Goal: Contribute content: Contribute content

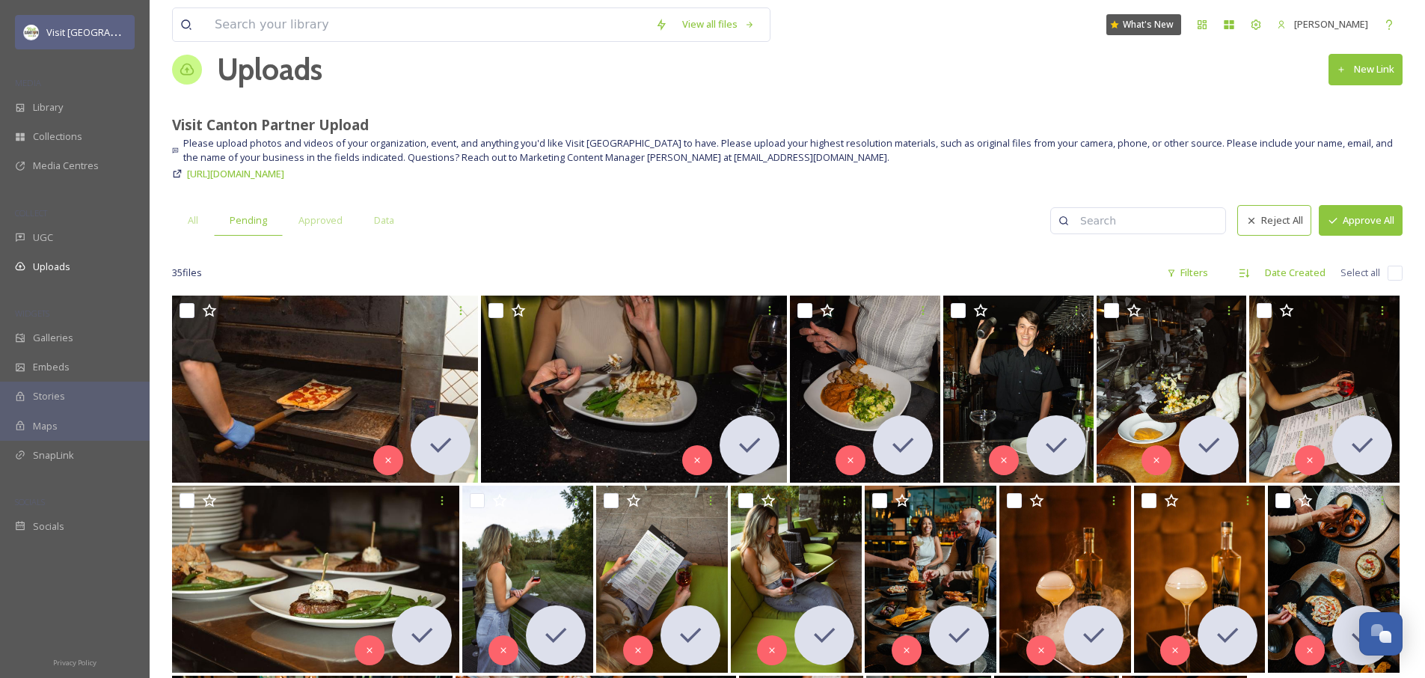
scroll to position [24, 0]
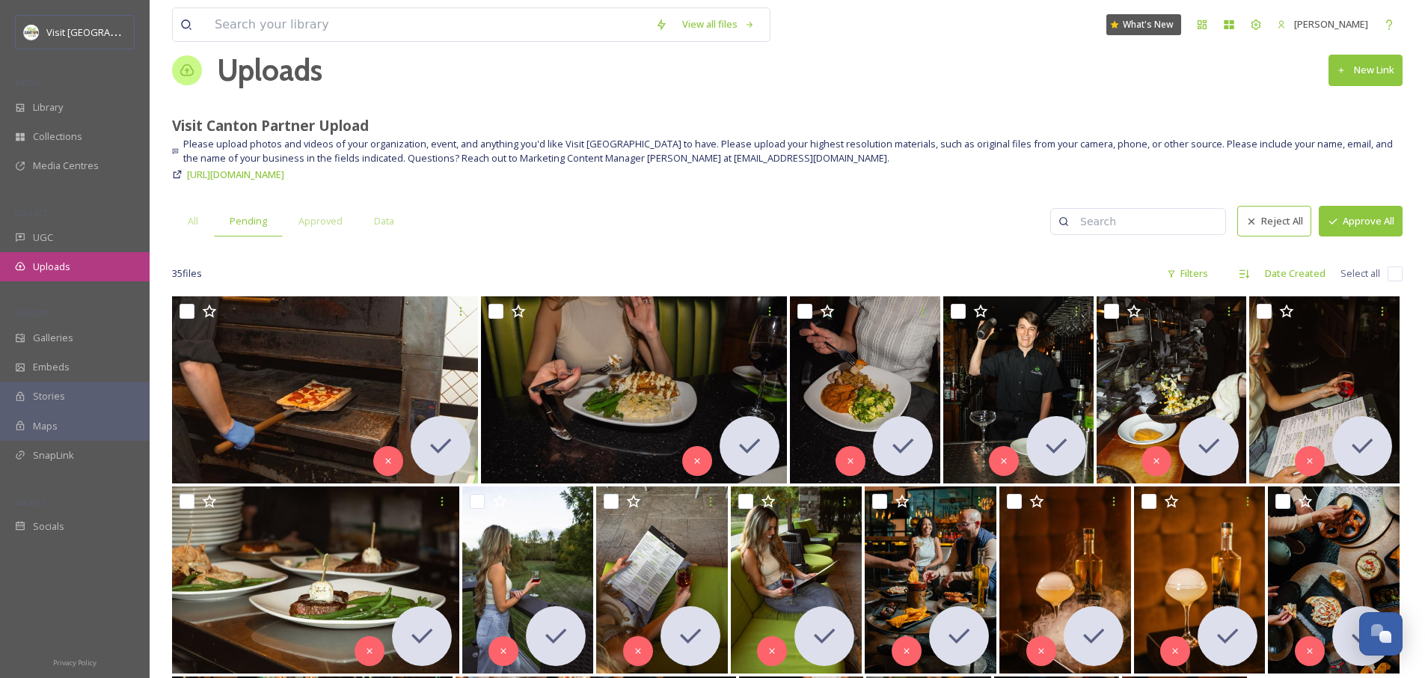
click at [61, 254] on div "Uploads" at bounding box center [75, 266] width 150 height 29
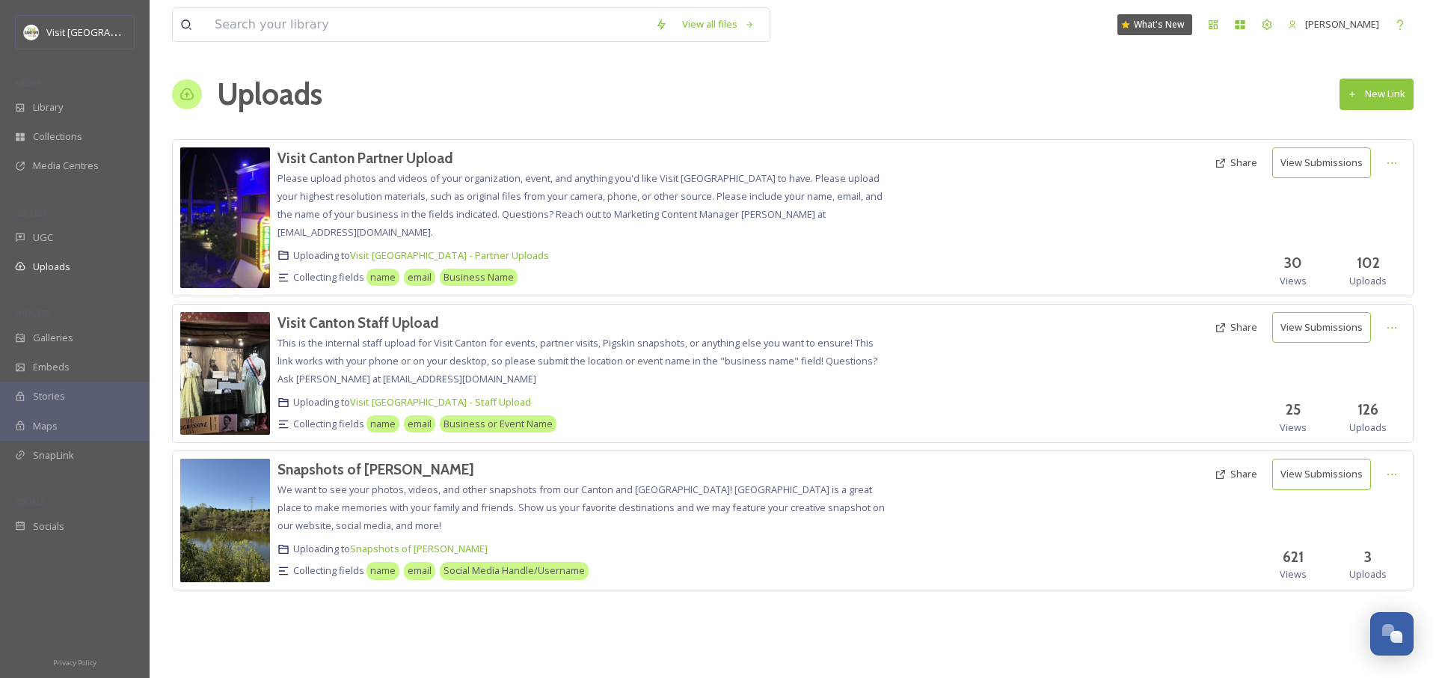
click at [1249, 166] on button "Share" at bounding box center [1237, 162] width 58 height 29
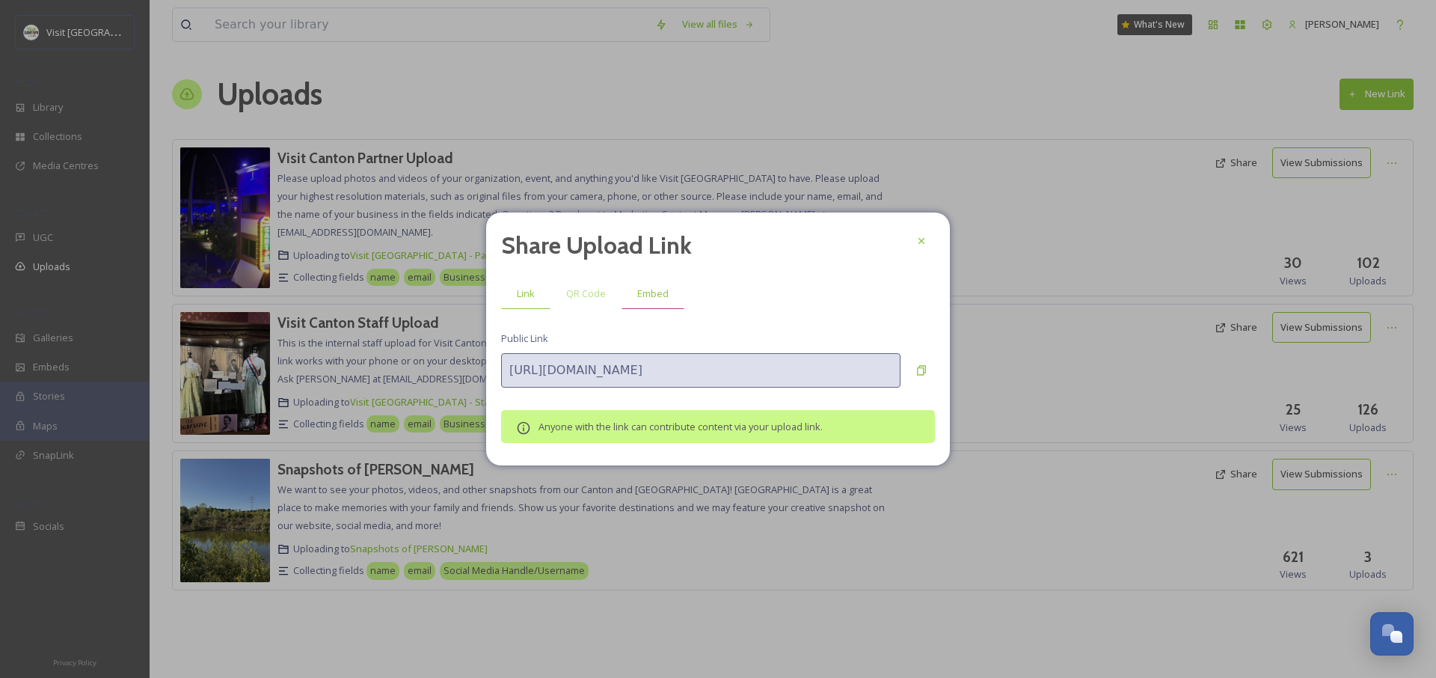
click at [649, 296] on span "Embed" at bounding box center [652, 294] width 31 height 14
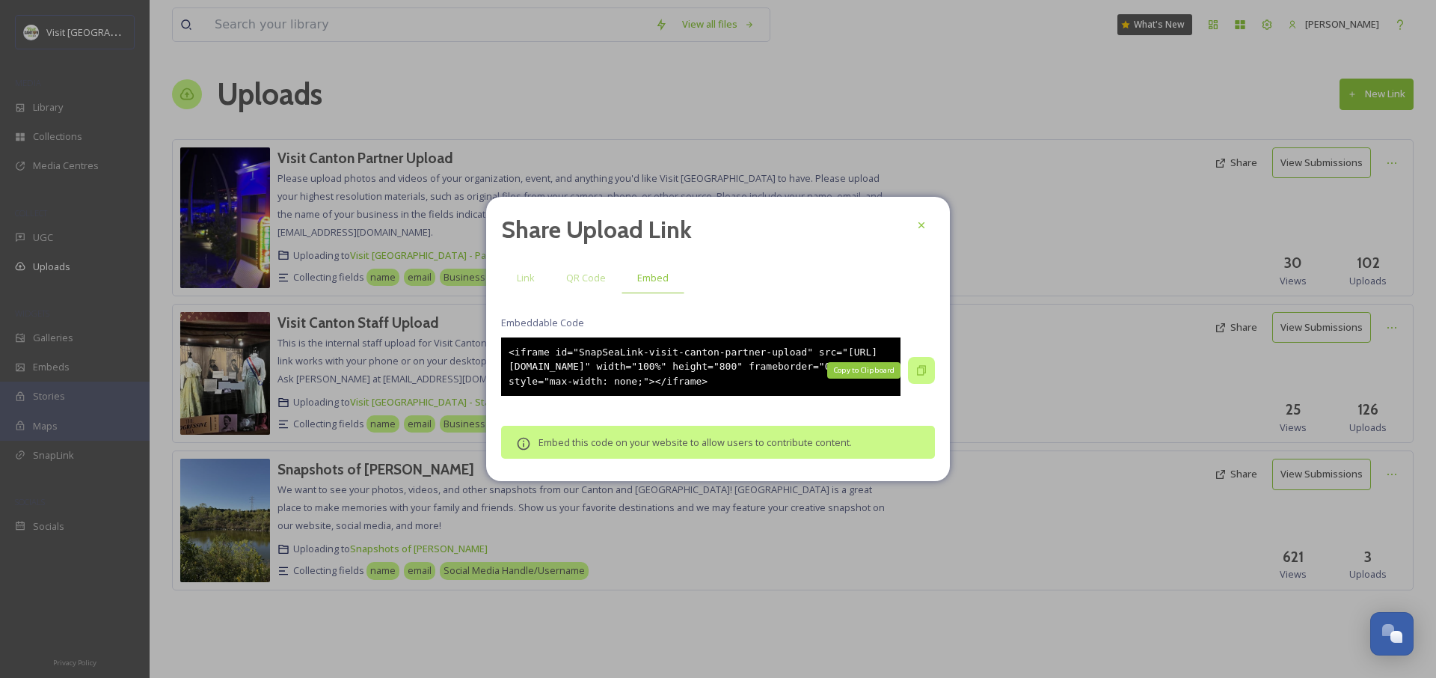
click at [919, 370] on icon at bounding box center [922, 370] width 12 height 12
click at [569, 271] on span "QR Code" at bounding box center [586, 278] width 40 height 14
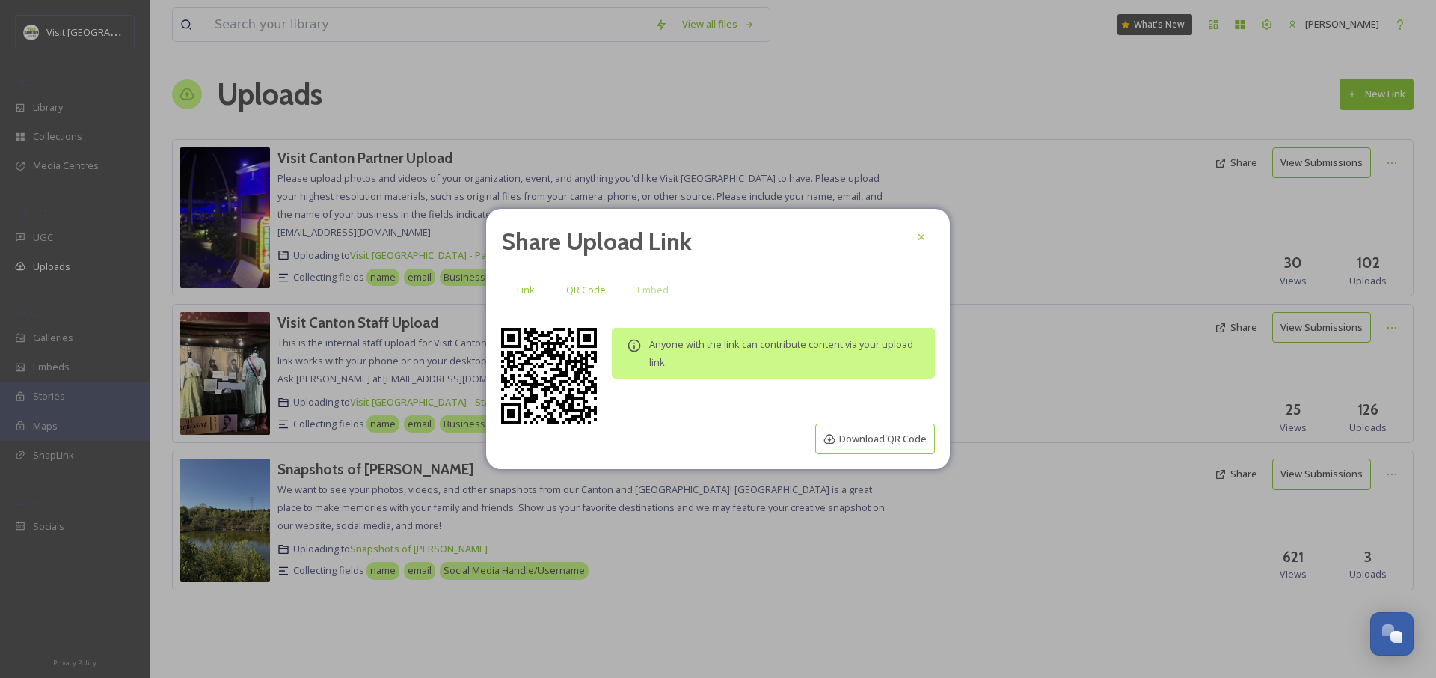
click at [527, 292] on span "Link" at bounding box center [526, 290] width 18 height 14
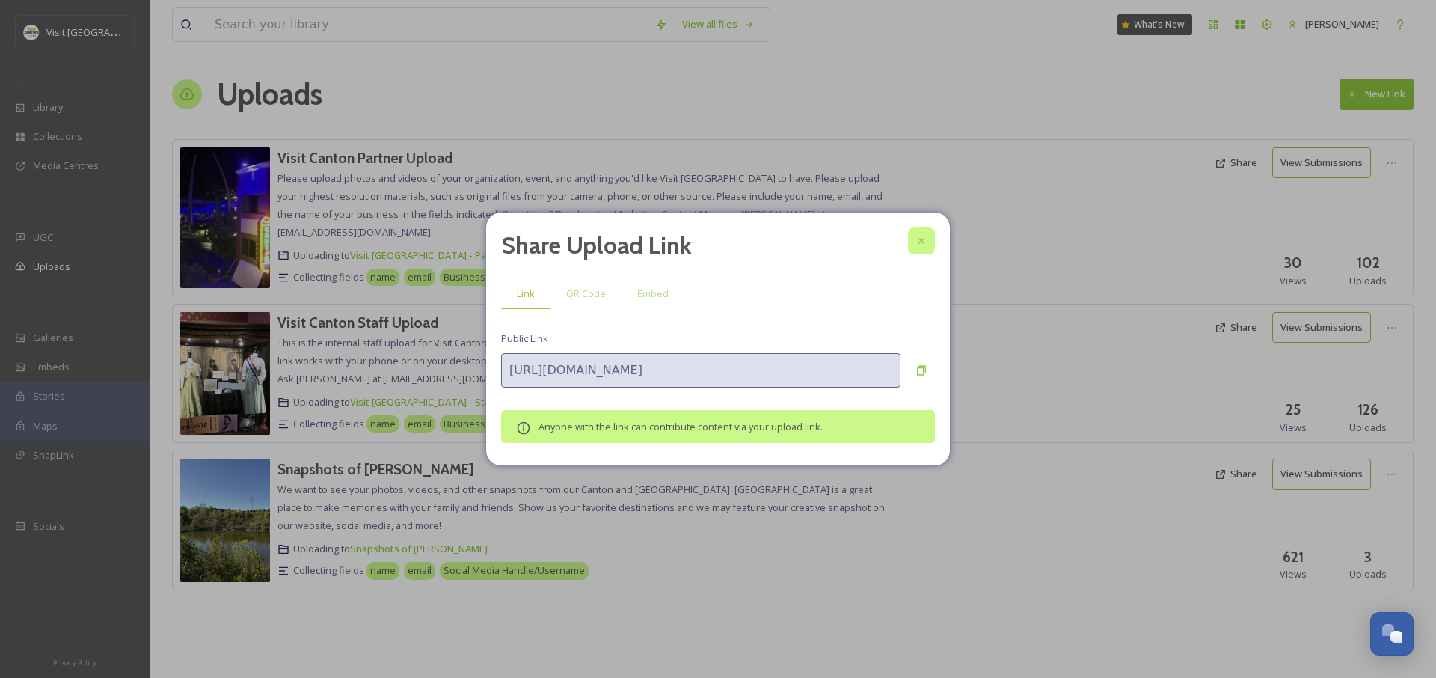
click at [926, 242] on icon at bounding box center [922, 241] width 12 height 12
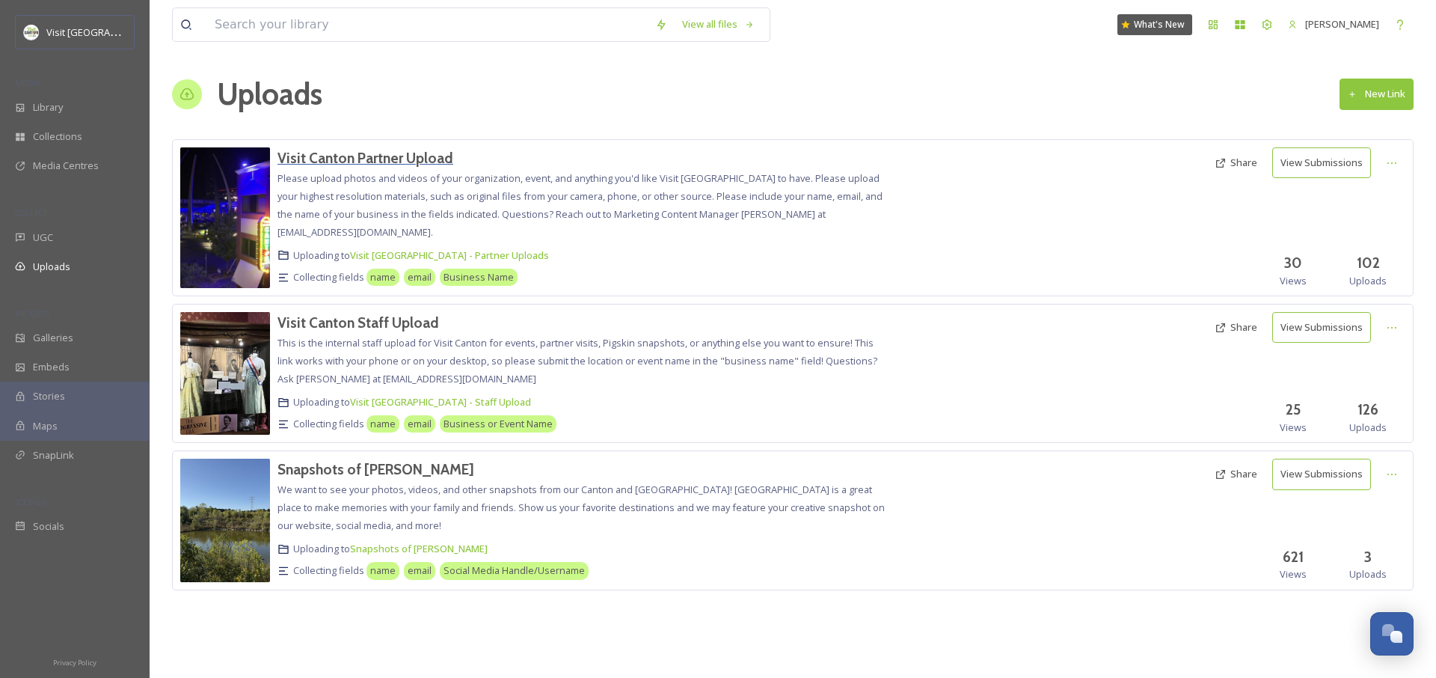
click at [432, 159] on h3 "Visit Canton Partner Upload" at bounding box center [366, 158] width 176 height 18
click at [1396, 168] on icon at bounding box center [1392, 163] width 12 height 12
click at [1367, 229] on span "Edit" at bounding box center [1364, 225] width 16 height 14
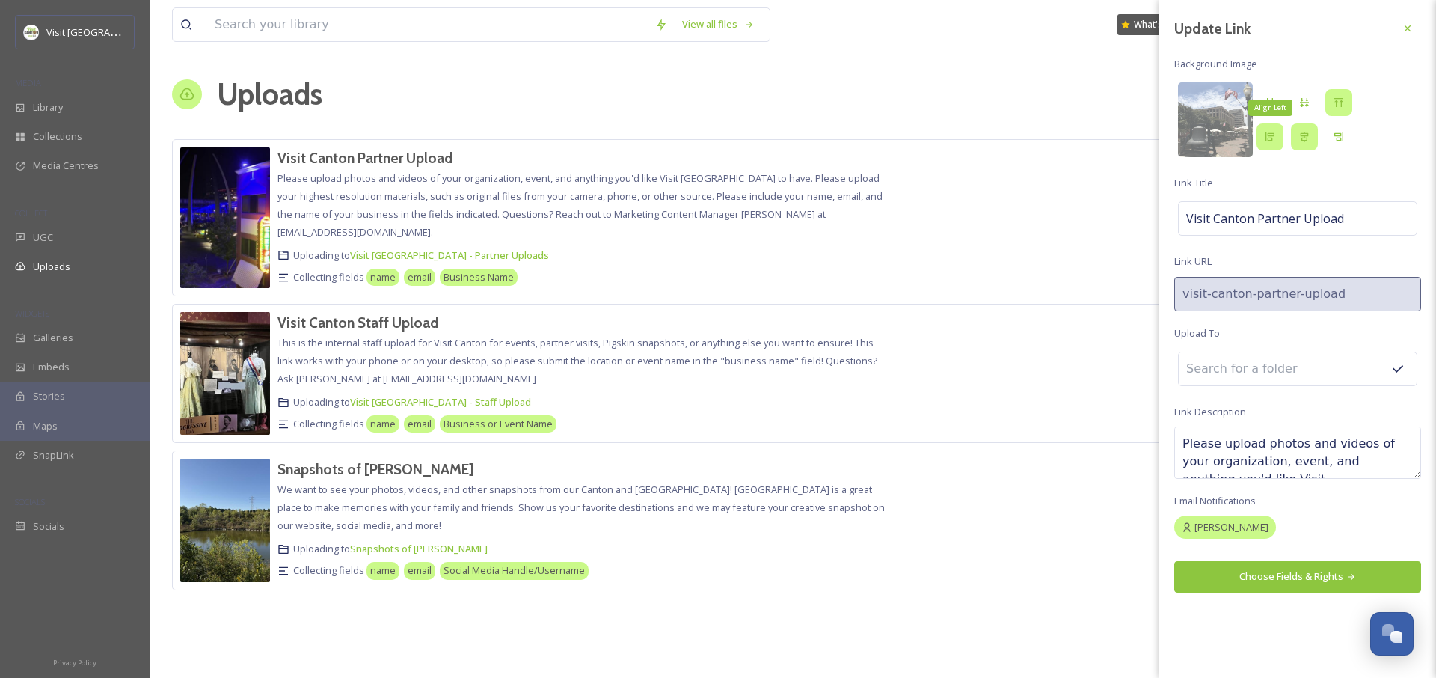
click at [1276, 144] on div "Align Left" at bounding box center [1270, 136] width 27 height 27
click at [1270, 581] on button "Choose Fields & Rights" at bounding box center [1298, 576] width 247 height 31
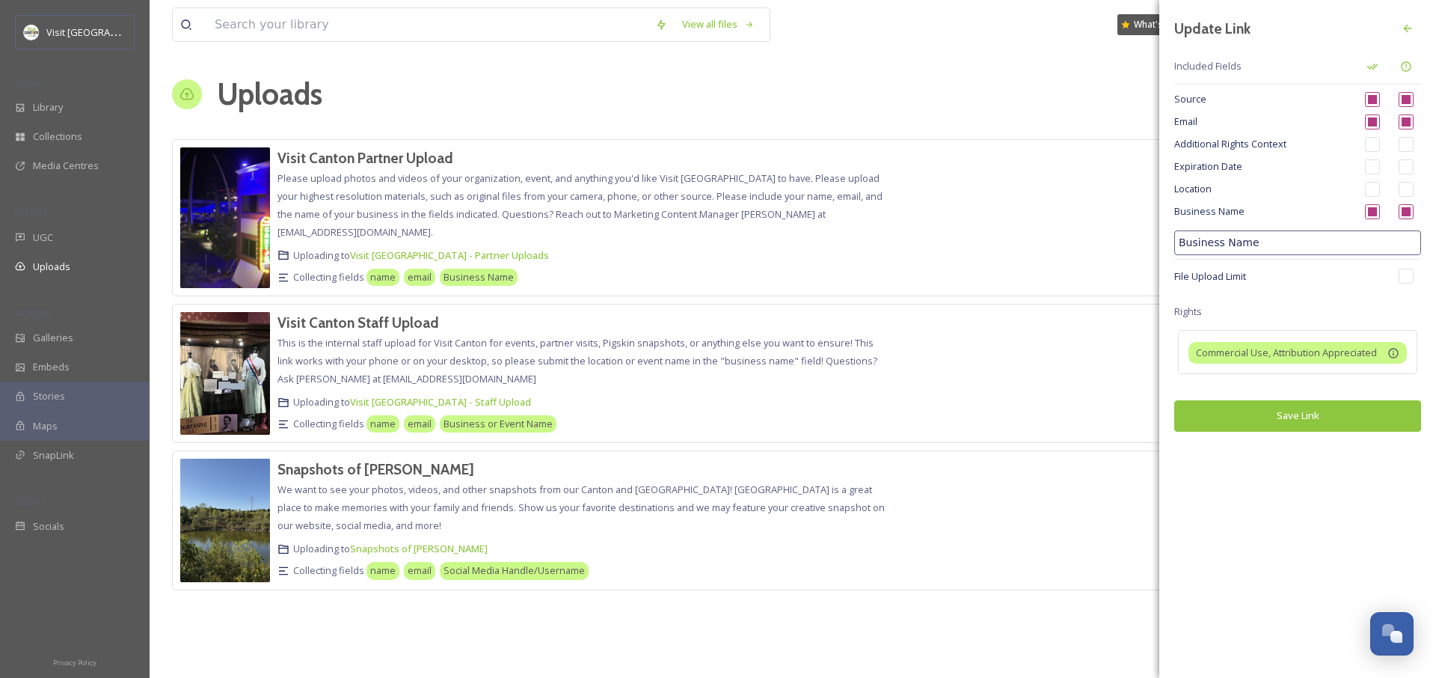
click at [1398, 278] on div "File Upload Limit" at bounding box center [1298, 276] width 247 height 26
click at [1401, 278] on input "checkbox" at bounding box center [1406, 276] width 15 height 15
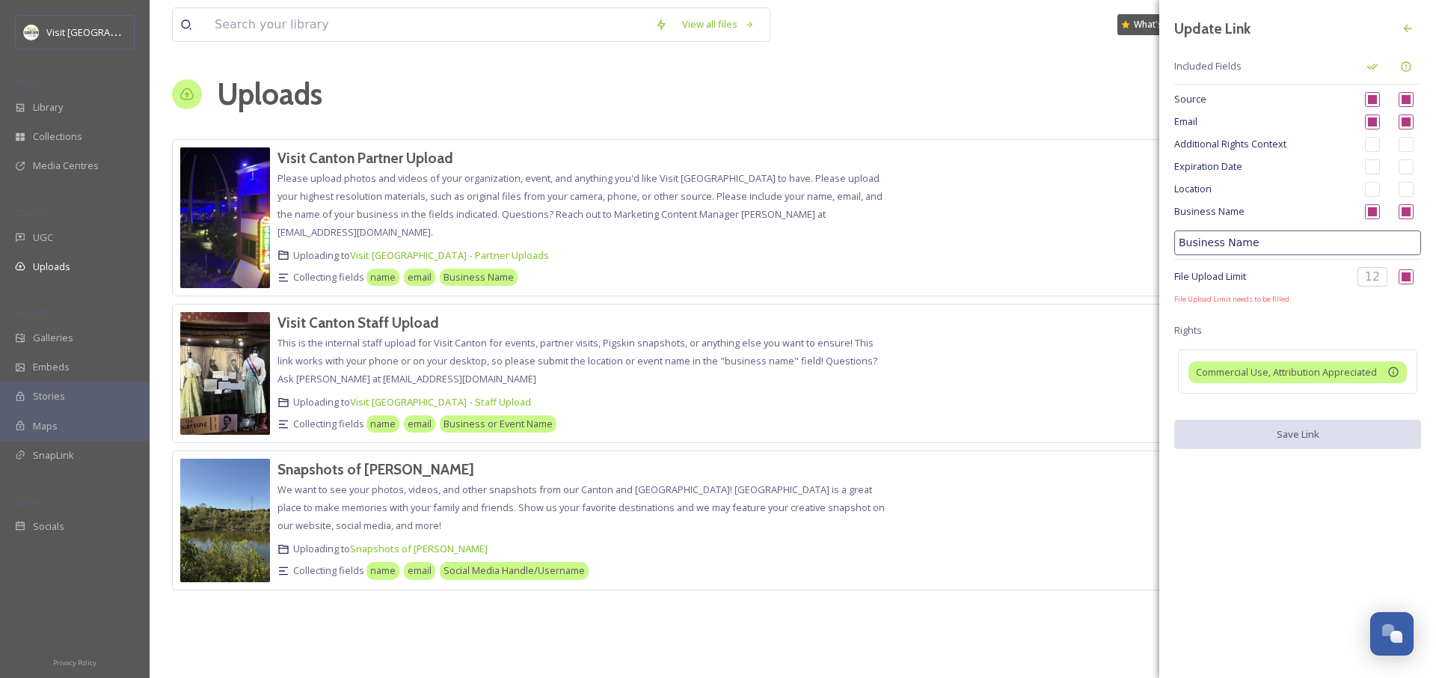
click at [1362, 274] on input at bounding box center [1373, 276] width 30 height 19
click at [1400, 277] on input "checkbox" at bounding box center [1406, 276] width 15 height 15
checkbox input "false"
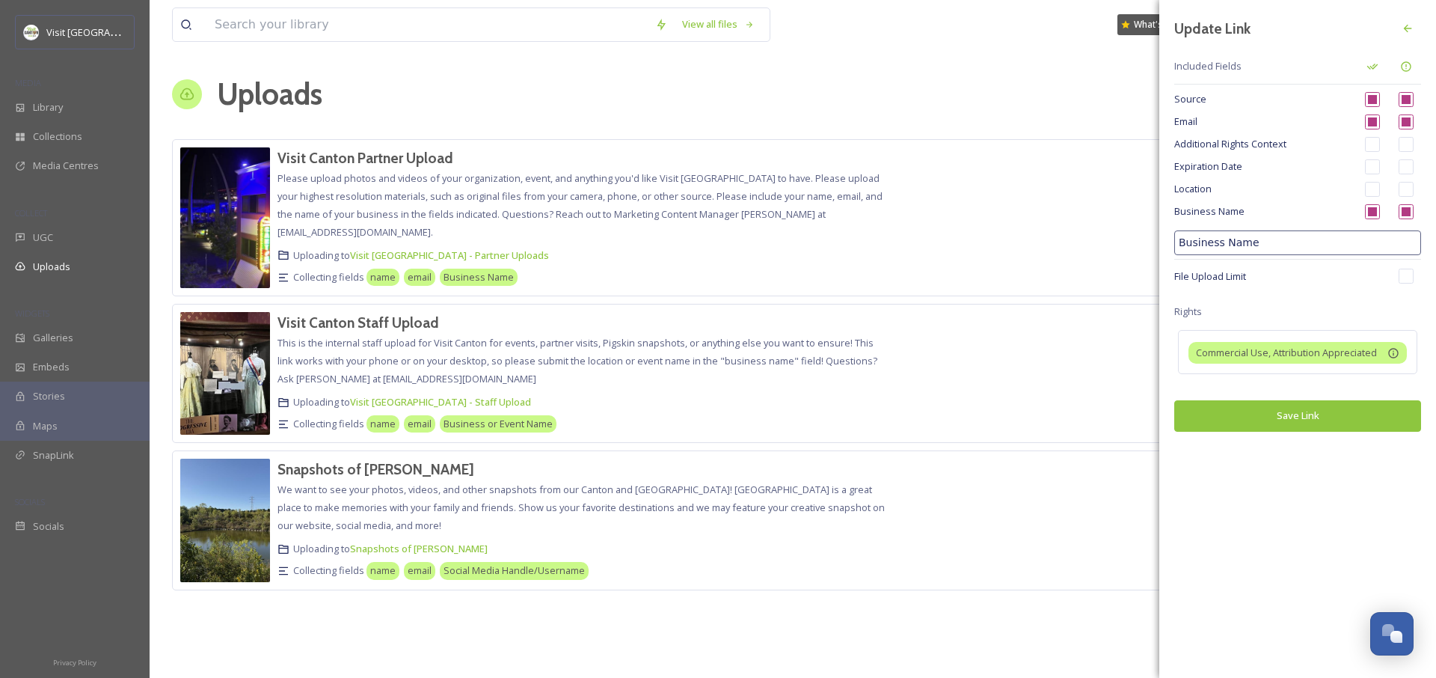
click at [1369, 189] on input "checkbox" at bounding box center [1372, 189] width 15 height 15
checkbox input "true"
click at [1406, 192] on input "checkbox" at bounding box center [1406, 189] width 15 height 15
checkbox input "true"
click at [1311, 241] on input "Business Name" at bounding box center [1298, 242] width 247 height 25
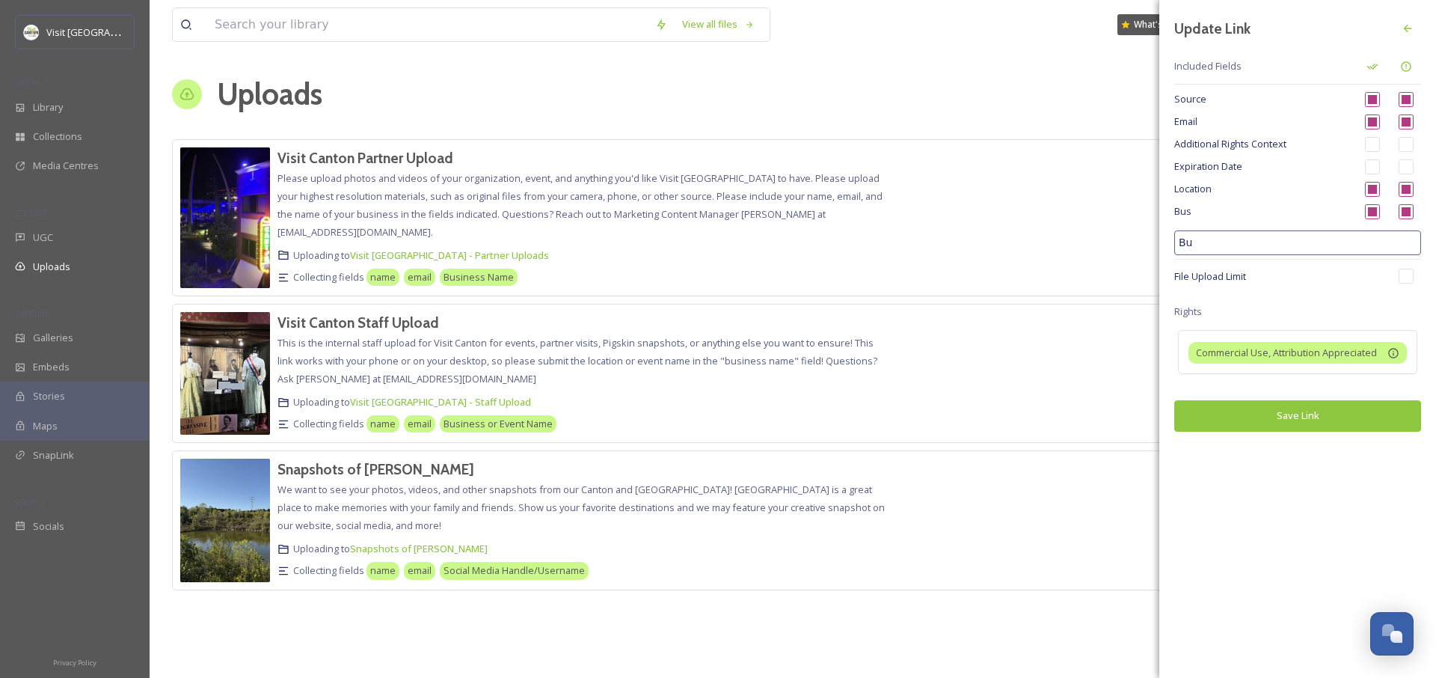
type input "B"
type input "D"
type input "A"
type input "B"
type input "O"
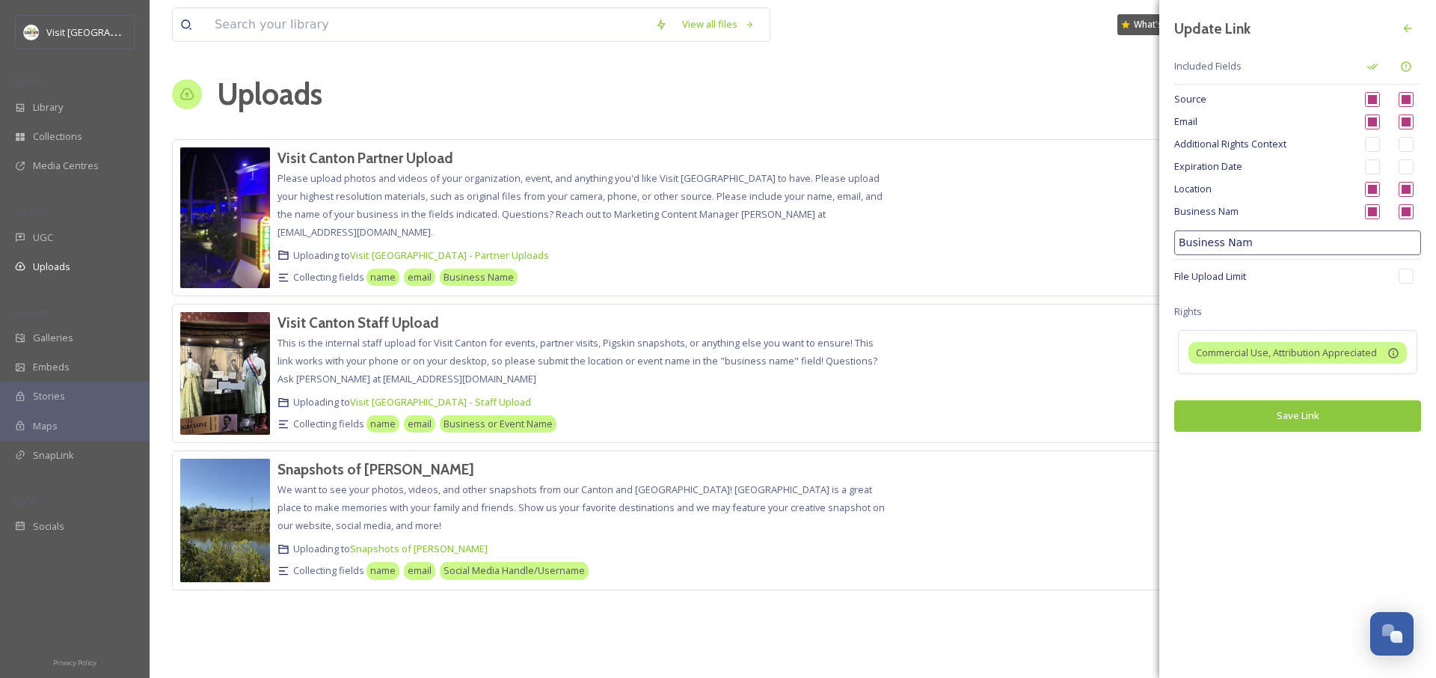
type input "Business Name"
click at [1371, 182] on input "checkbox" at bounding box center [1372, 189] width 15 height 15
checkbox input "false"
click at [1377, 191] on input "checkbox" at bounding box center [1372, 189] width 15 height 15
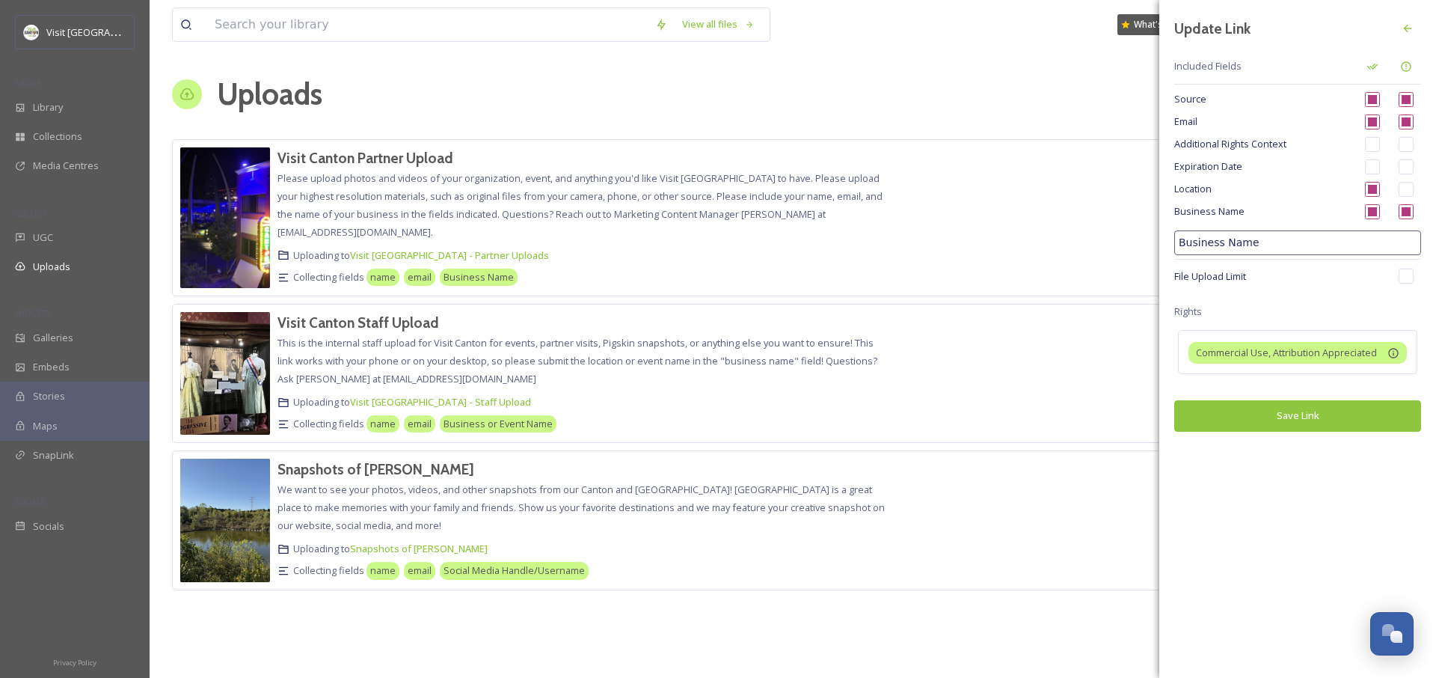
click at [1377, 191] on input "checkbox" at bounding box center [1372, 189] width 15 height 15
checkbox input "false"
click at [1320, 422] on button "Save Link" at bounding box center [1298, 415] width 247 height 31
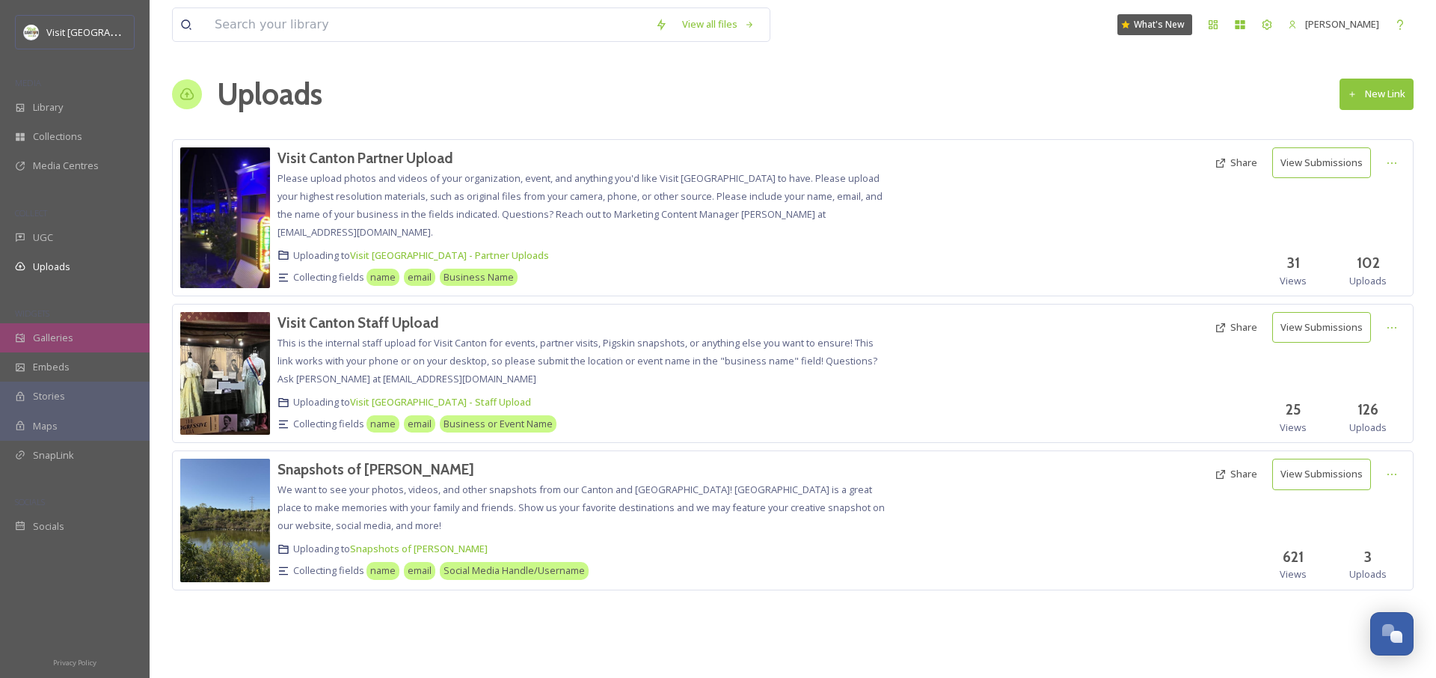
click at [54, 331] on span "Galleries" at bounding box center [53, 338] width 40 height 14
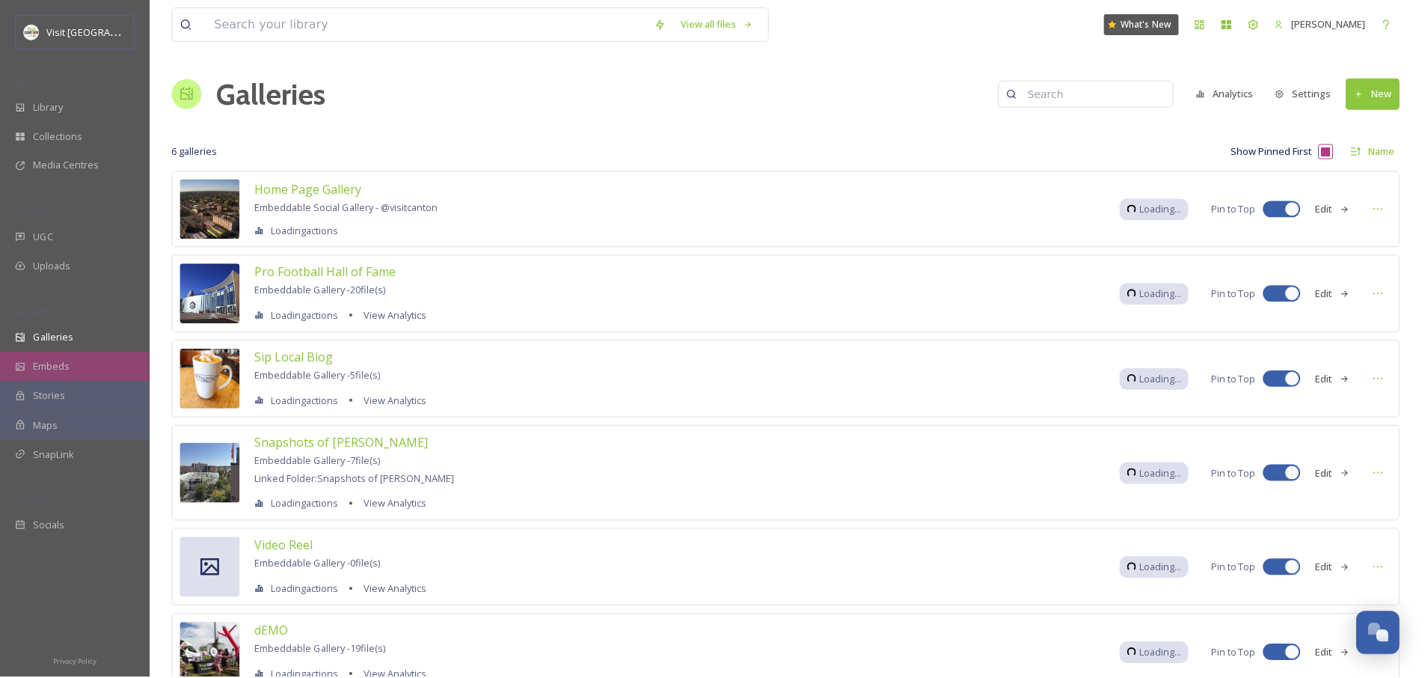
click at [71, 375] on div "Embeds" at bounding box center [75, 366] width 150 height 29
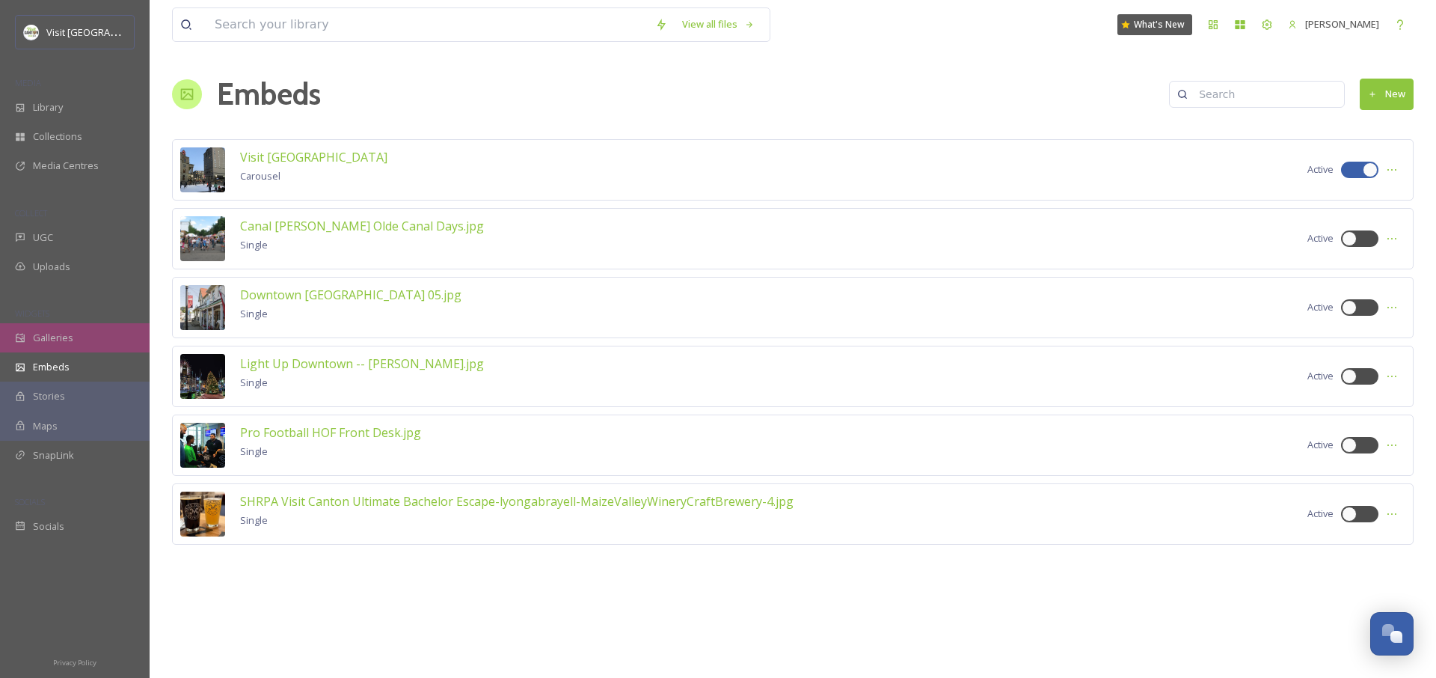
click at [79, 337] on div "Galleries" at bounding box center [75, 337] width 150 height 29
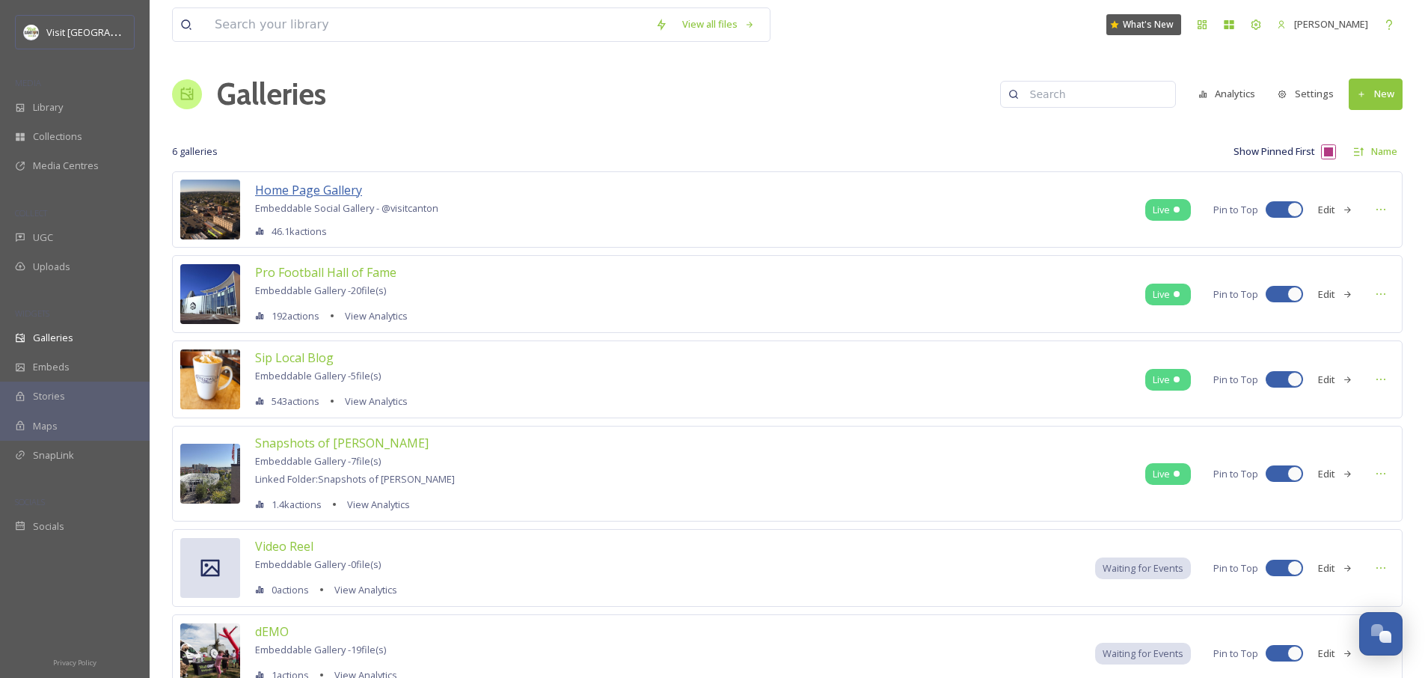
click at [331, 186] on span "Home Page Gallery" at bounding box center [308, 190] width 107 height 16
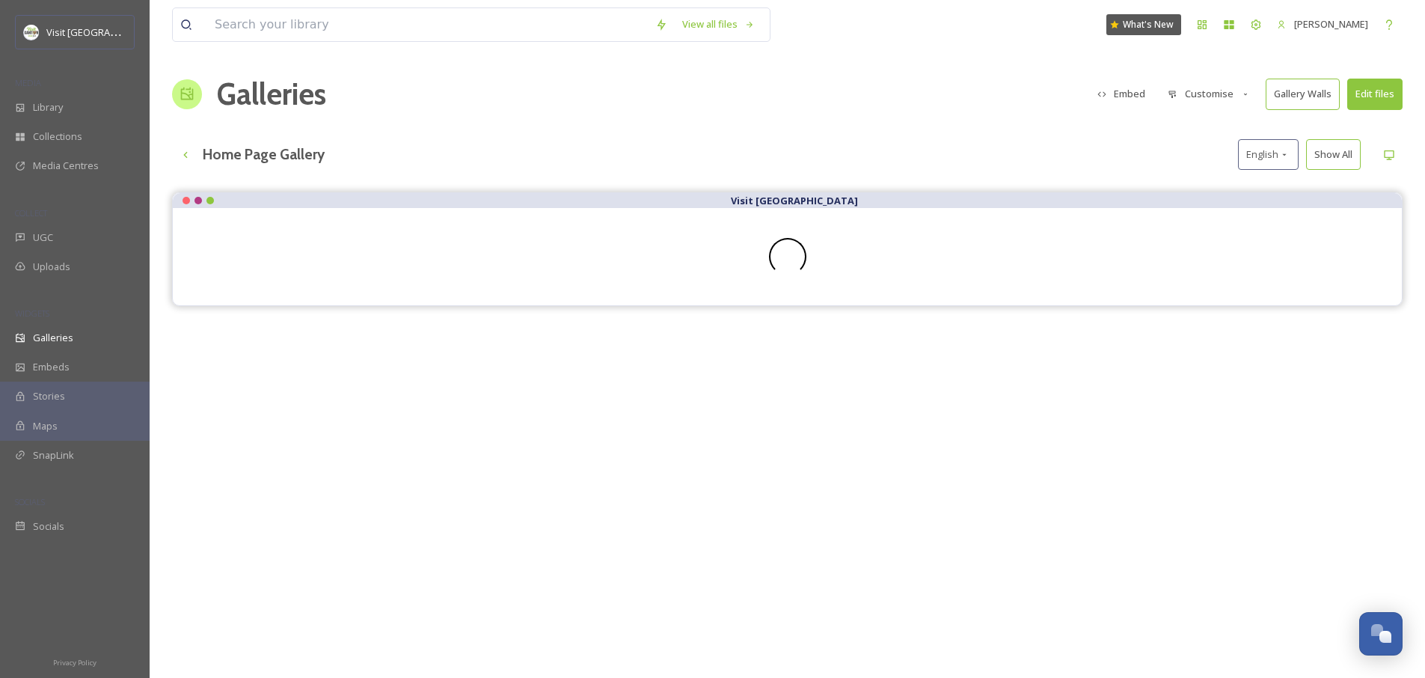
click at [1240, 98] on button "Customise" at bounding box center [1209, 93] width 98 height 29
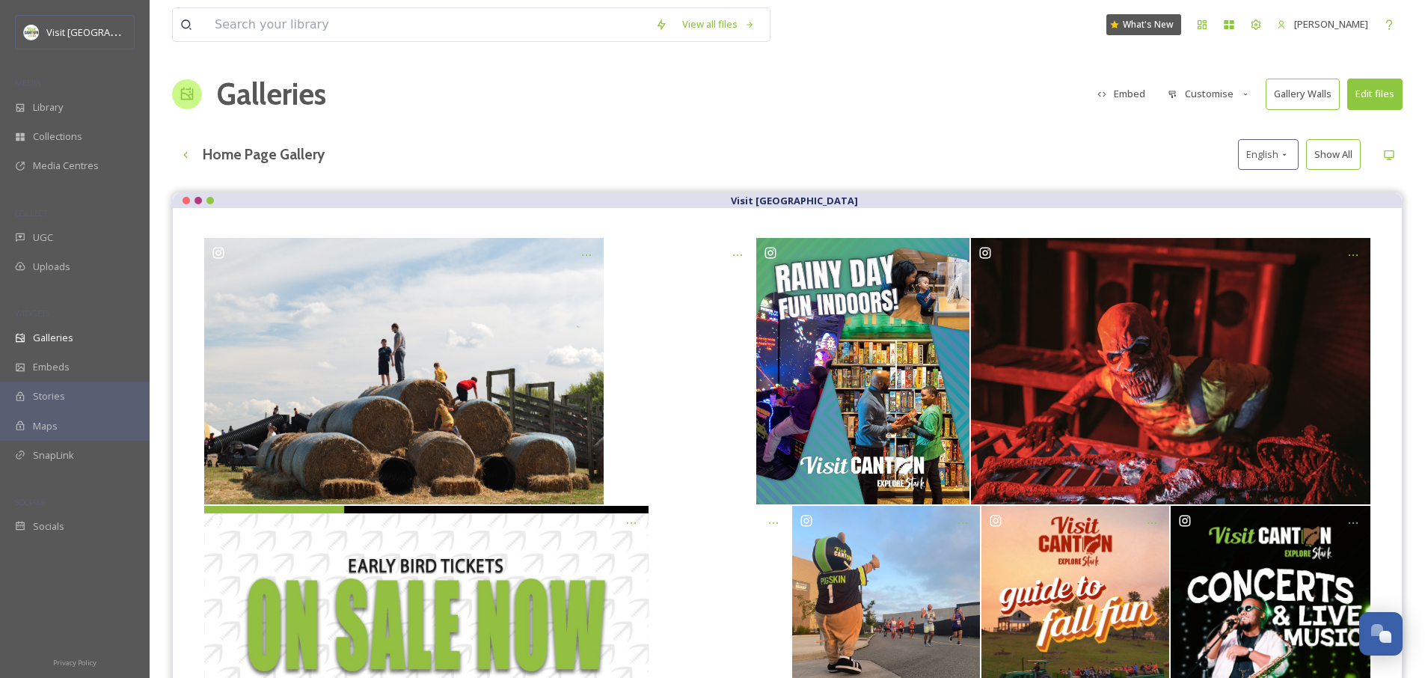
click at [1125, 86] on button "Embed" at bounding box center [1122, 93] width 64 height 29
click at [753, 96] on div "Galleries Embed Customise Gallery Walls Edit files" at bounding box center [787, 94] width 1231 height 45
click at [71, 364] on div "Embeds" at bounding box center [75, 366] width 150 height 29
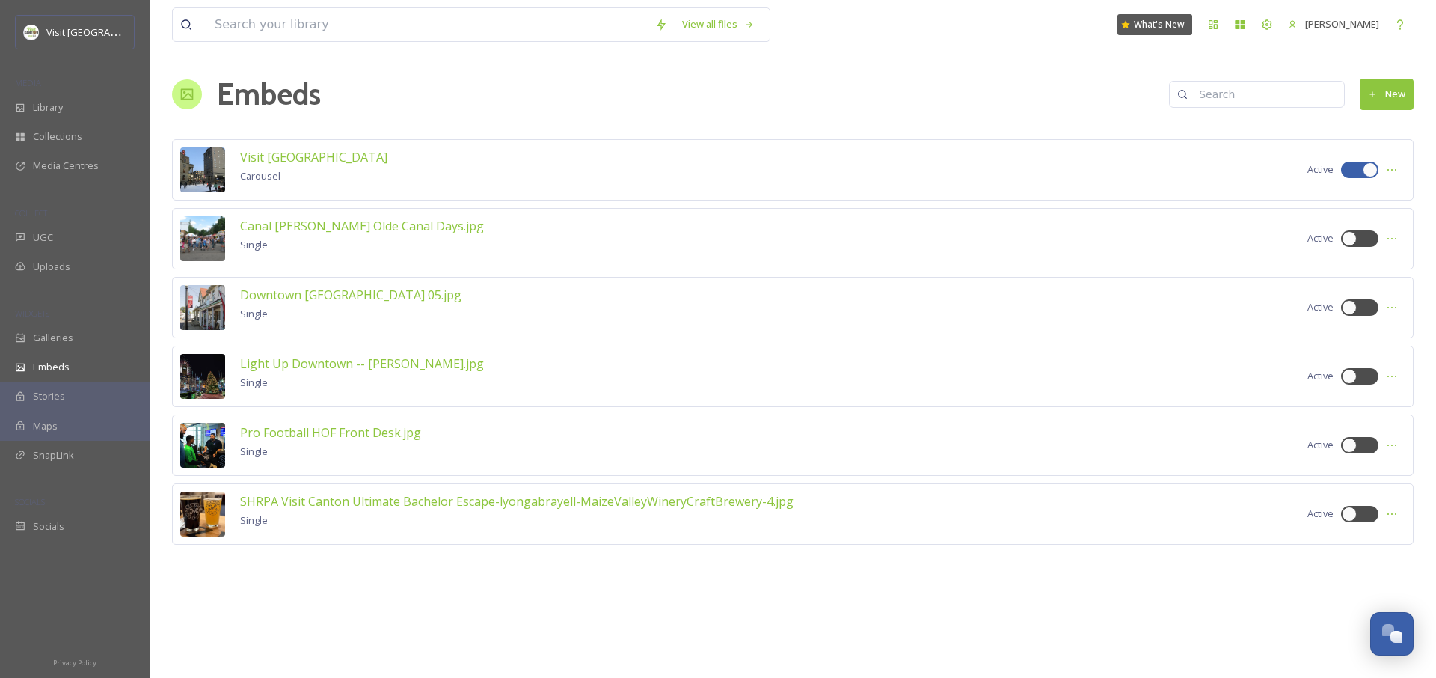
click at [353, 278] on div "Downtown [GEOGRAPHIC_DATA] 05.jpg Single Active" at bounding box center [793, 307] width 1242 height 61
click at [345, 299] on span "Downtown [GEOGRAPHIC_DATA] 05.jpg" at bounding box center [350, 295] width 221 height 16
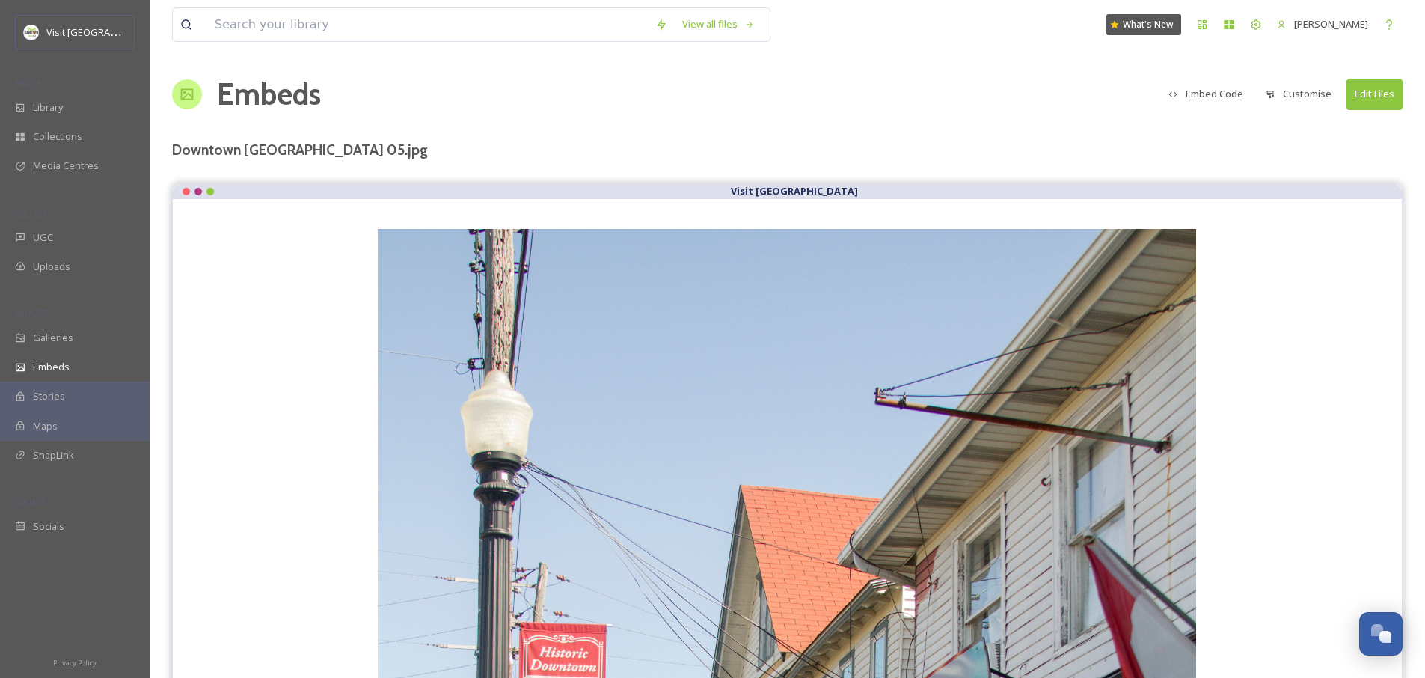
click at [1231, 91] on button "Embed Code" at bounding box center [1206, 93] width 90 height 29
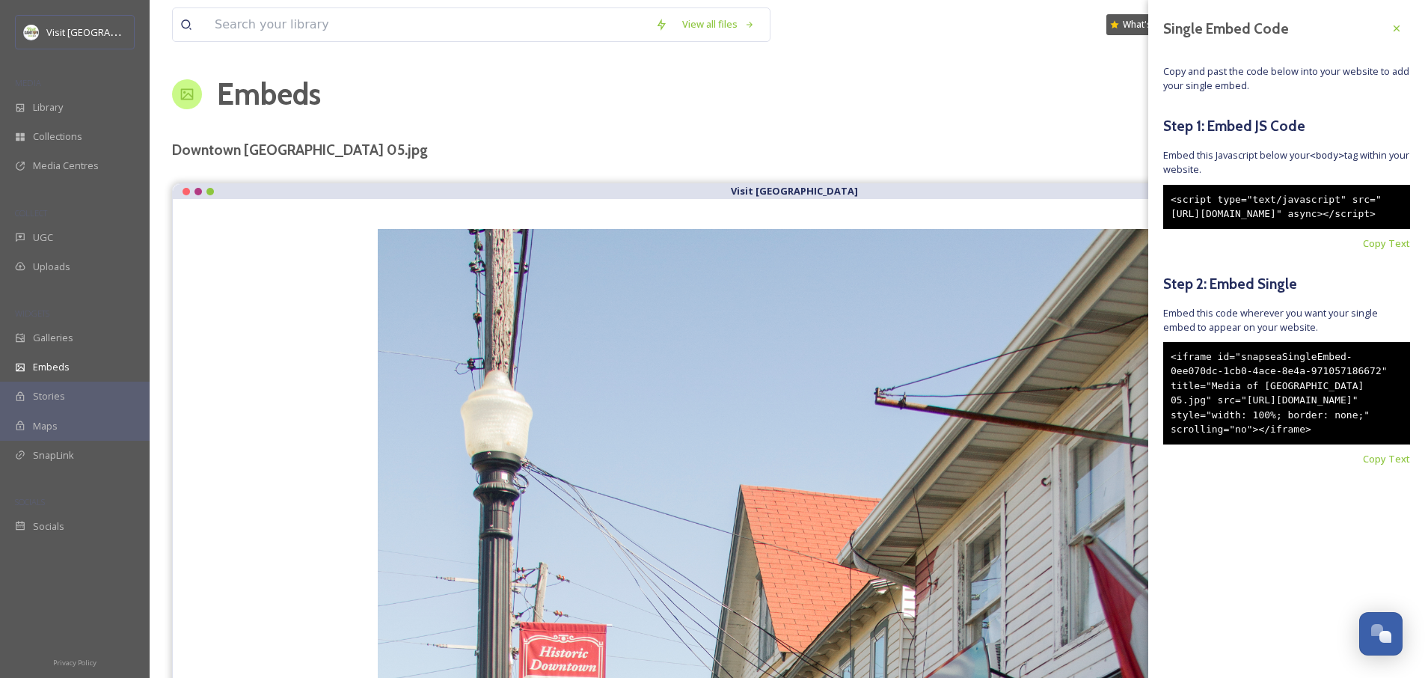
drag, startPoint x: 1267, startPoint y: 242, endPoint x: 1159, endPoint y: 195, distance: 117.9
click at [1159, 195] on div "Single Embed Code Copy and past the code below into your website to add your si…" at bounding box center [1286, 263] width 277 height 526
copy div "<script type="text/javascript" src="[URL][DOMAIN_NAME]" async></script>"
click at [58, 337] on span "Galleries" at bounding box center [53, 338] width 40 height 14
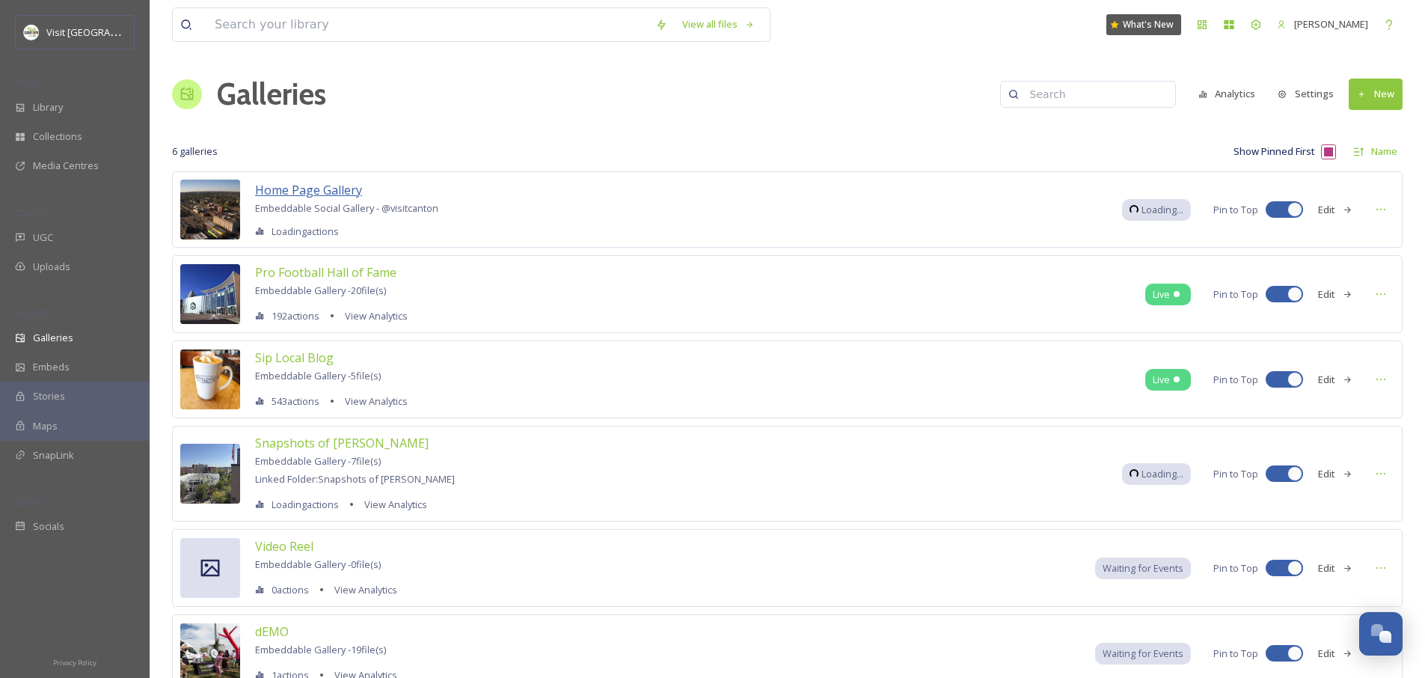
click at [288, 189] on span "Home Page Gallery" at bounding box center [308, 190] width 107 height 16
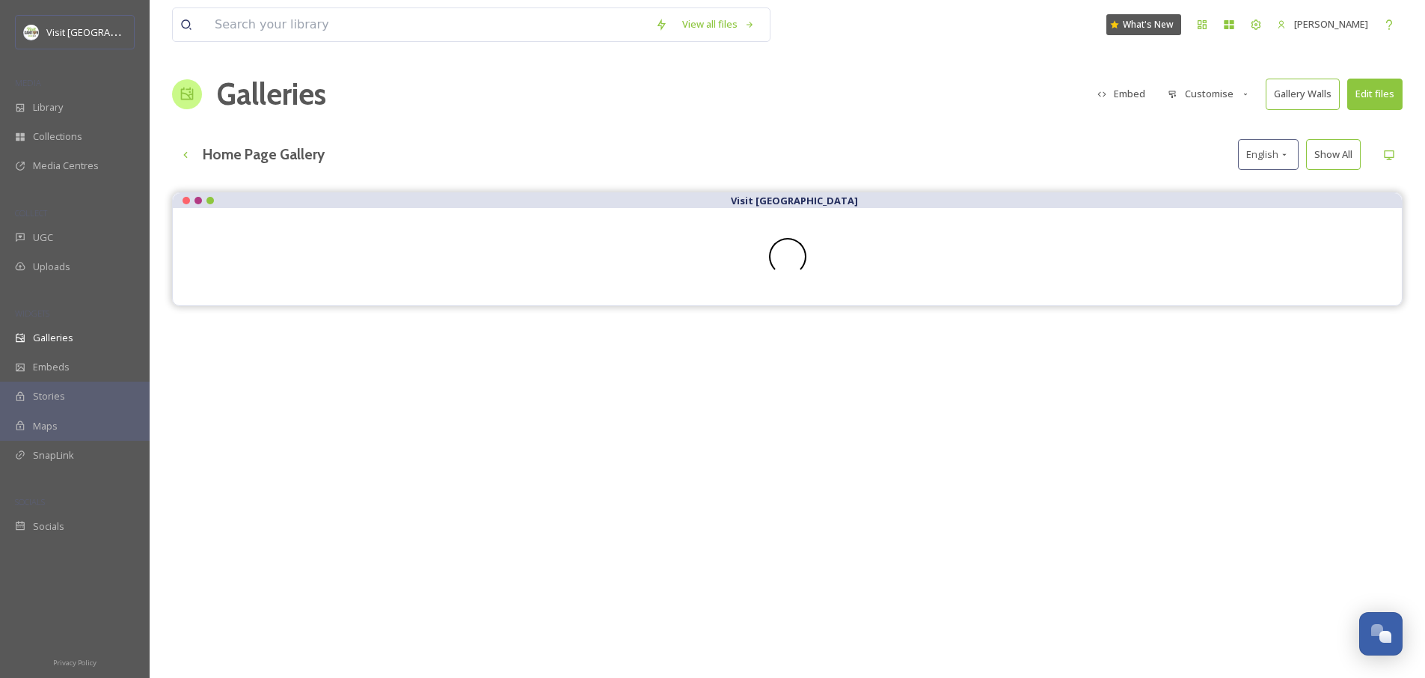
click at [1139, 92] on button "Embed" at bounding box center [1122, 93] width 64 height 29
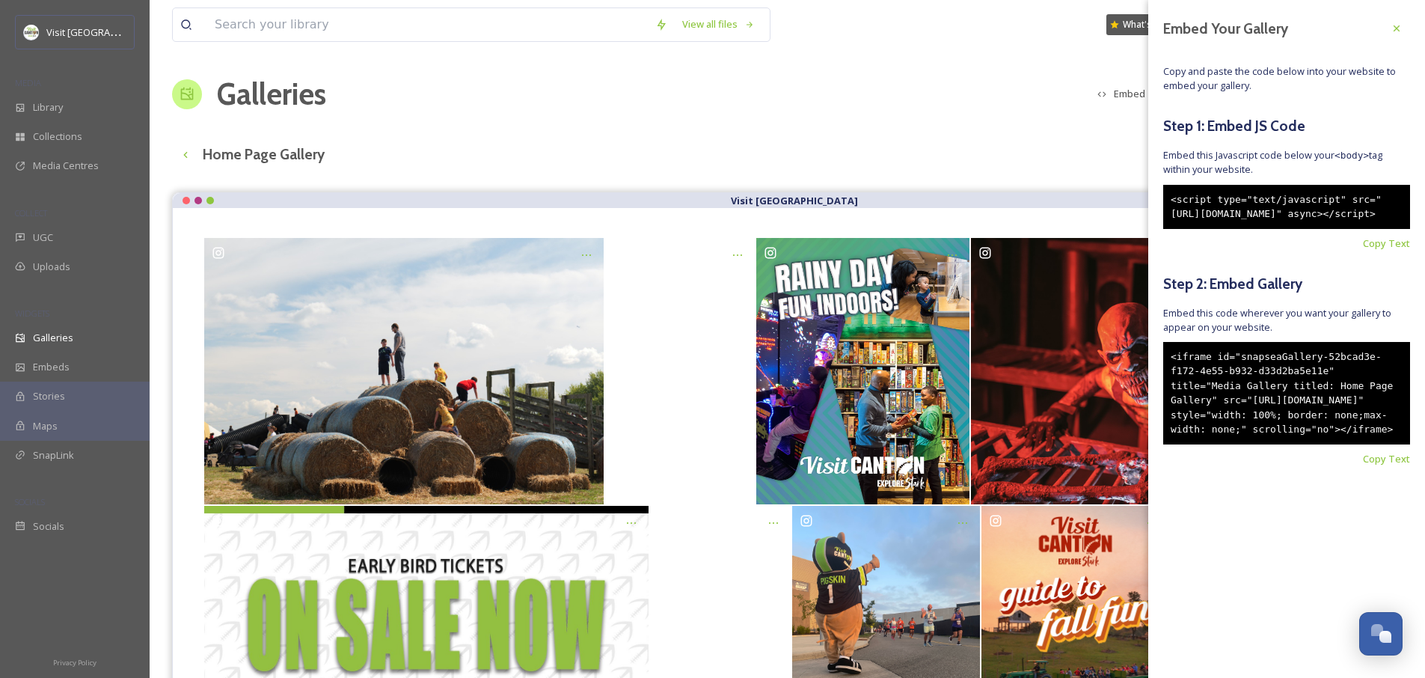
click at [1265, 208] on div "<script type="text/javascript" src="[URL][DOMAIN_NAME]" async></script>" at bounding box center [1286, 207] width 247 height 44
click at [640, 111] on div "Galleries Embed Customise Gallery Walls Edit files" at bounding box center [787, 94] width 1231 height 45
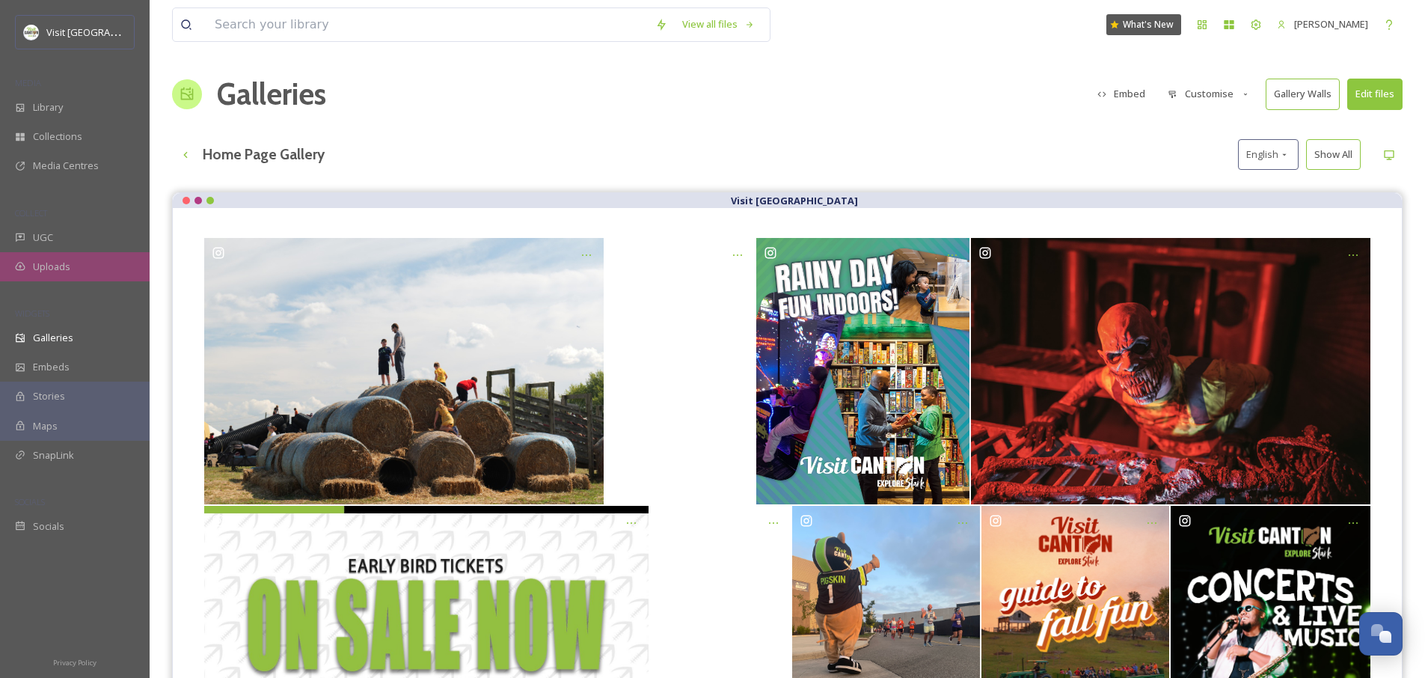
click at [56, 263] on span "Uploads" at bounding box center [51, 267] width 37 height 14
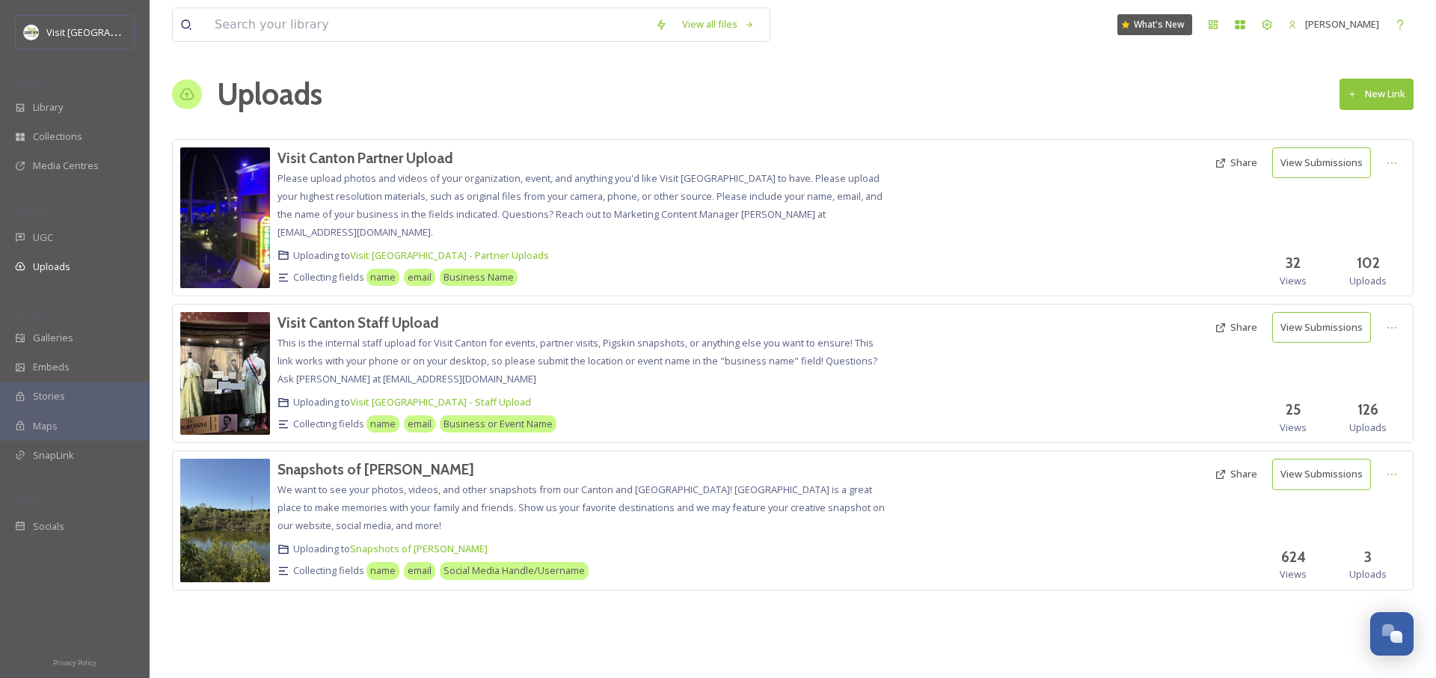
click at [1247, 163] on button "Share" at bounding box center [1237, 162] width 58 height 29
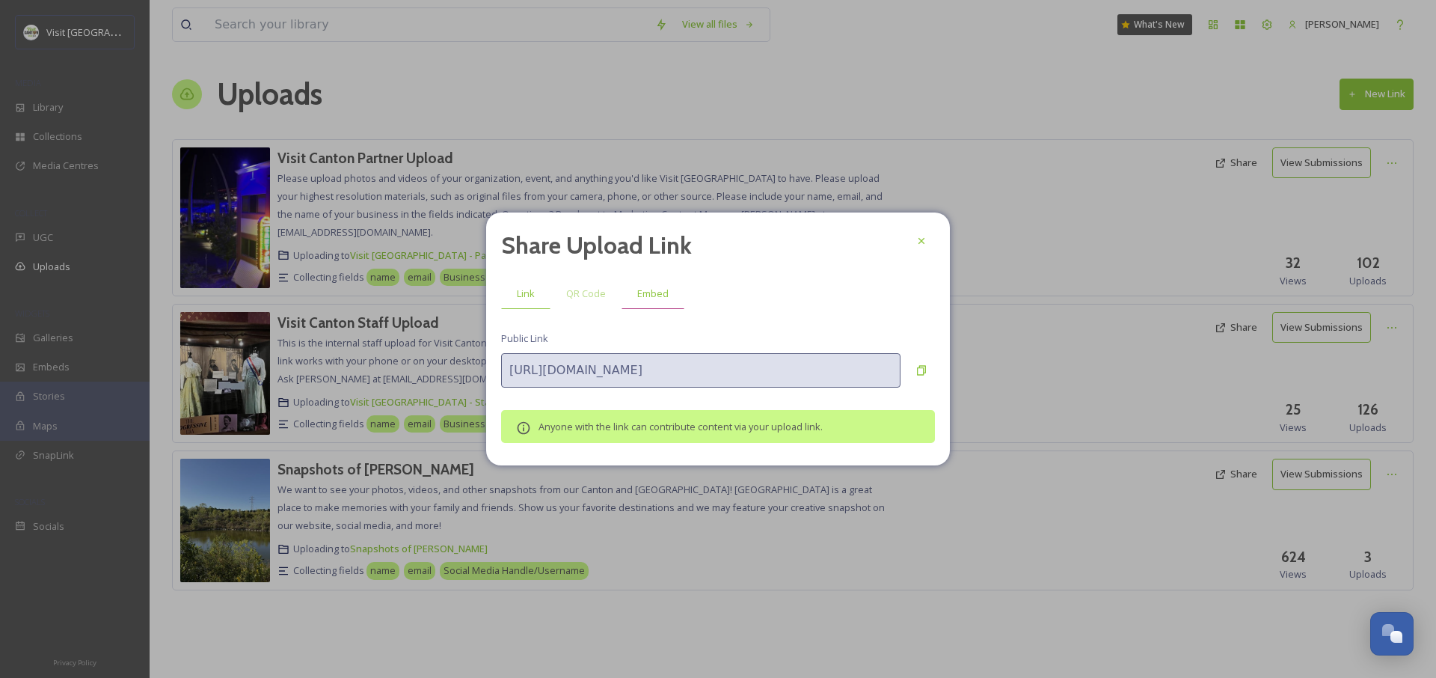
click at [662, 298] on span "Embed" at bounding box center [652, 294] width 31 height 14
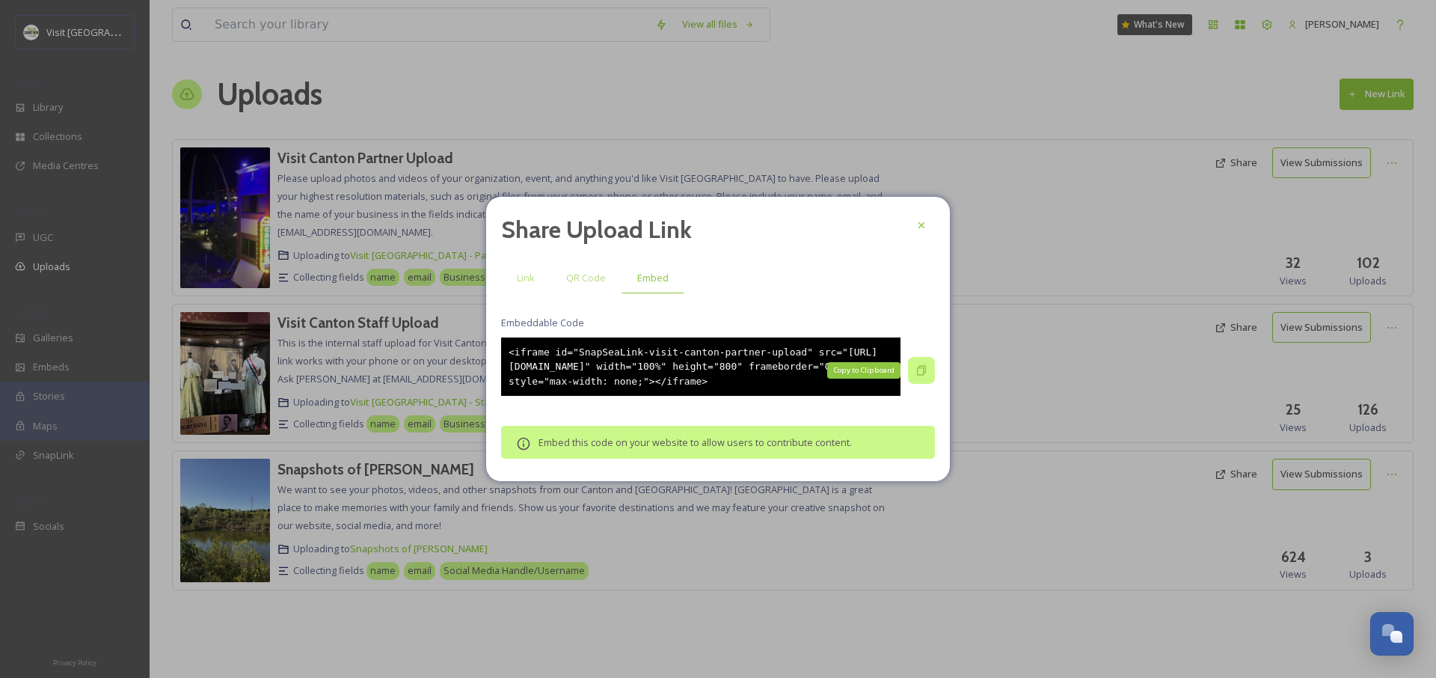
click at [915, 362] on div "Copy to Clipboard" at bounding box center [921, 370] width 27 height 27
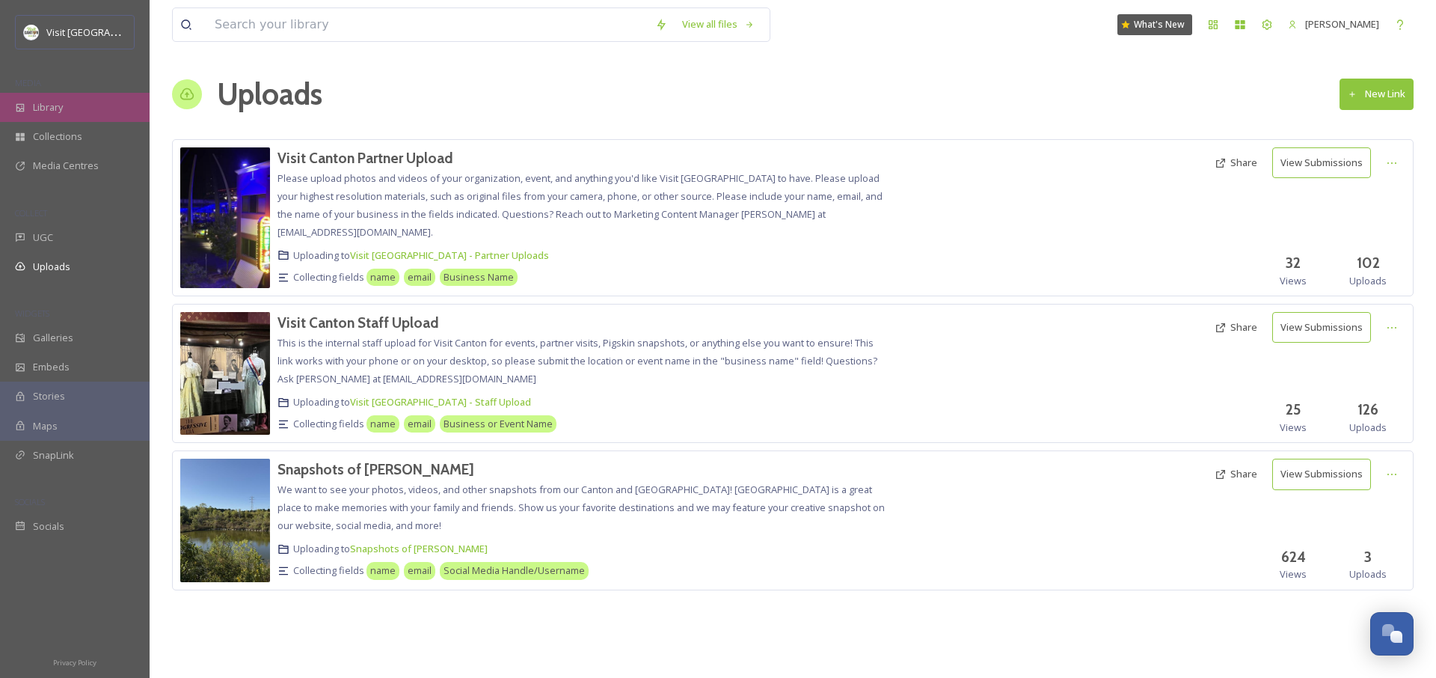
click at [100, 102] on div "Library" at bounding box center [75, 107] width 150 height 29
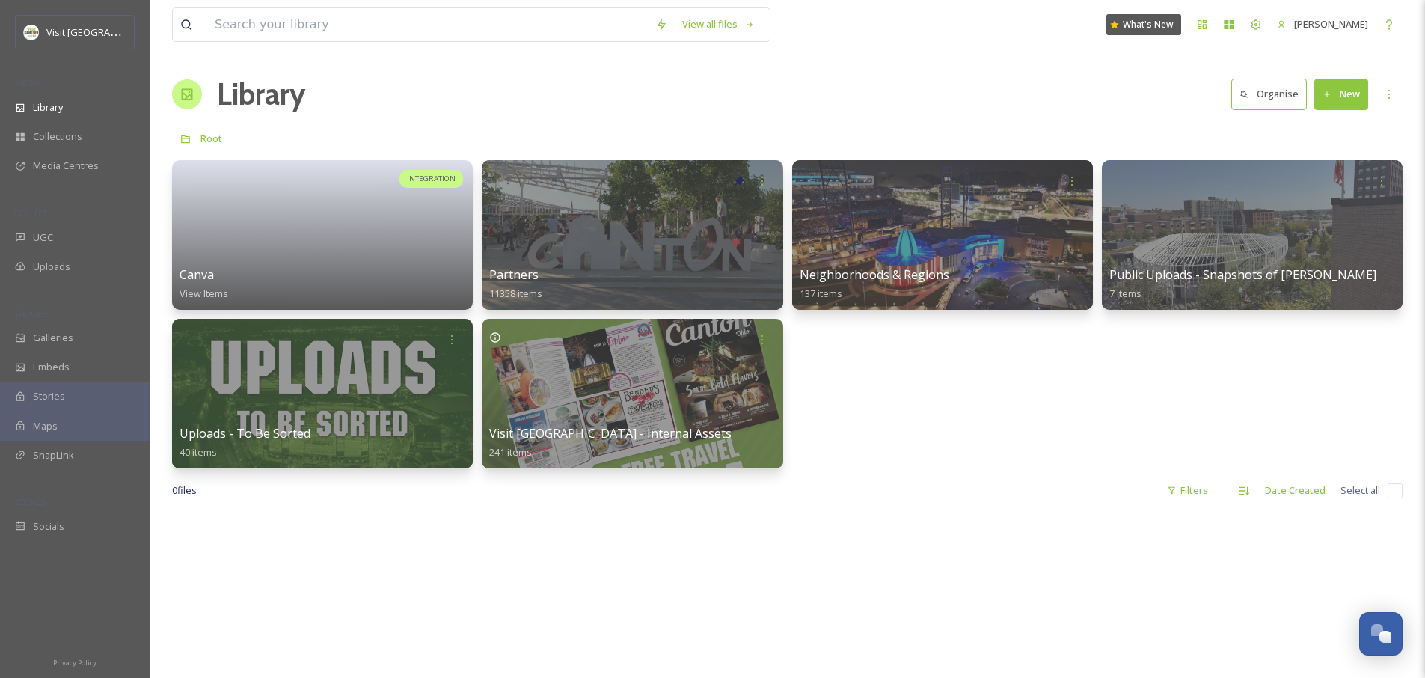
click at [70, 100] on div "Library" at bounding box center [75, 107] width 150 height 29
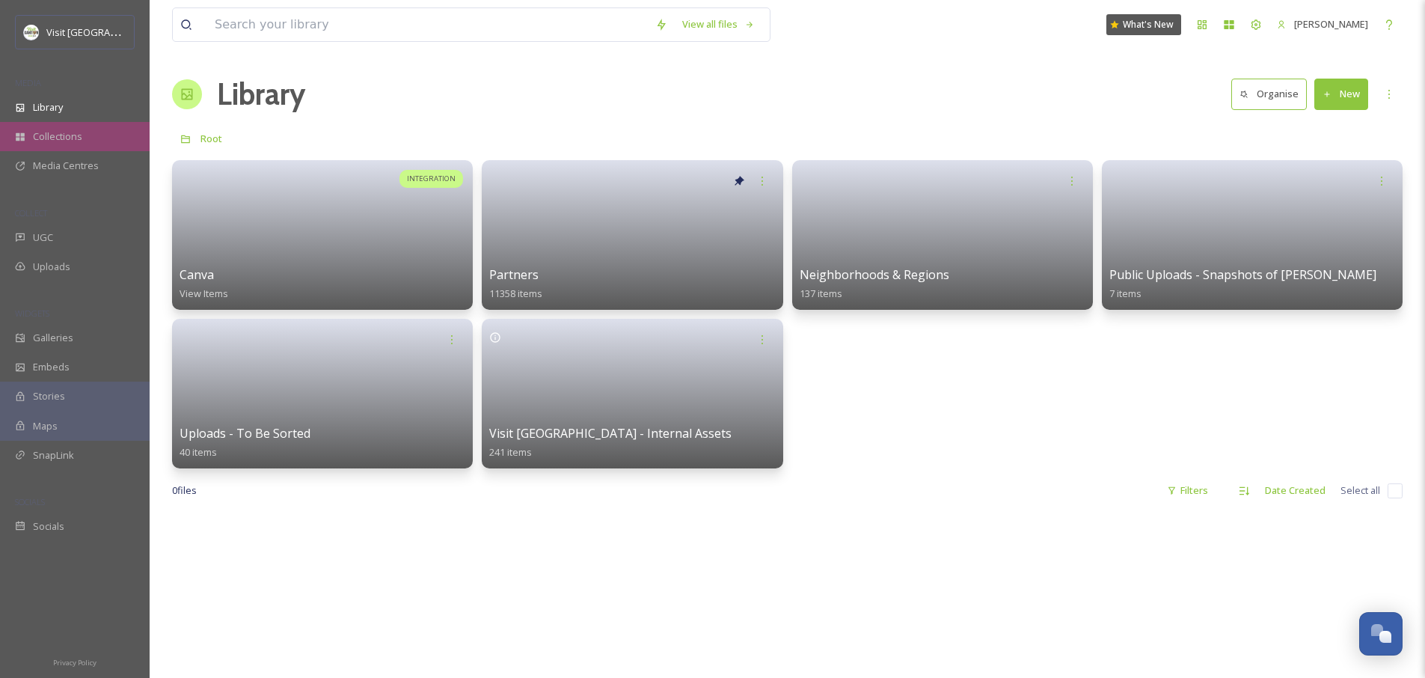
click at [76, 143] on span "Collections" at bounding box center [57, 136] width 49 height 14
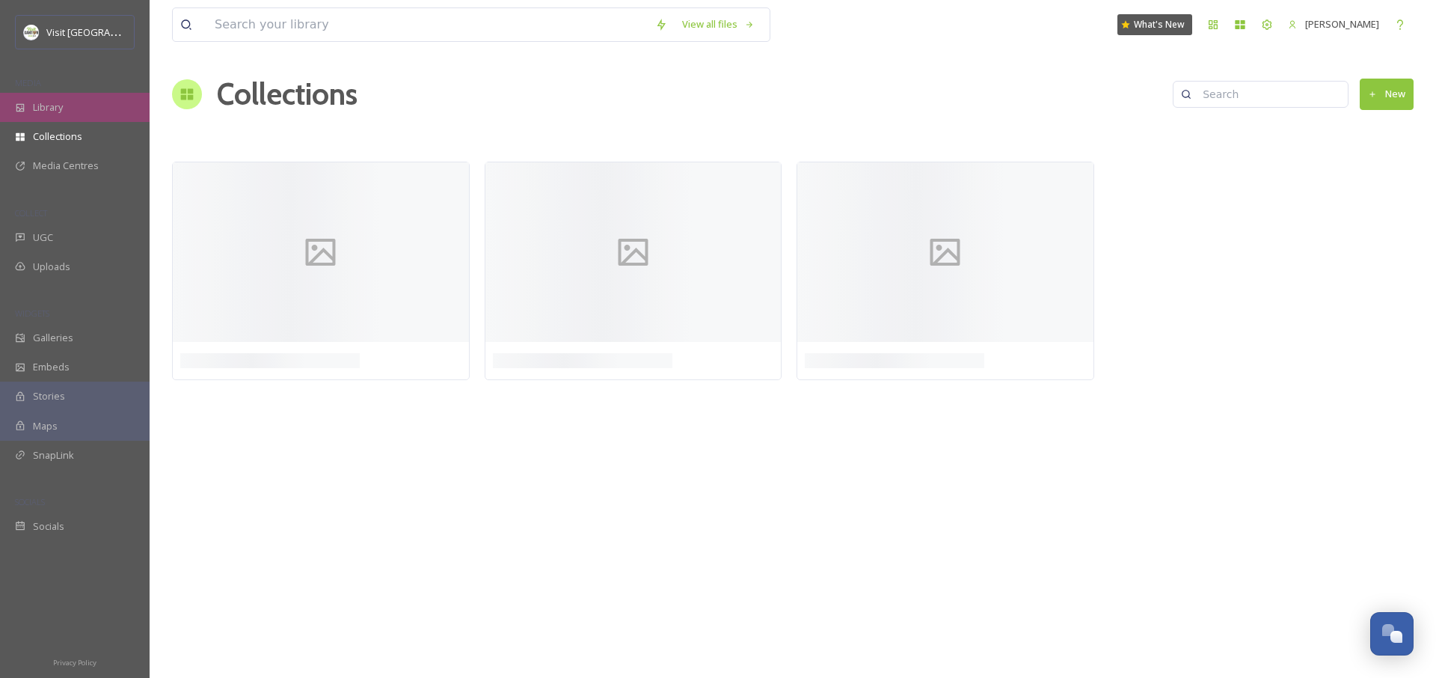
click at [67, 116] on div "Library" at bounding box center [75, 107] width 150 height 29
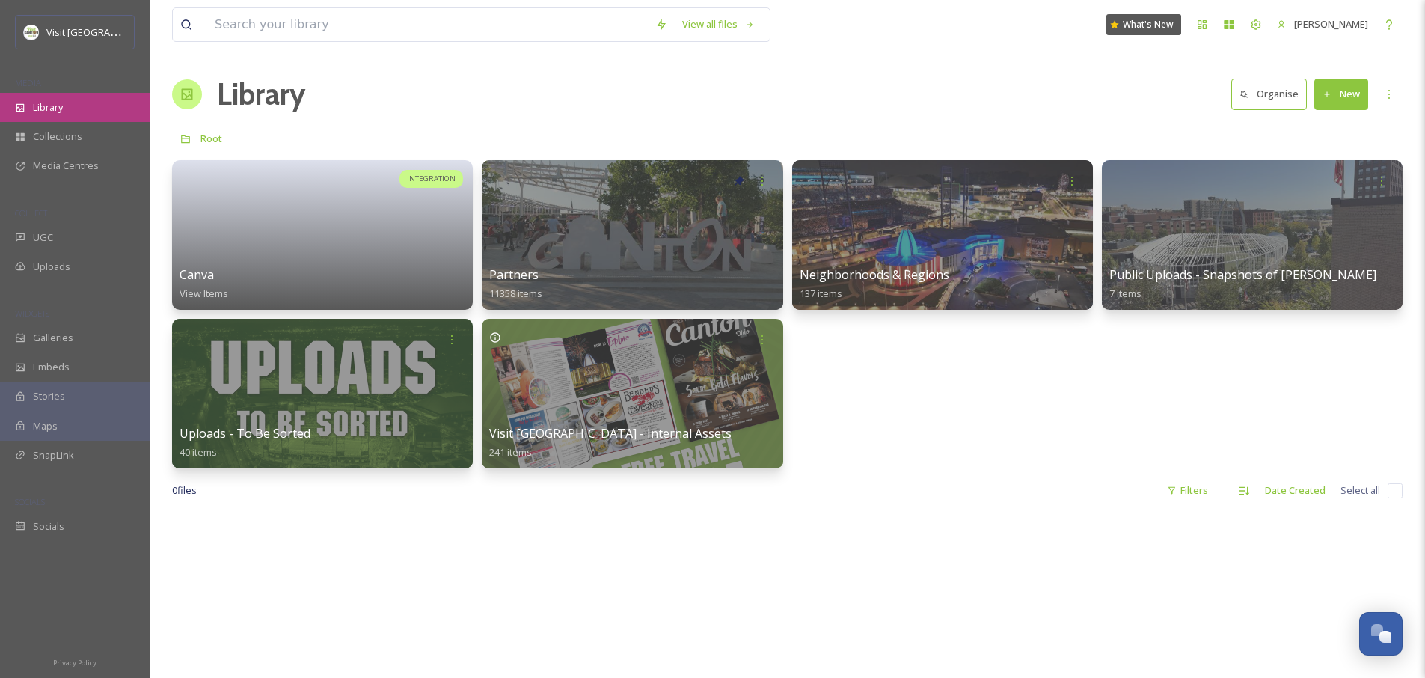
click at [85, 113] on div "Library" at bounding box center [75, 107] width 150 height 29
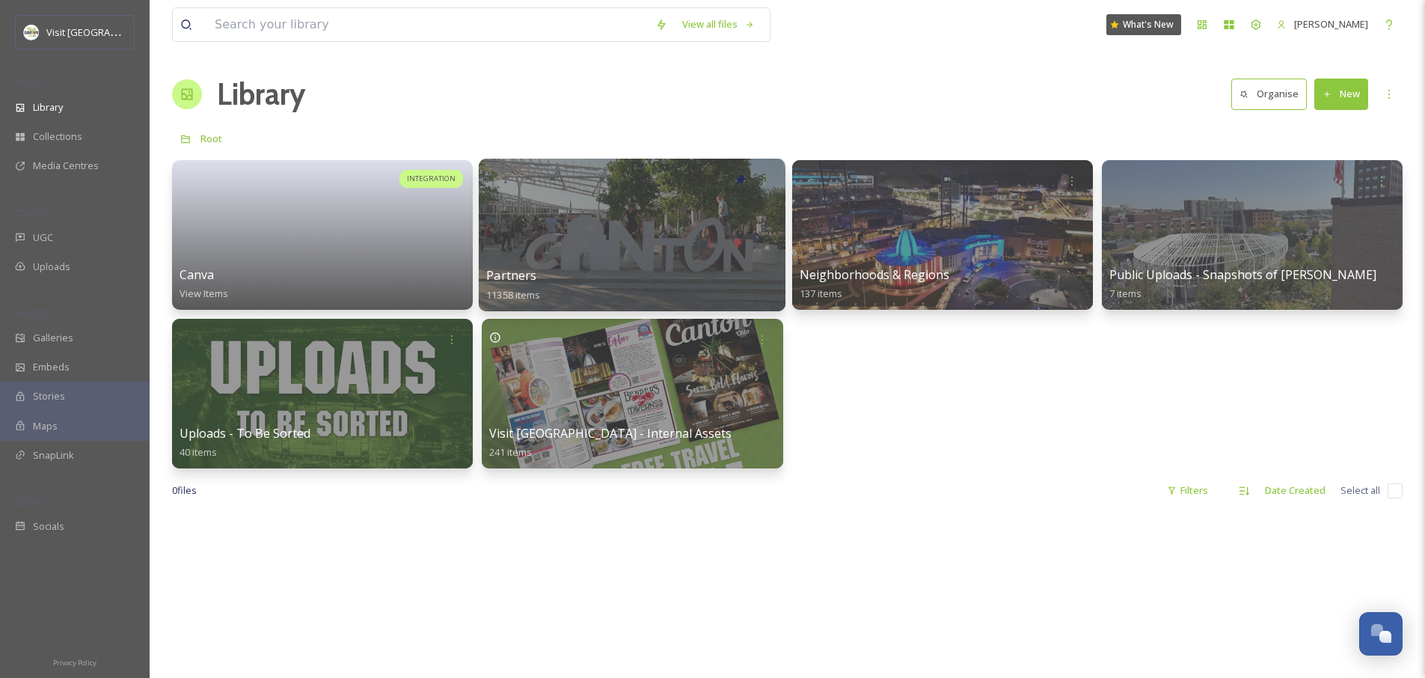
click at [740, 276] on div "Partners 11358 items" at bounding box center [632, 284] width 292 height 37
click at [722, 230] on div at bounding box center [632, 235] width 307 height 153
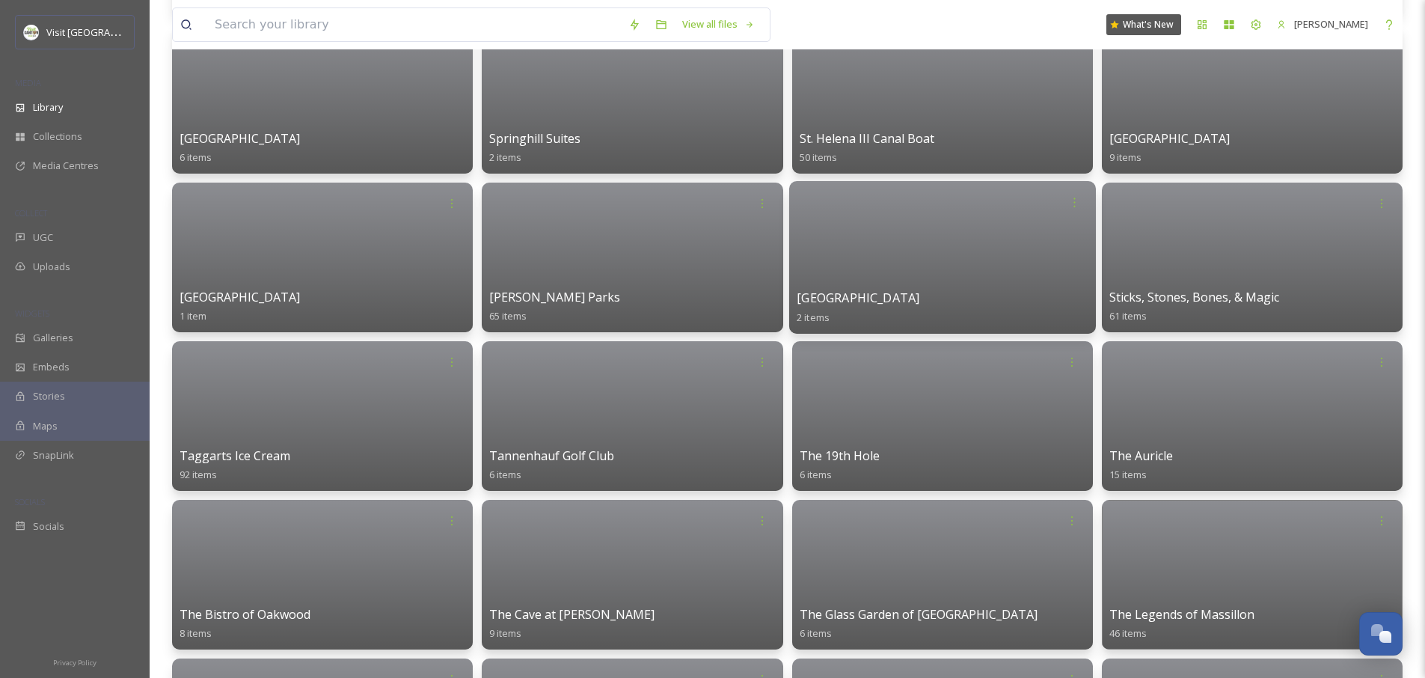
scroll to position [9041, 0]
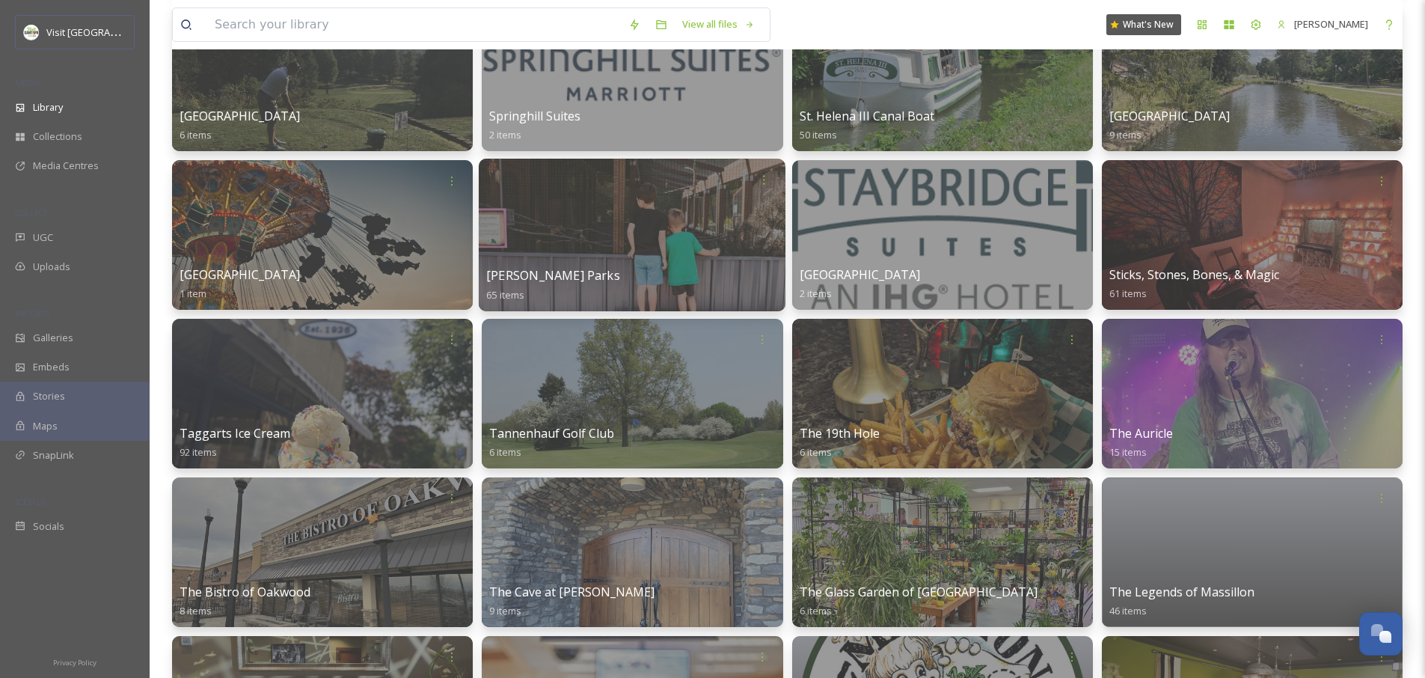
click at [652, 253] on div at bounding box center [632, 235] width 307 height 153
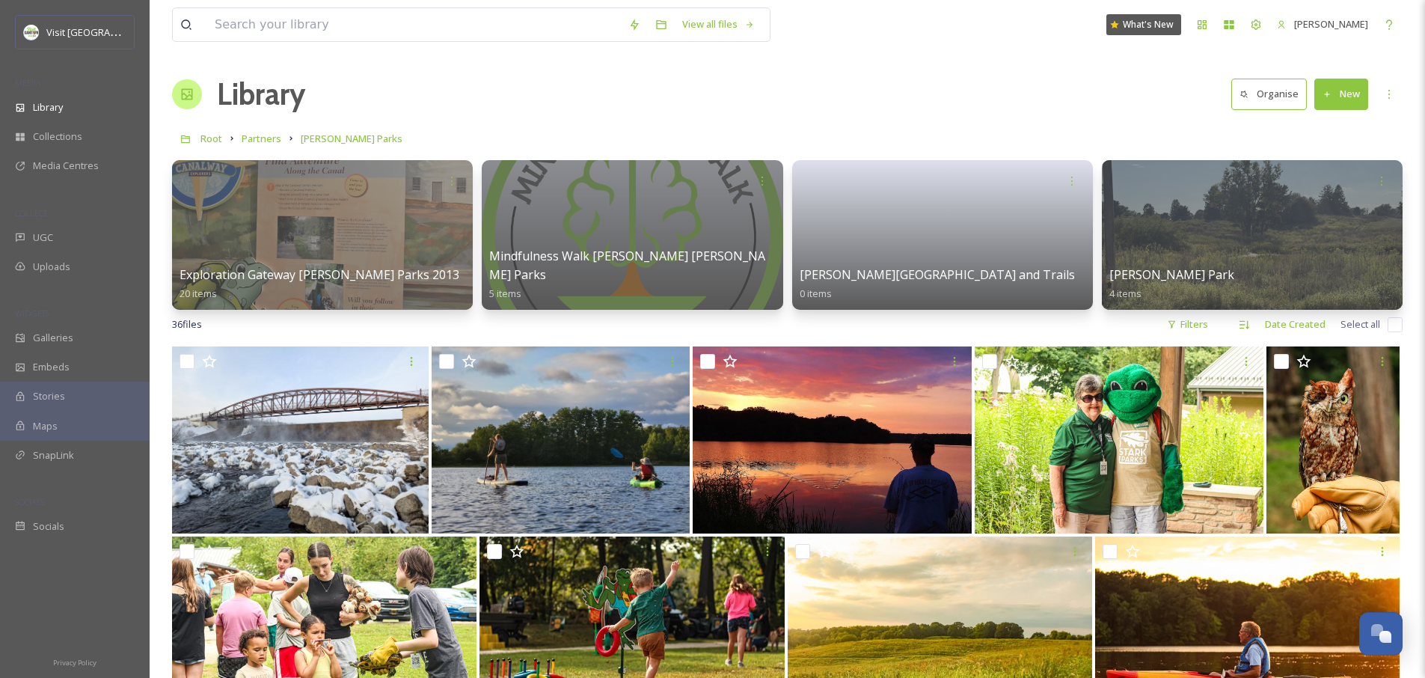
click at [1341, 98] on button "New" at bounding box center [1341, 94] width 54 height 31
click at [1344, 190] on div "Folder" at bounding box center [1325, 187] width 85 height 29
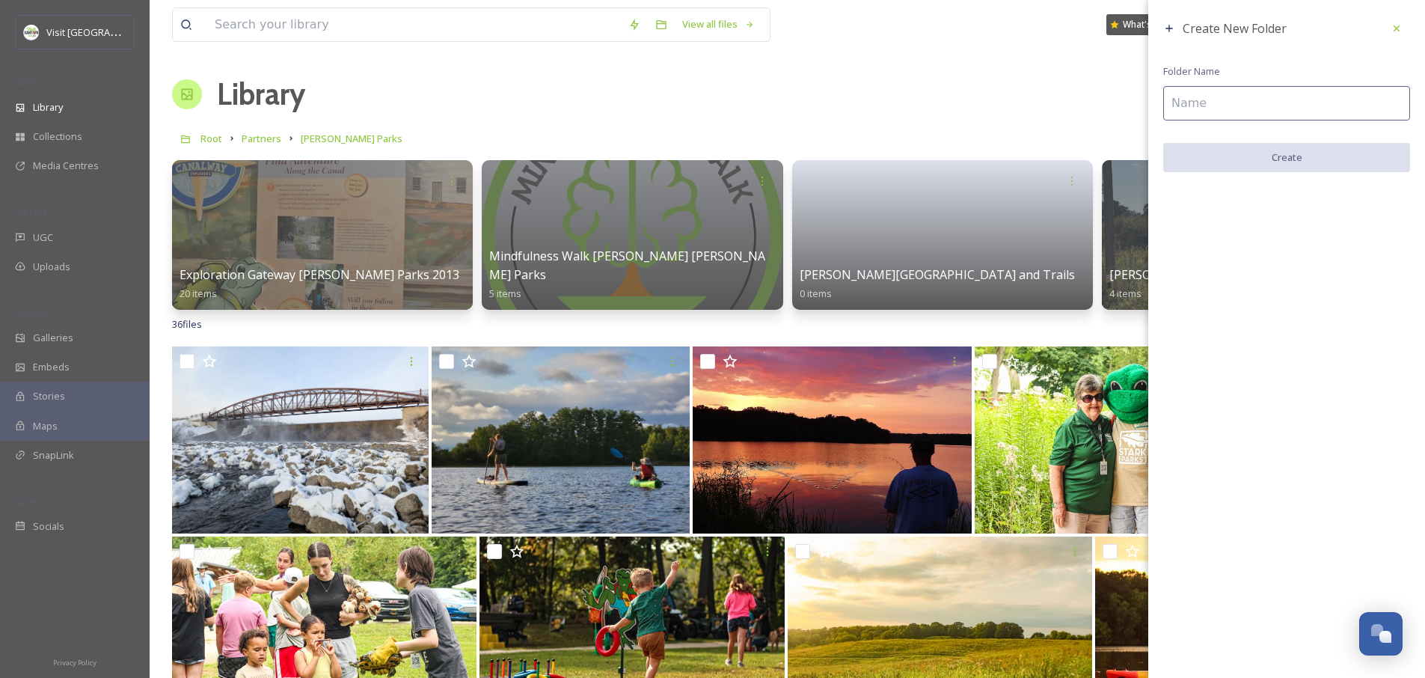
click at [1218, 100] on input at bounding box center [1286, 103] width 247 height 34
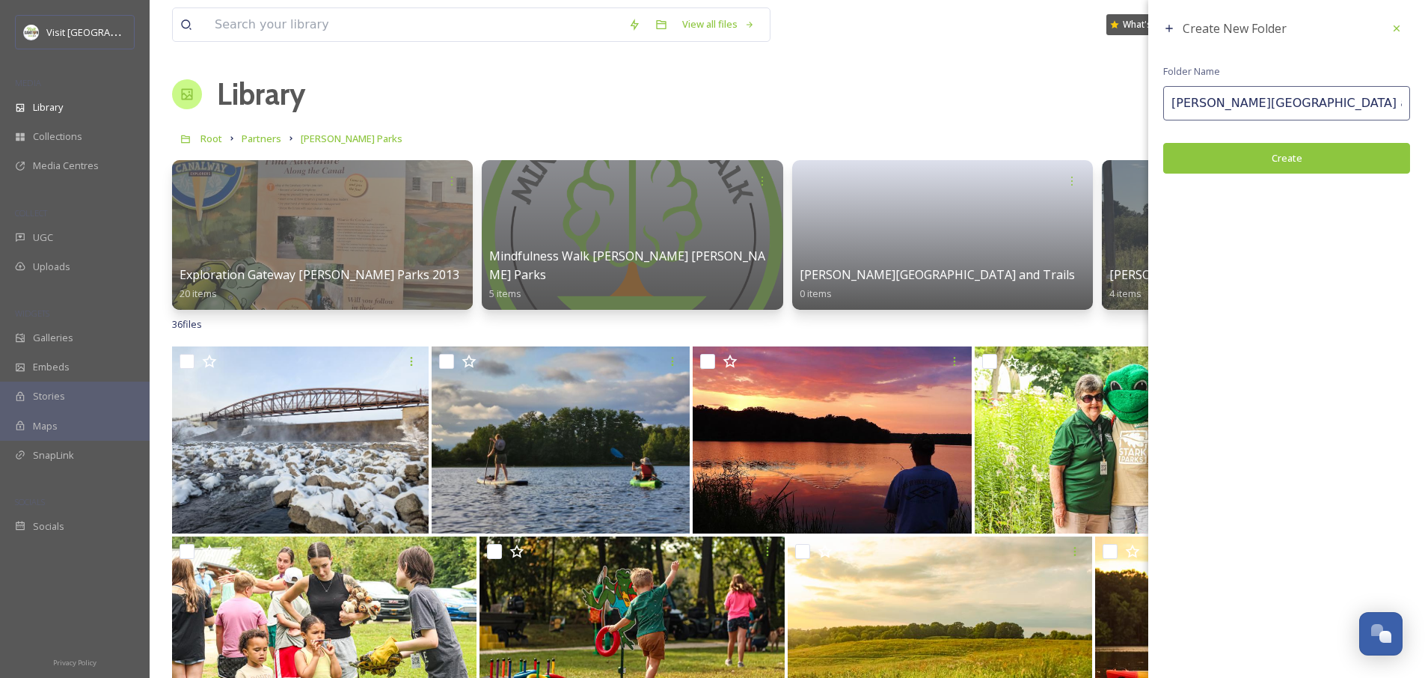
type input "[PERSON_NAME][GEOGRAPHIC_DATA] and Trails"
click at [1300, 158] on button "Create" at bounding box center [1286, 158] width 247 height 31
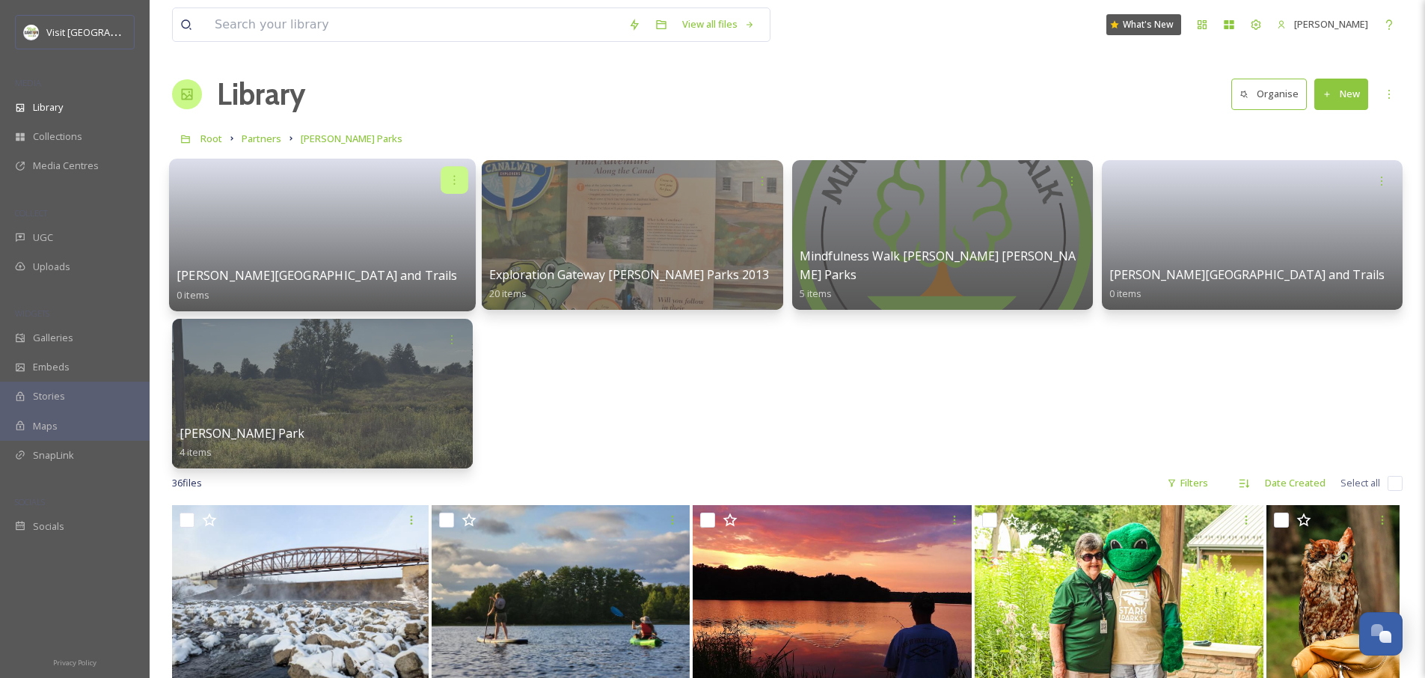
click at [447, 183] on div at bounding box center [455, 180] width 28 height 28
click at [322, 206] on link at bounding box center [323, 230] width 292 height 73
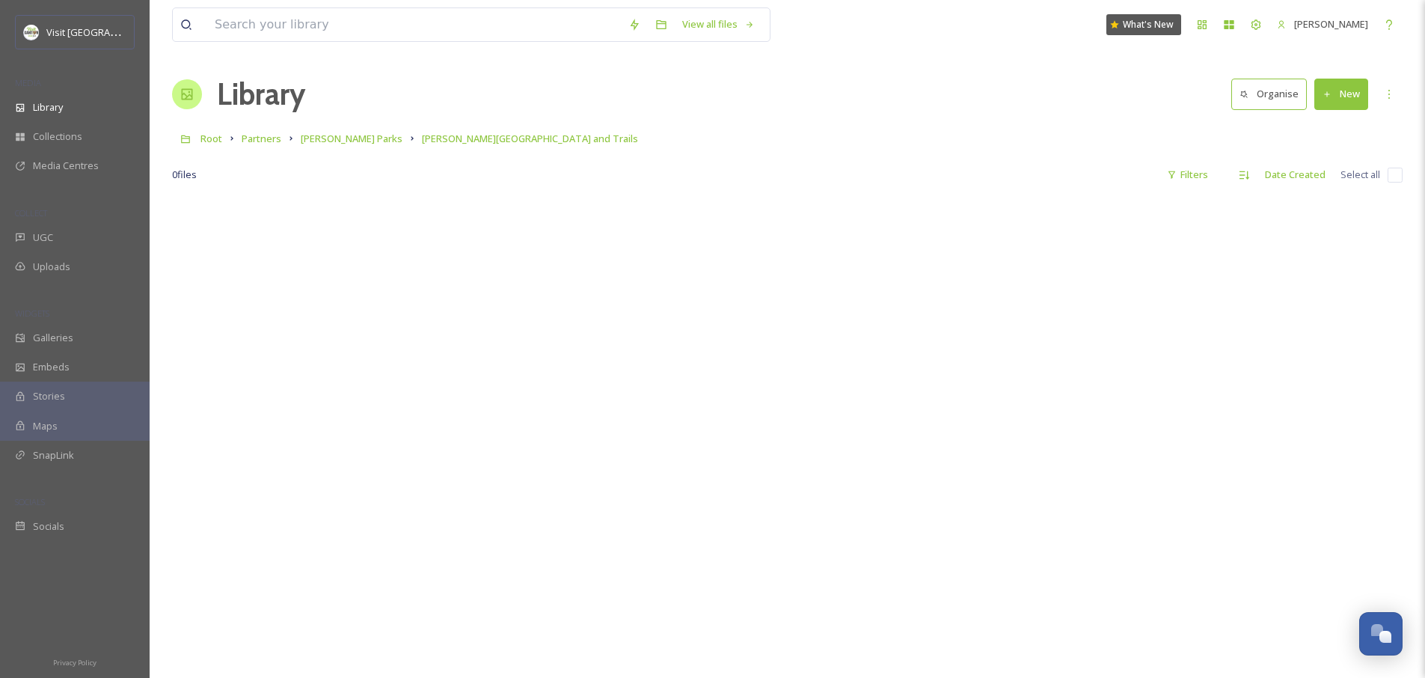
click at [1341, 96] on button "New" at bounding box center [1341, 94] width 54 height 31
click at [1316, 128] on span "File Upload" at bounding box center [1334, 129] width 49 height 14
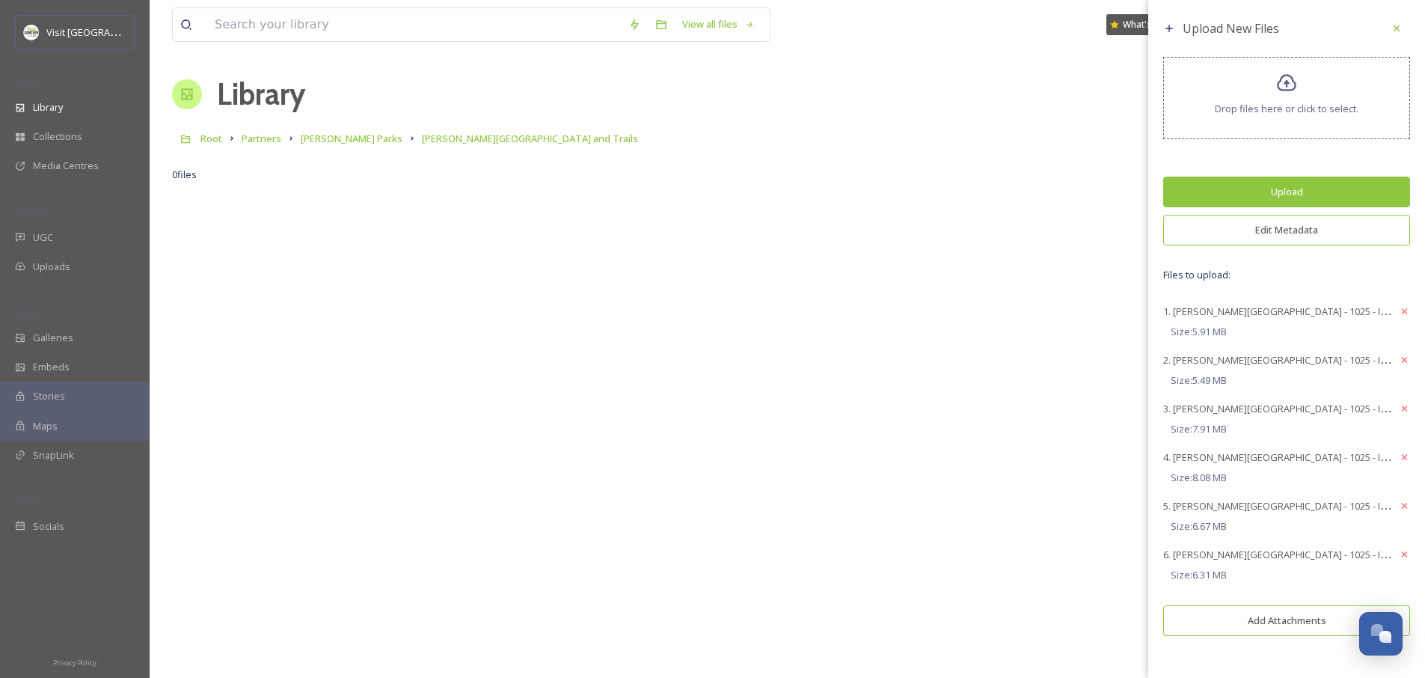
click at [1350, 263] on div "Upload New Files Drop files here or click to select. Upload Edit Metadata Files…" at bounding box center [1286, 329] width 277 height 658
click at [1350, 230] on button "Edit Metadata" at bounding box center [1286, 230] width 247 height 31
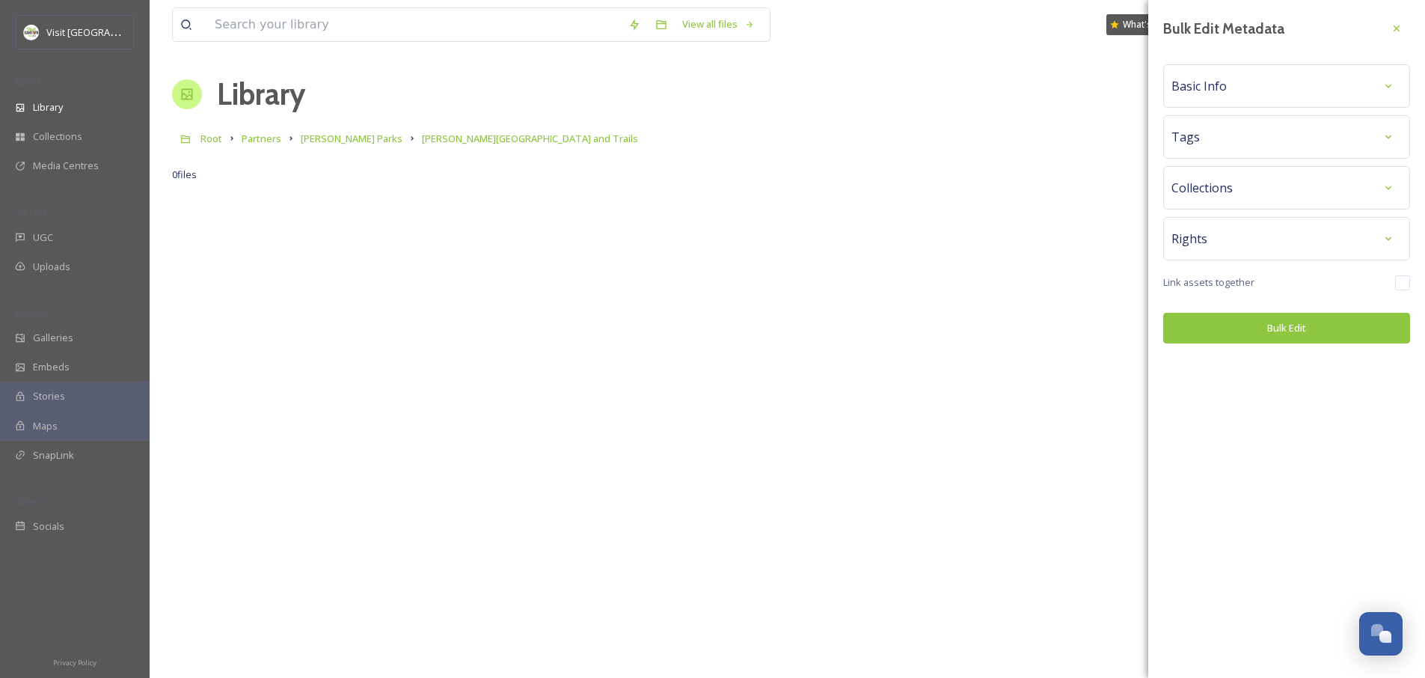
click at [1264, 85] on div "Basic Info" at bounding box center [1287, 86] width 230 height 27
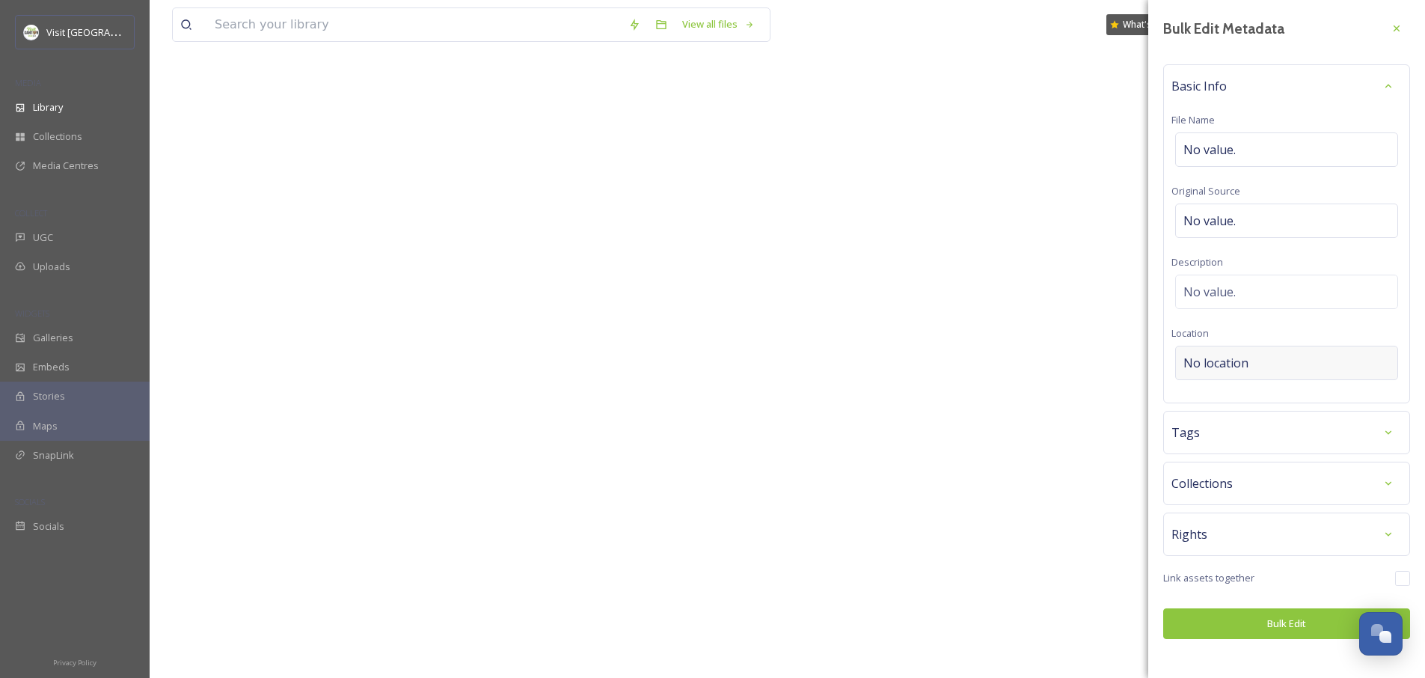
scroll to position [162, 0]
click at [1187, 365] on span "No location" at bounding box center [1216, 363] width 65 height 18
click at [1188, 365] on input at bounding box center [1286, 362] width 221 height 33
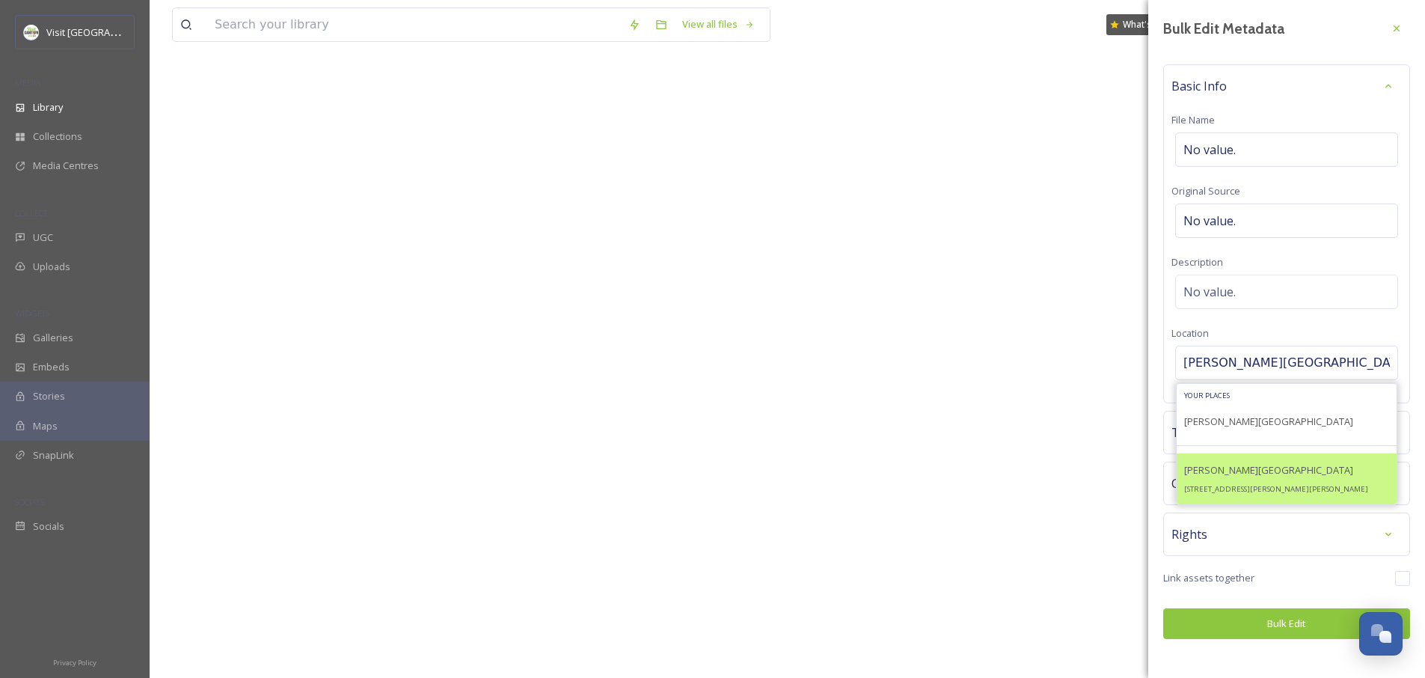
type input "[PERSON_NAME][GEOGRAPHIC_DATA]"
click at [1192, 475] on span "[PERSON_NAME][GEOGRAPHIC_DATA]" at bounding box center [1268, 469] width 169 height 13
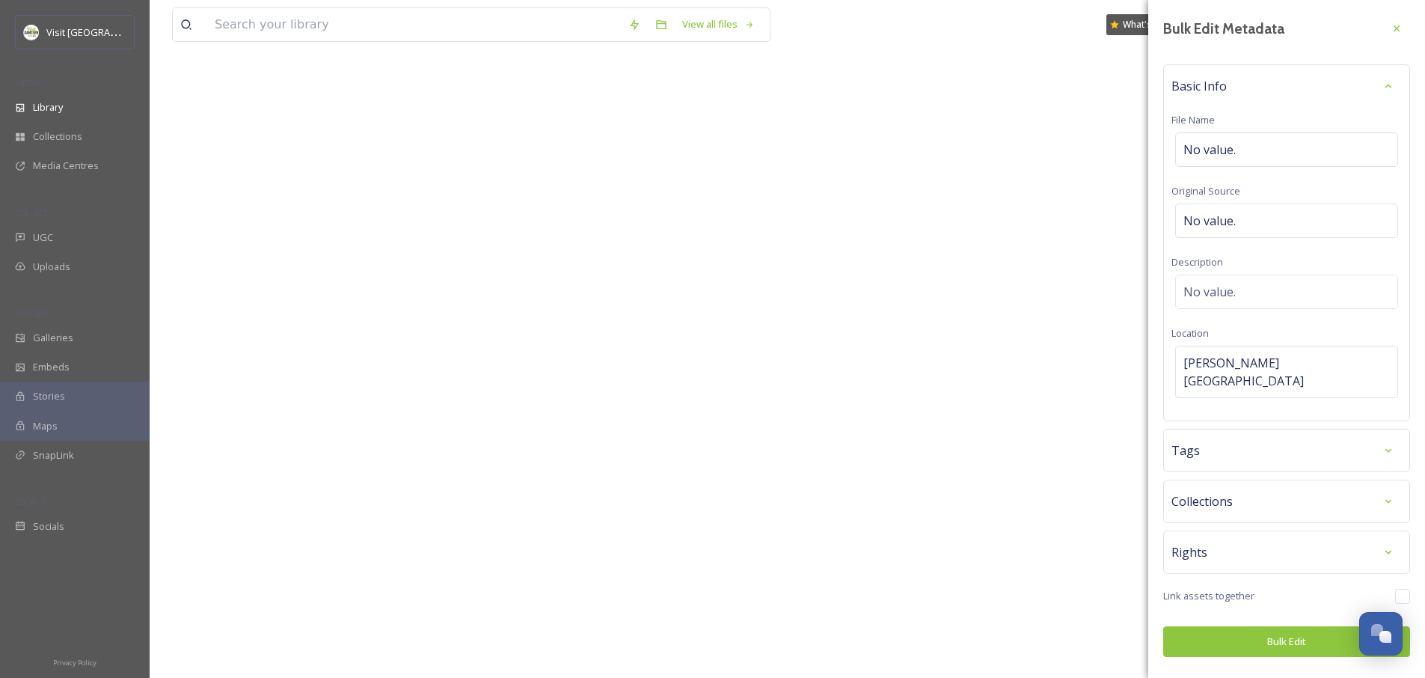
click at [1188, 441] on span "Tags" at bounding box center [1186, 450] width 28 height 18
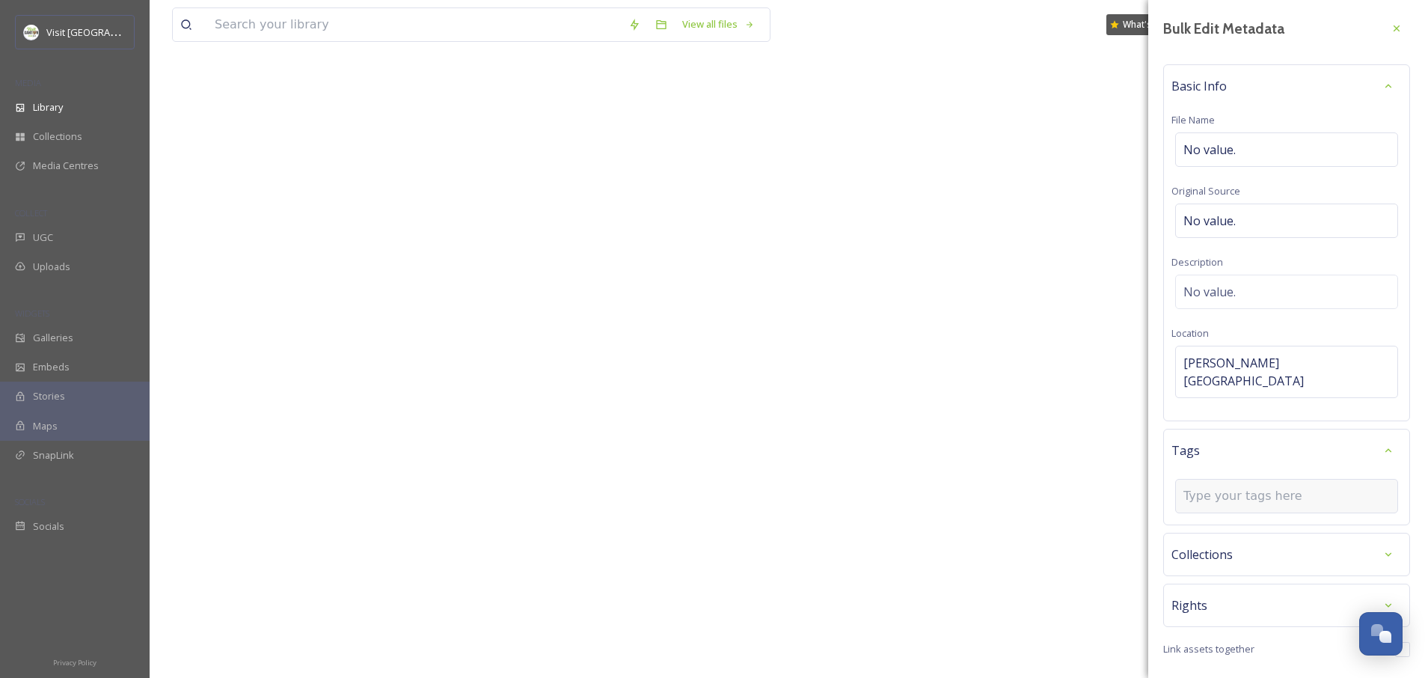
click at [1197, 487] on input at bounding box center [1259, 496] width 150 height 18
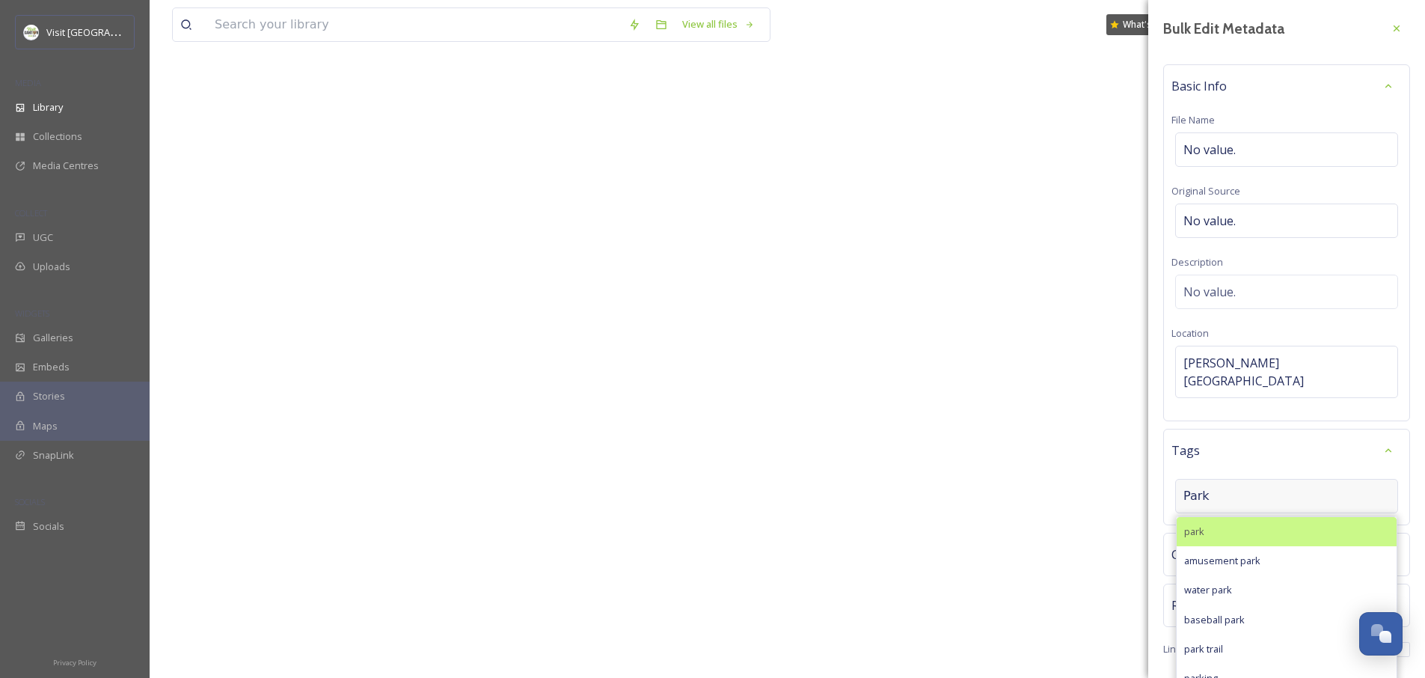
type input "Park"
click at [1193, 524] on span "park" at bounding box center [1194, 531] width 20 height 14
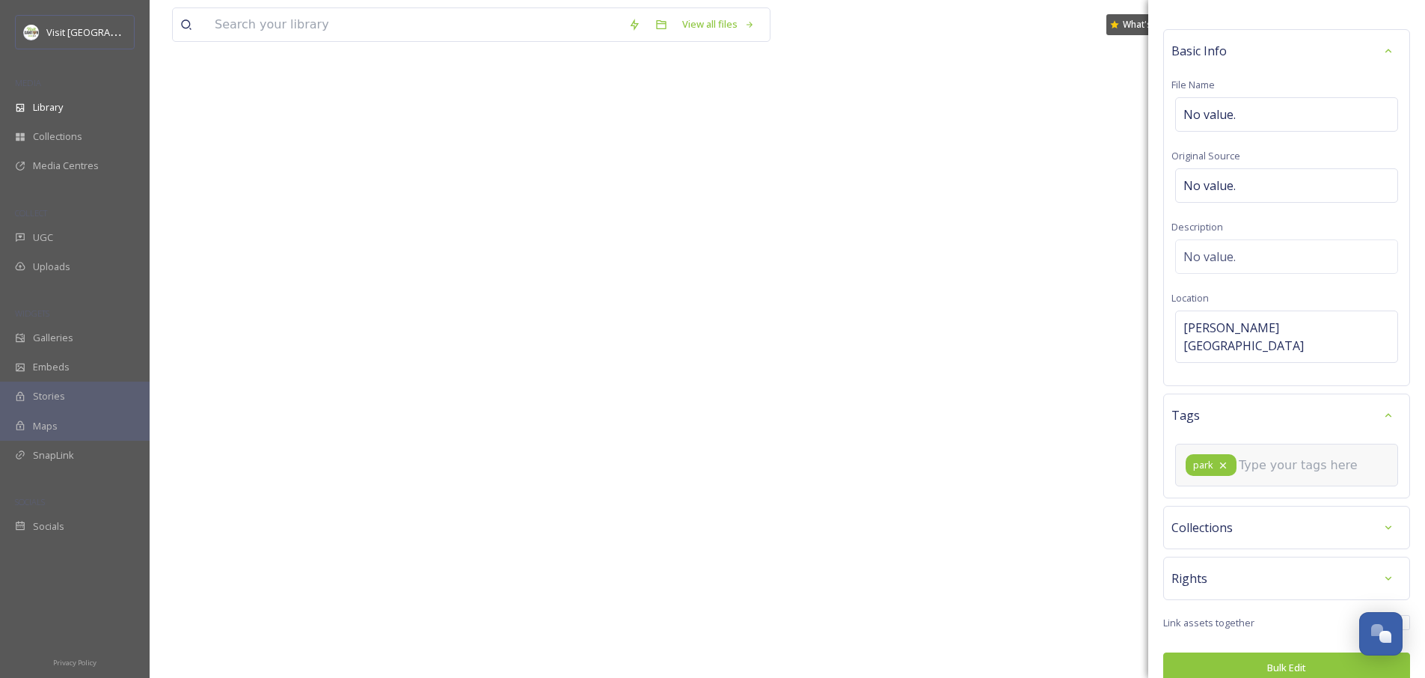
scroll to position [37, 0]
click at [1258, 454] on input at bounding box center [1314, 463] width 150 height 18
type input "s"
click at [1291, 454] on input "fall," at bounding box center [1314, 463] width 150 height 18
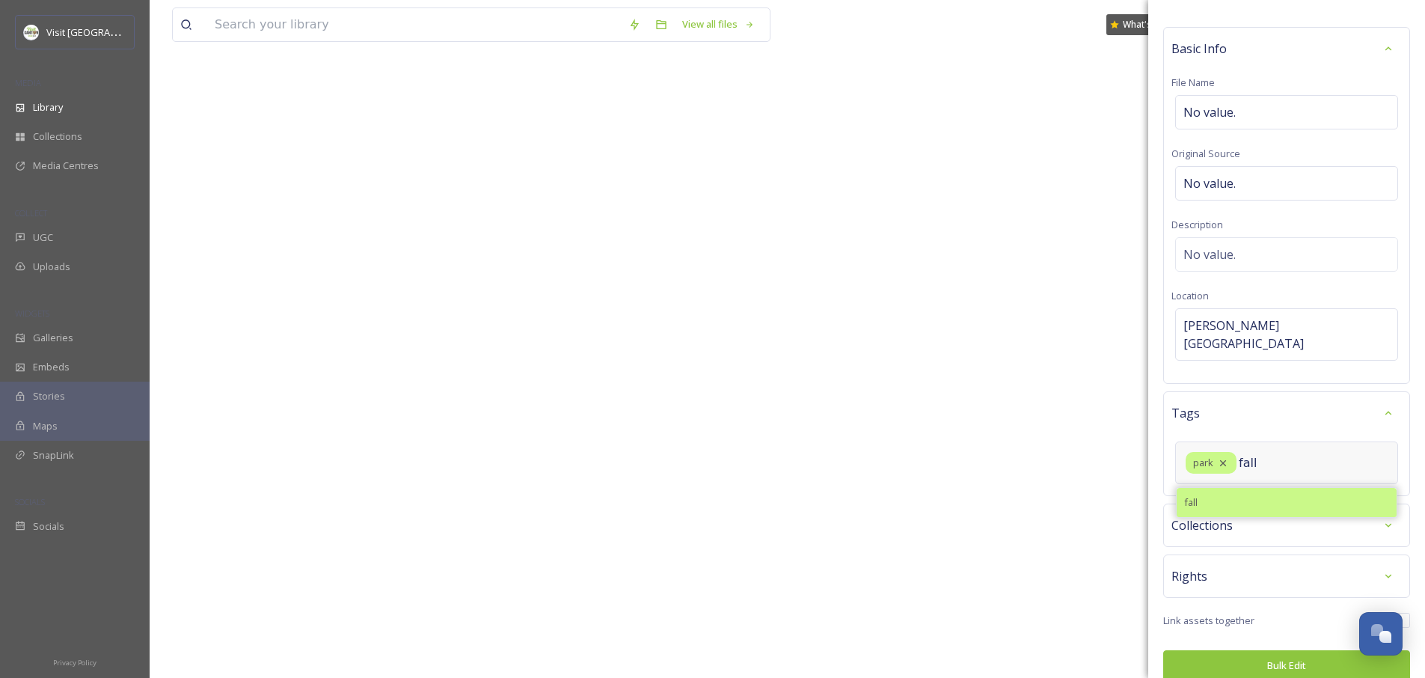
type input "fall"
click at [1239, 488] on div "fall" at bounding box center [1287, 502] width 220 height 29
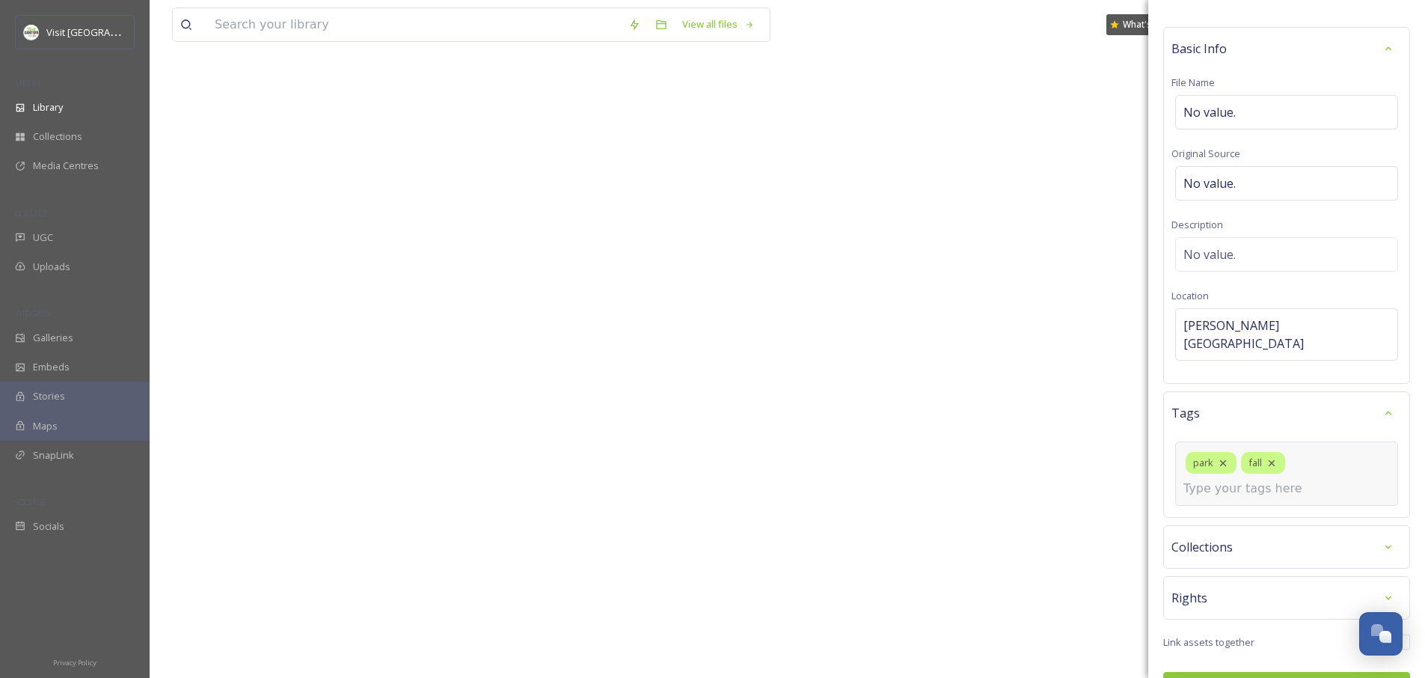
click at [1199, 480] on input at bounding box center [1259, 489] width 150 height 18
type input "autumn"
click at [1199, 517] on span "autumn" at bounding box center [1201, 524] width 34 height 14
click at [1217, 480] on input at bounding box center [1259, 489] width 150 height 18
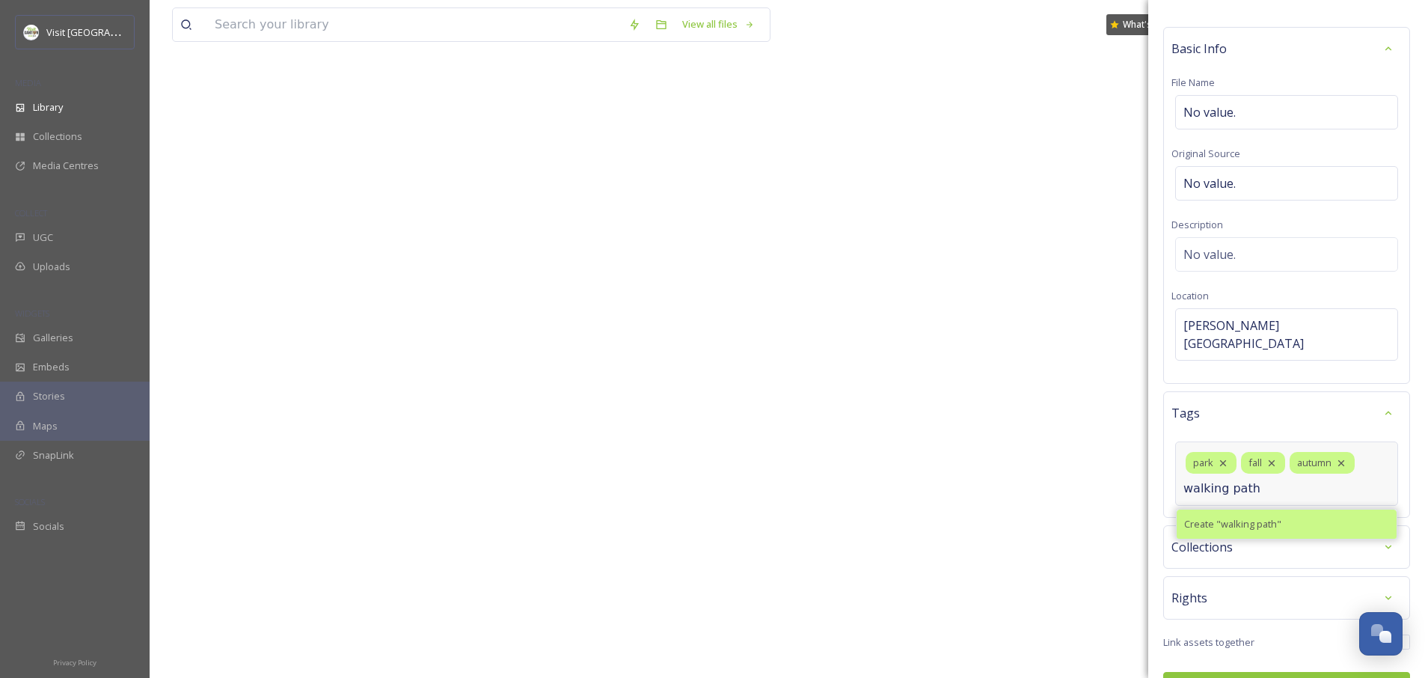
type input "walking path"
click at [1219, 517] on span "Create " walking path "" at bounding box center [1232, 524] width 97 height 14
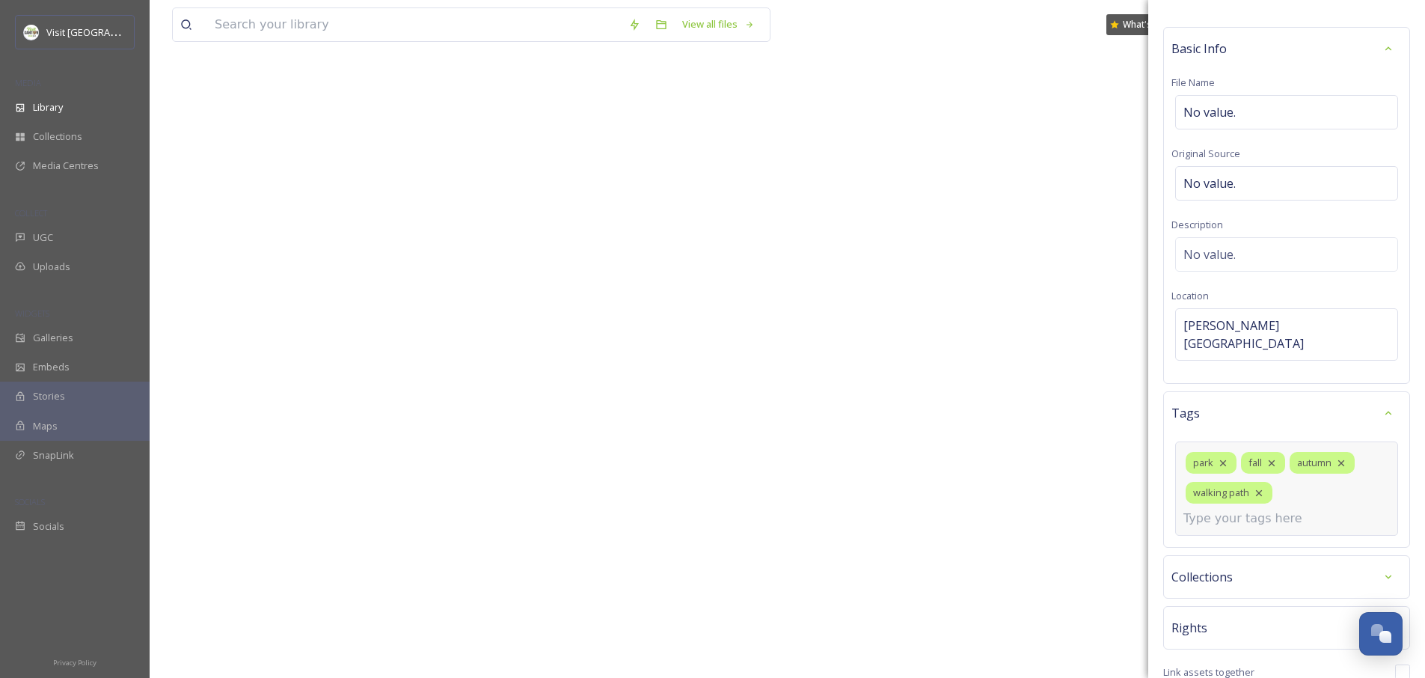
click at [1202, 509] on input at bounding box center [1259, 518] width 150 height 18
type input "s"
type input "outdoors"
click at [1222, 547] on span "Outdoors" at bounding box center [1205, 554] width 43 height 14
click at [1229, 509] on input at bounding box center [1259, 518] width 150 height 18
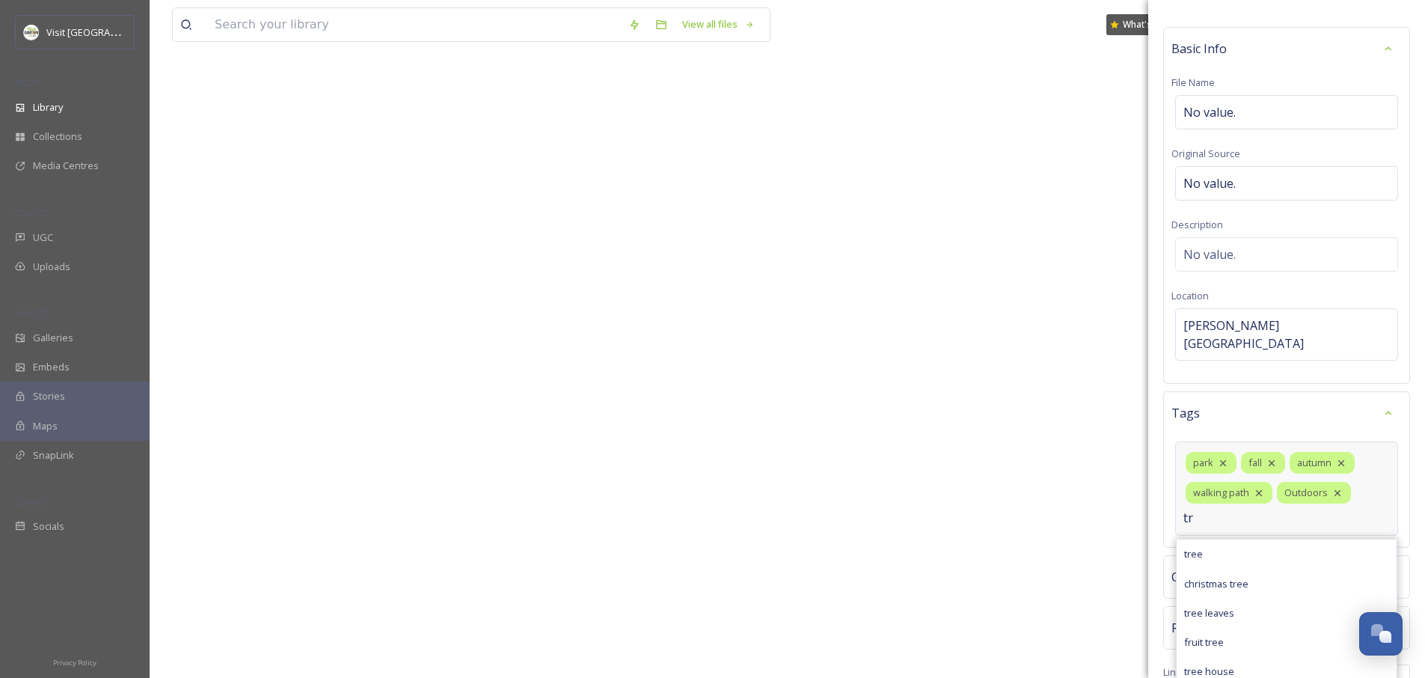
type input "t"
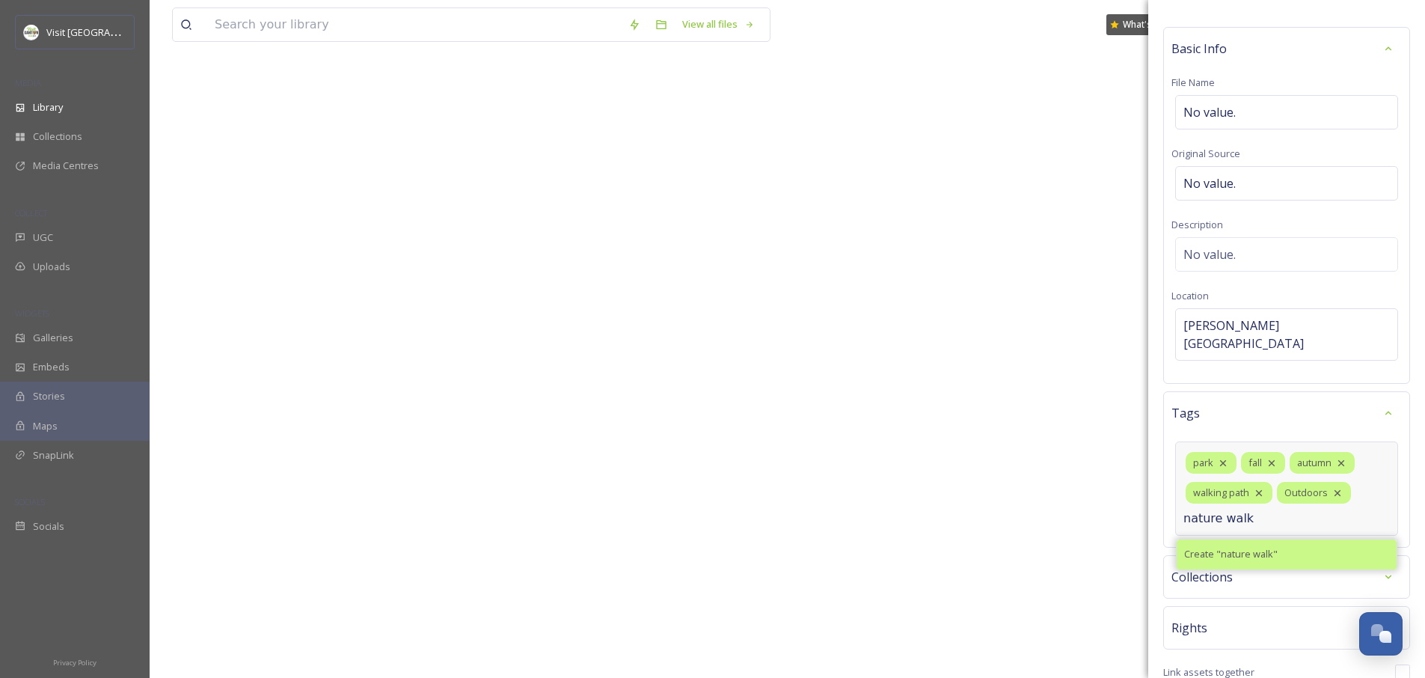
type input "nature walk"
click at [1223, 547] on span "Create " nature walk "" at bounding box center [1231, 554] width 94 height 14
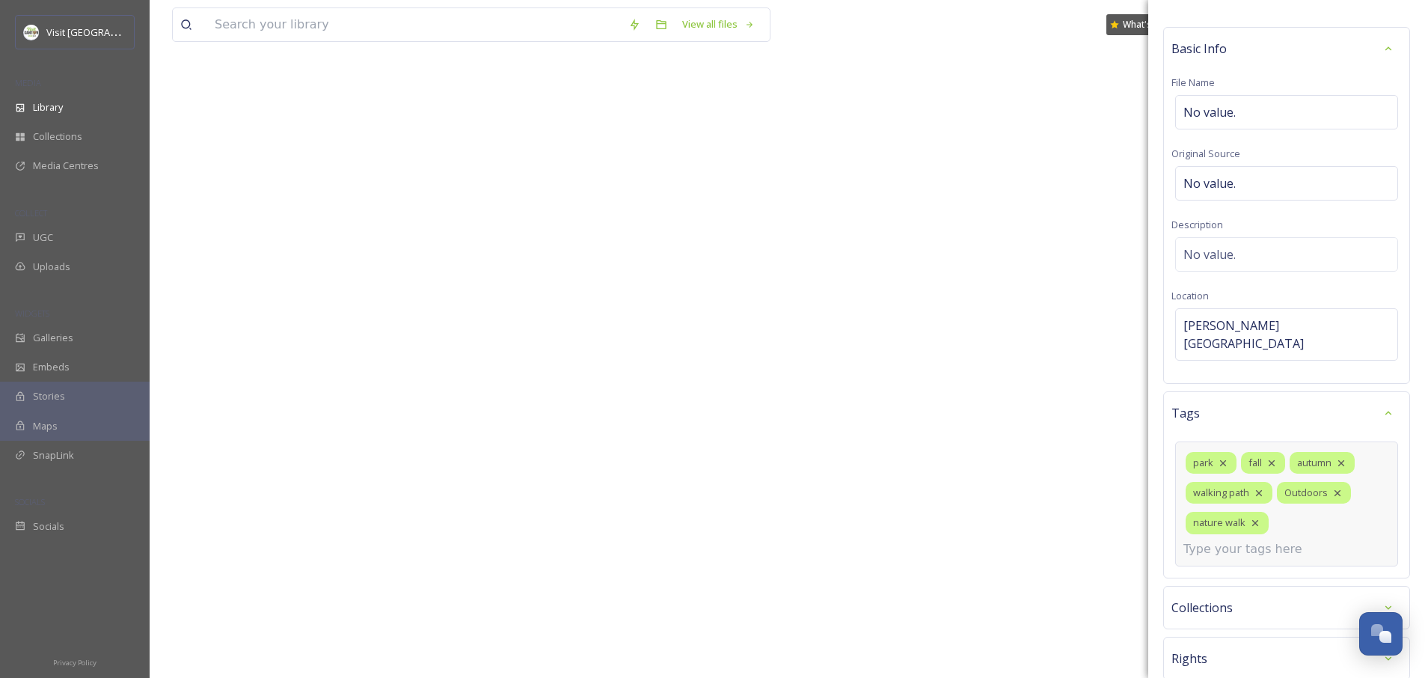
click at [1290, 513] on div "park fall autumn walking path Outdoors nature walk" at bounding box center [1286, 503] width 223 height 125
click at [1250, 540] on input at bounding box center [1259, 549] width 150 height 18
type input "[PERSON_NAME] Parks"
click at [1234, 578] on span "[PERSON_NAME] Parks" at bounding box center [1235, 585] width 102 height 14
click at [1230, 570] on input at bounding box center [1259, 579] width 150 height 18
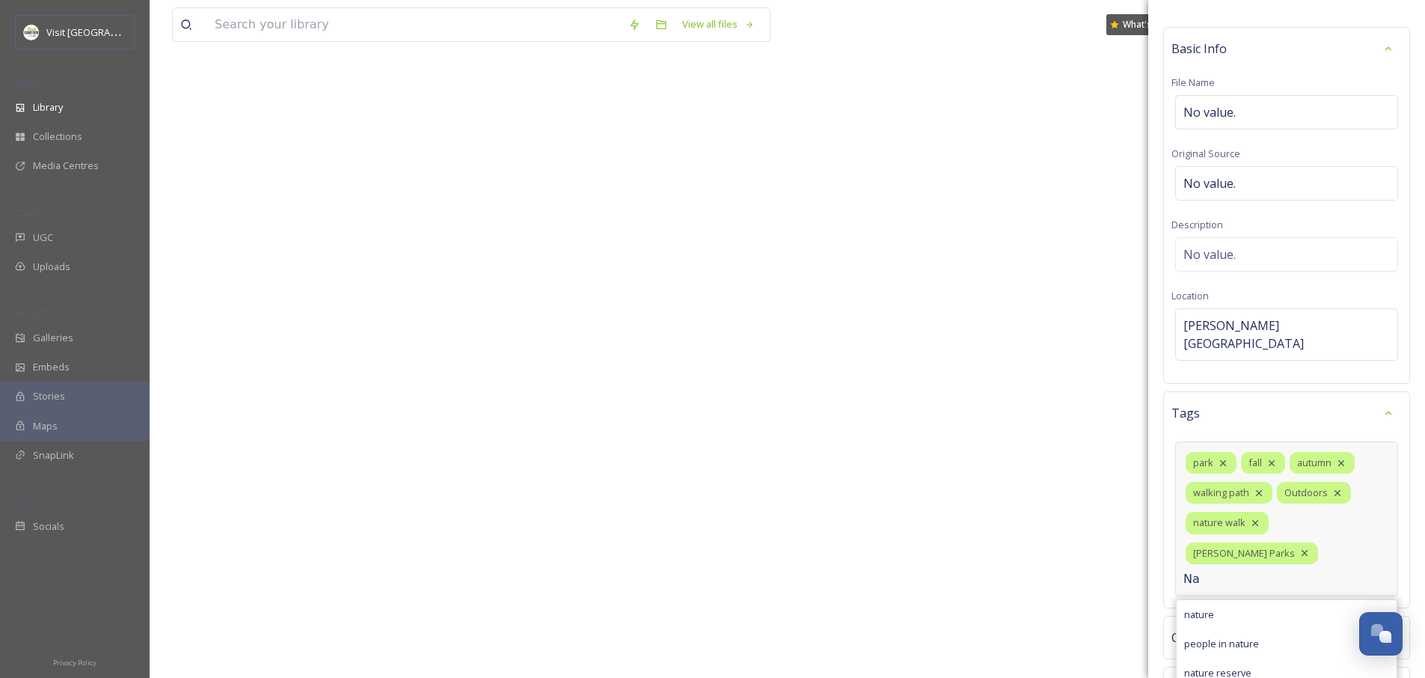
type input "N"
type input "E"
type input "family fun"
click at [1219, 607] on span "family fun" at bounding box center [1206, 614] width 44 height 14
click at [1210, 600] on input at bounding box center [1259, 609] width 150 height 18
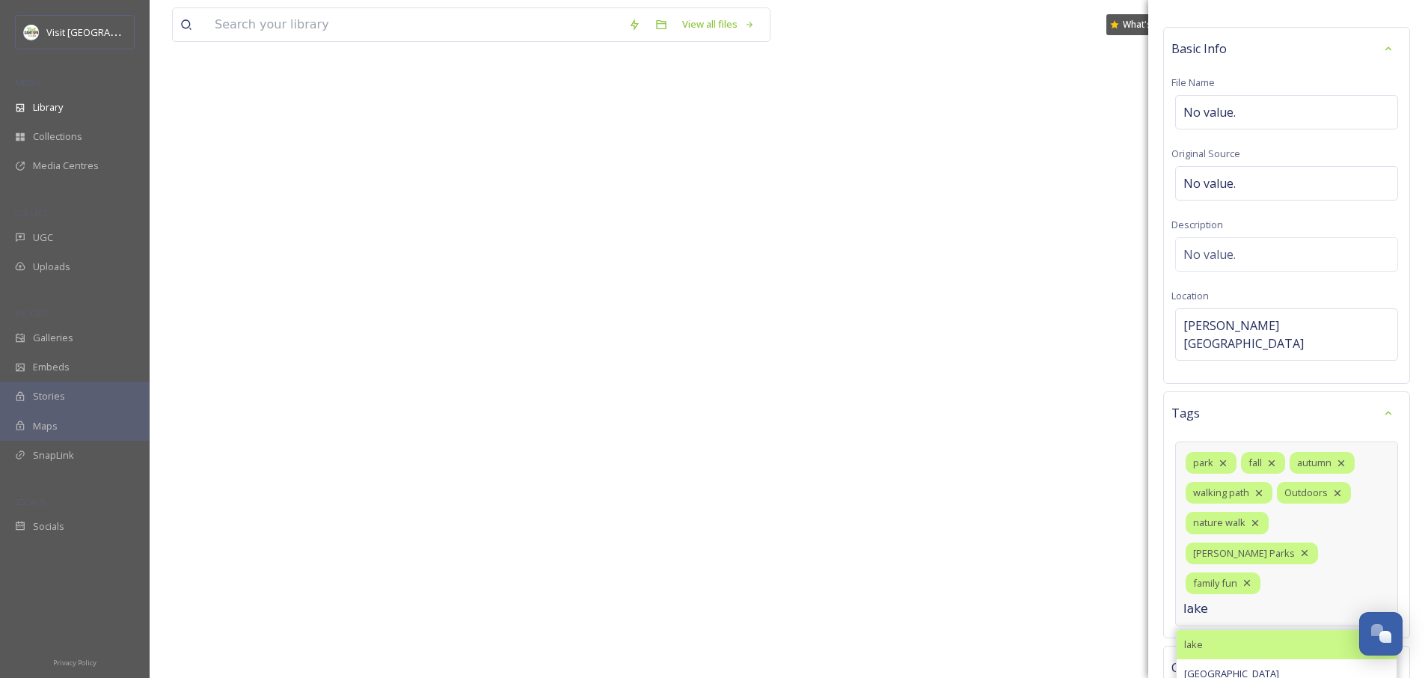
type input "lake"
click at [1213, 630] on div "lake" at bounding box center [1287, 644] width 220 height 29
click at [1210, 600] on input at bounding box center [1259, 609] width 150 height 18
type input "pond"
click at [1209, 630] on div "pond" at bounding box center [1287, 644] width 220 height 29
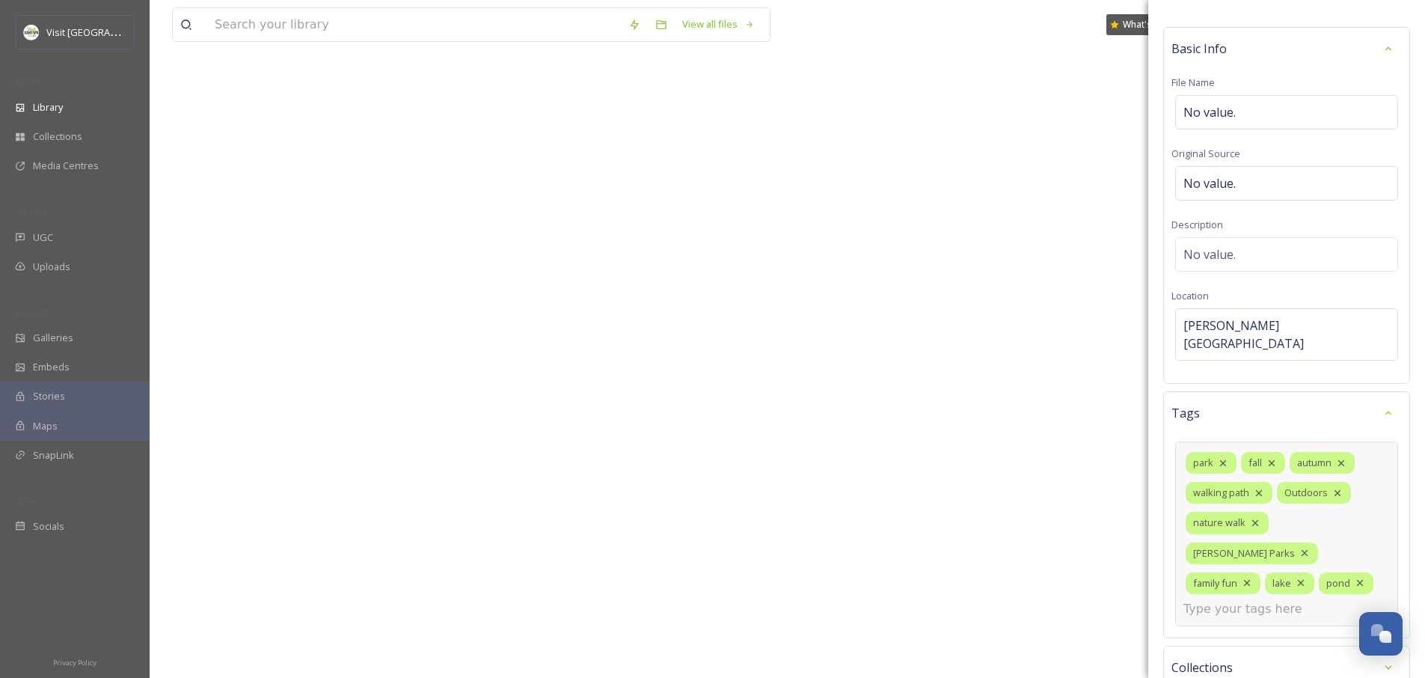
click at [1215, 600] on input at bounding box center [1259, 609] width 150 height 18
type input "fish pond"
click at [1222, 637] on span "fish pond" at bounding box center [1205, 644] width 43 height 14
click at [1206, 630] on input at bounding box center [1259, 639] width 150 height 18
type input "hiking"
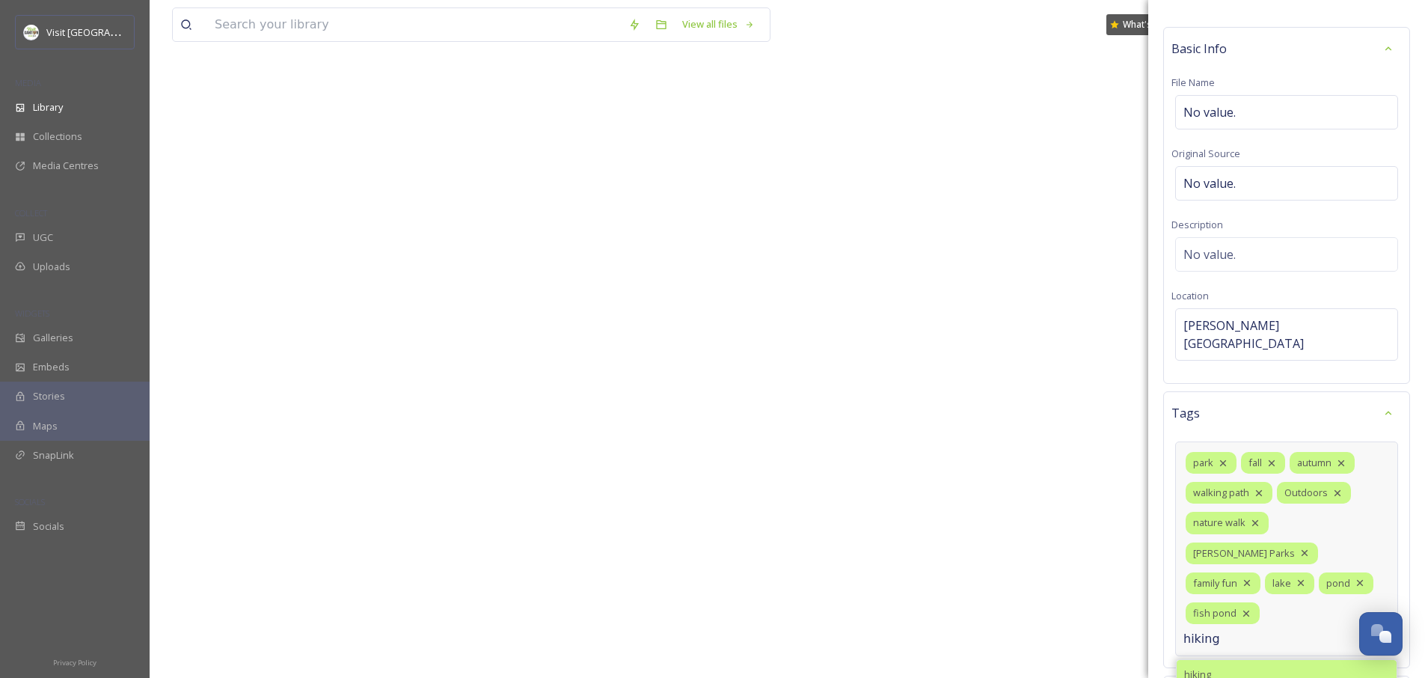
click at [1208, 667] on span "hiking" at bounding box center [1197, 674] width 27 height 14
click at [1213, 630] on input at bounding box center [1259, 639] width 150 height 18
type input "w"
type input "running trail"
click at [1225, 667] on span "Create " running trail "" at bounding box center [1231, 674] width 95 height 14
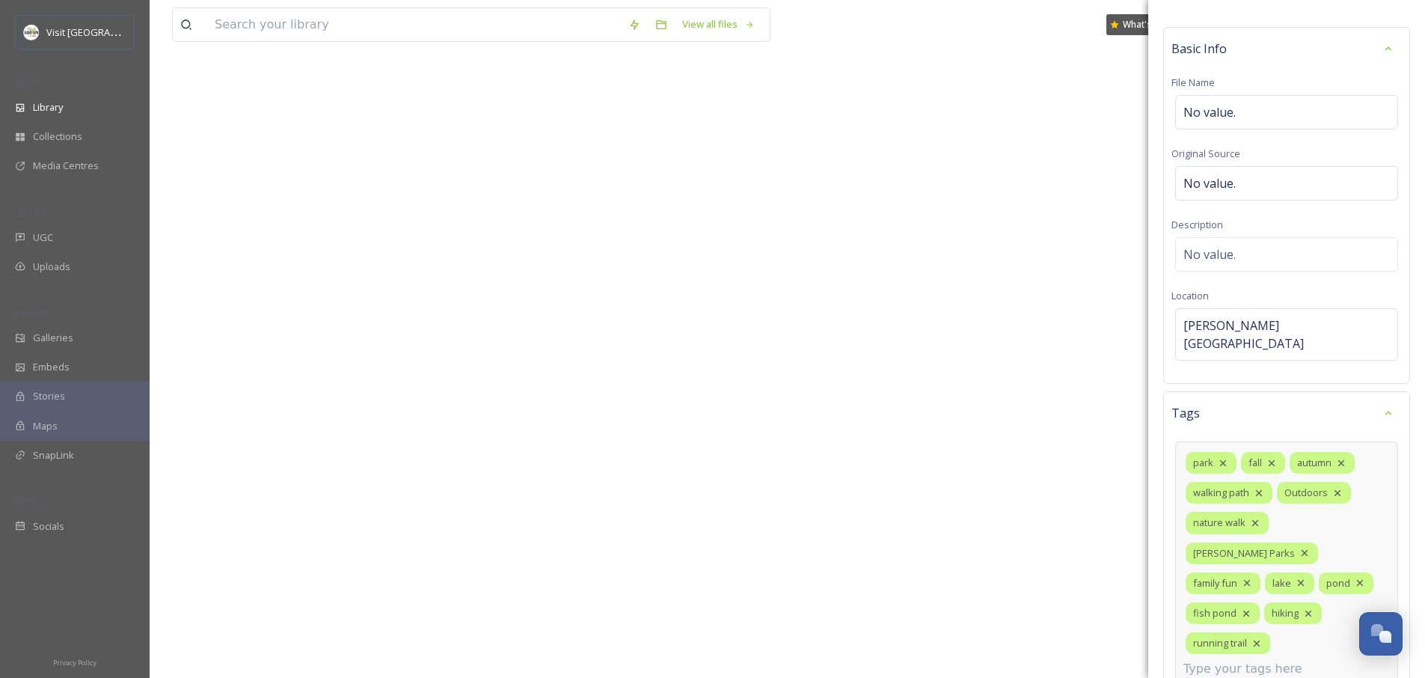
click at [1204, 660] on input at bounding box center [1259, 669] width 150 height 18
type input "pathway"
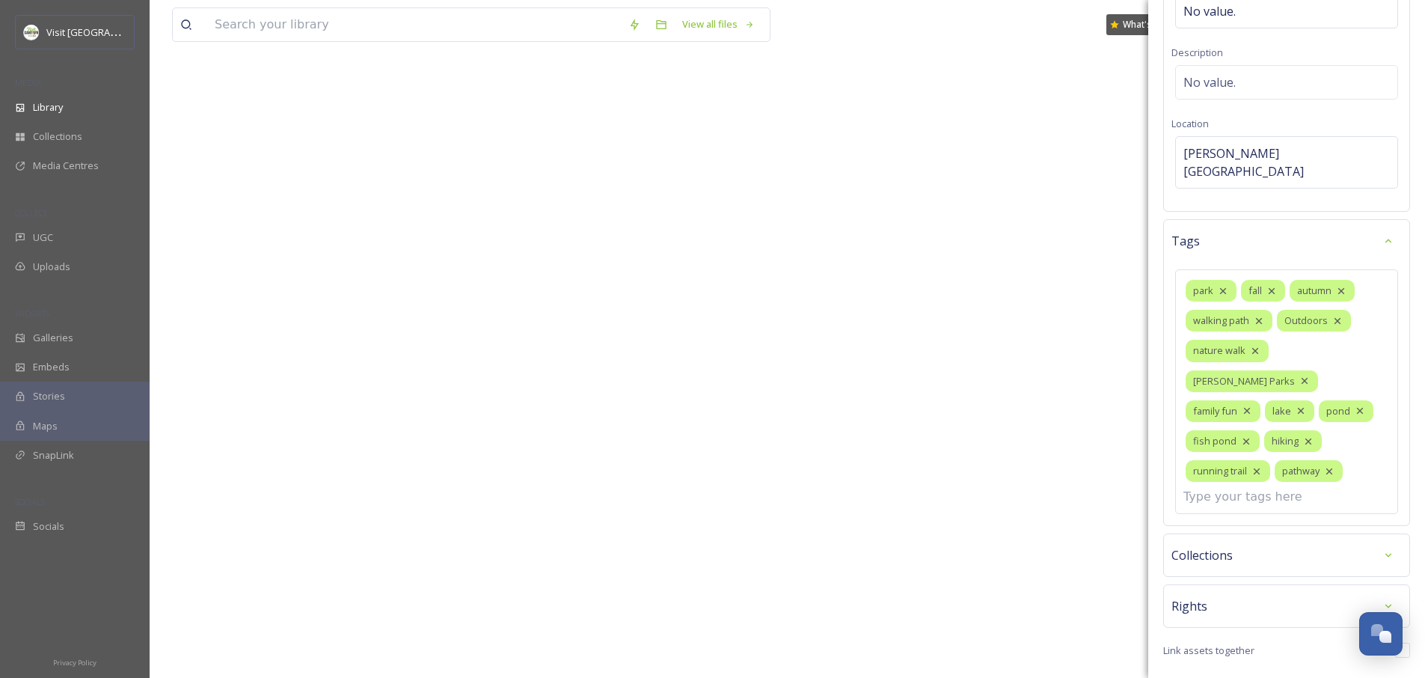
scroll to position [206, 0]
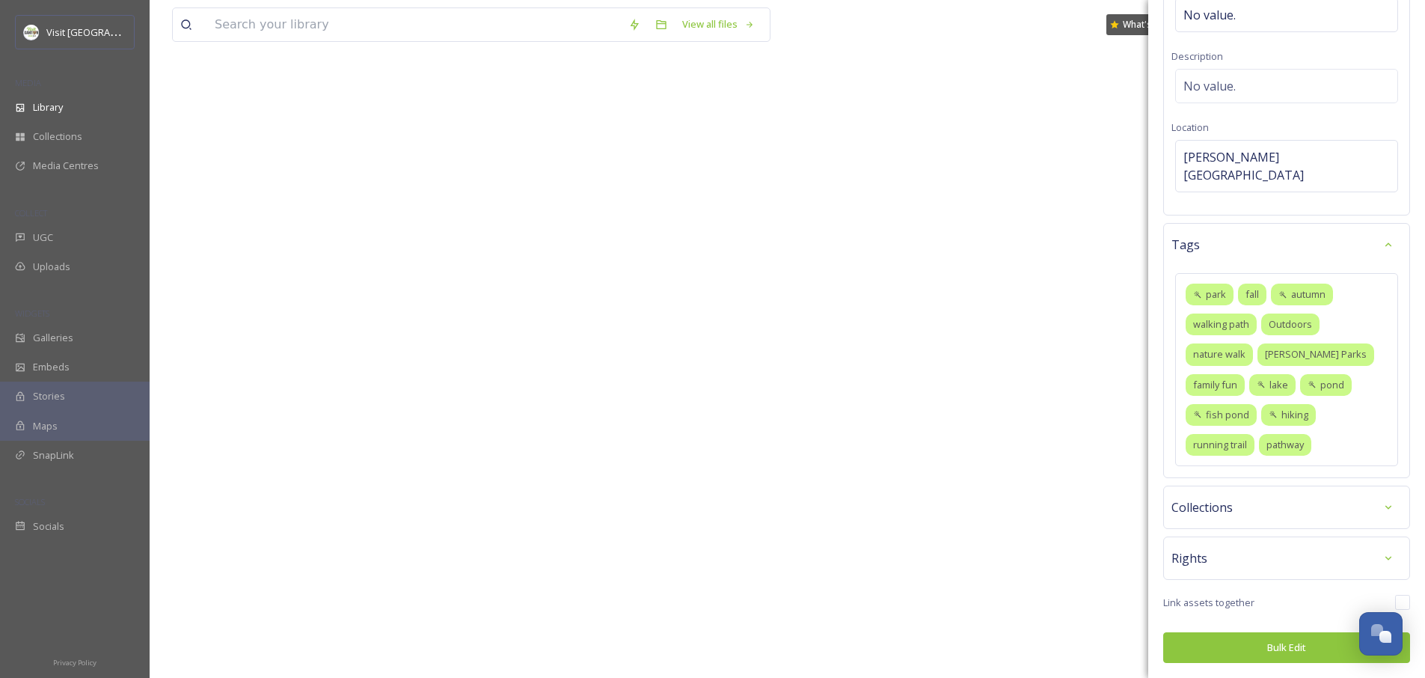
click at [1285, 652] on button "Bulk Edit" at bounding box center [1286, 647] width 247 height 31
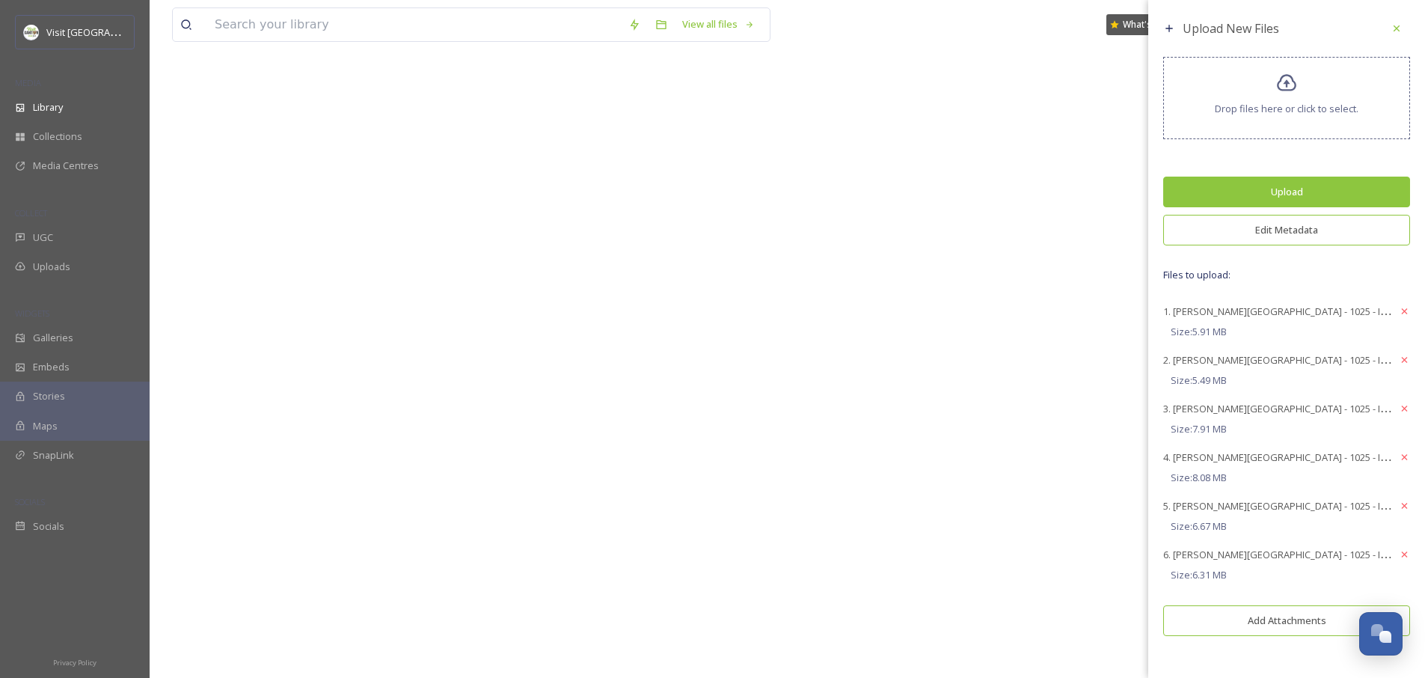
click at [1303, 197] on button "Upload" at bounding box center [1286, 192] width 247 height 31
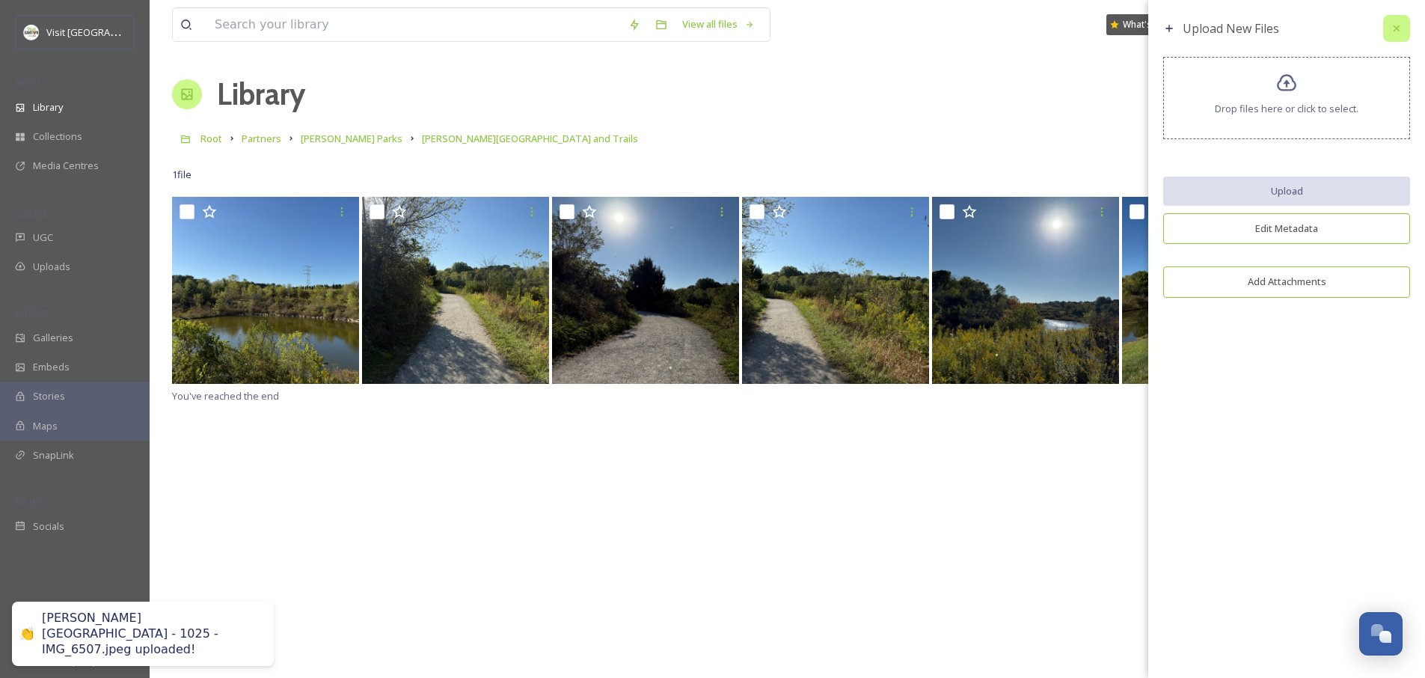
click at [1399, 32] on icon at bounding box center [1397, 28] width 12 height 12
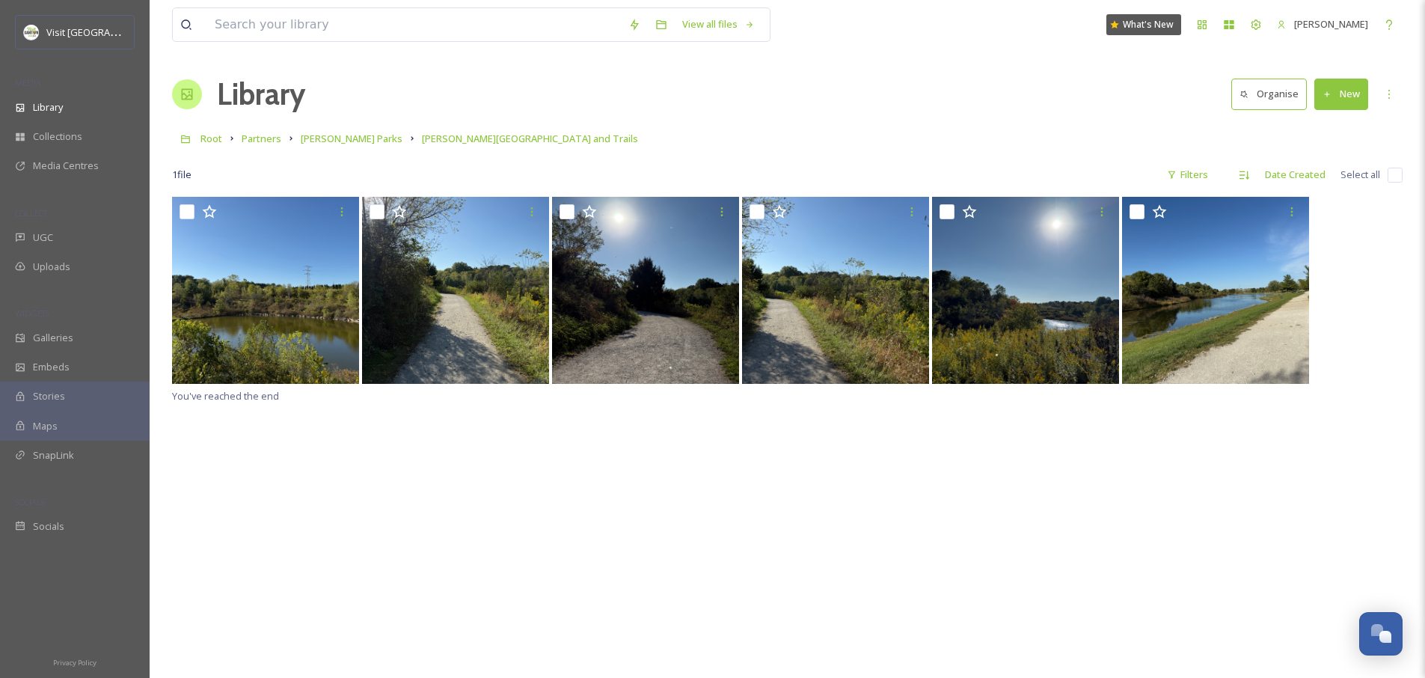
click at [1154, 563] on div "You've reached the end" at bounding box center [787, 536] width 1231 height 678
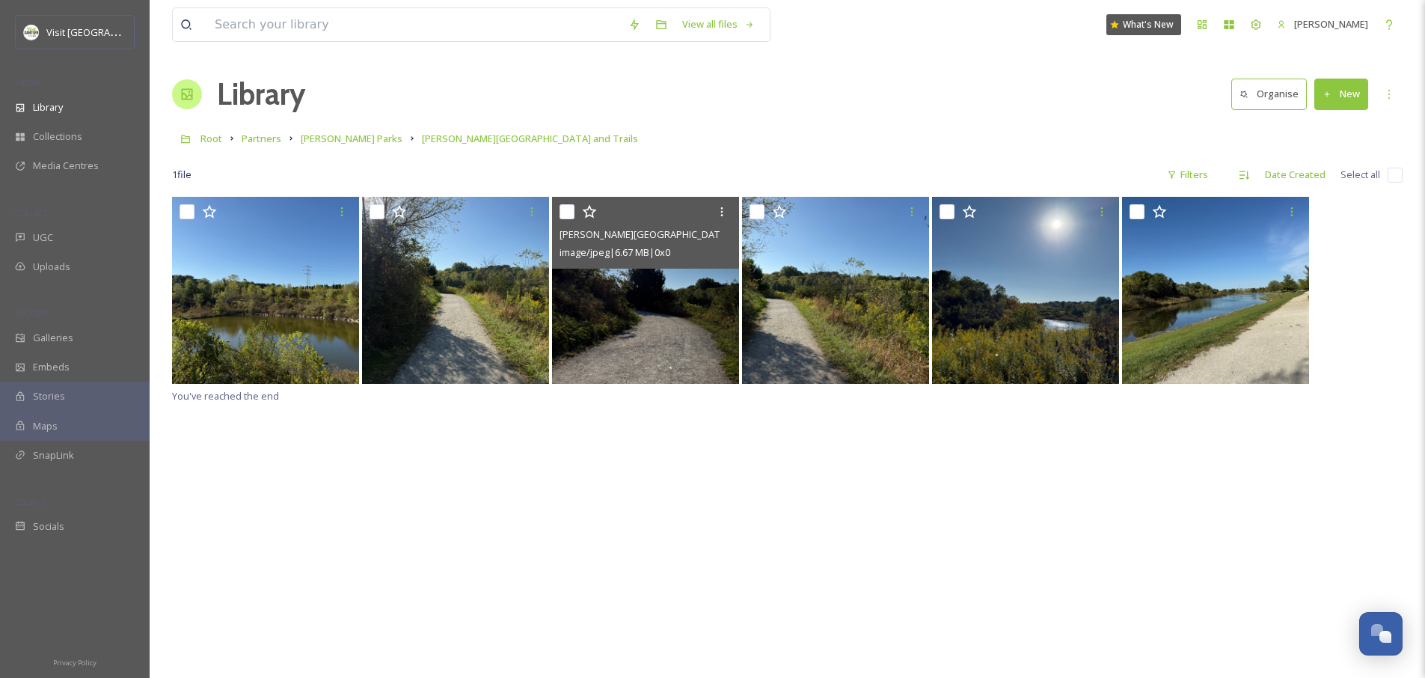
click at [644, 304] on img at bounding box center [645, 290] width 187 height 187
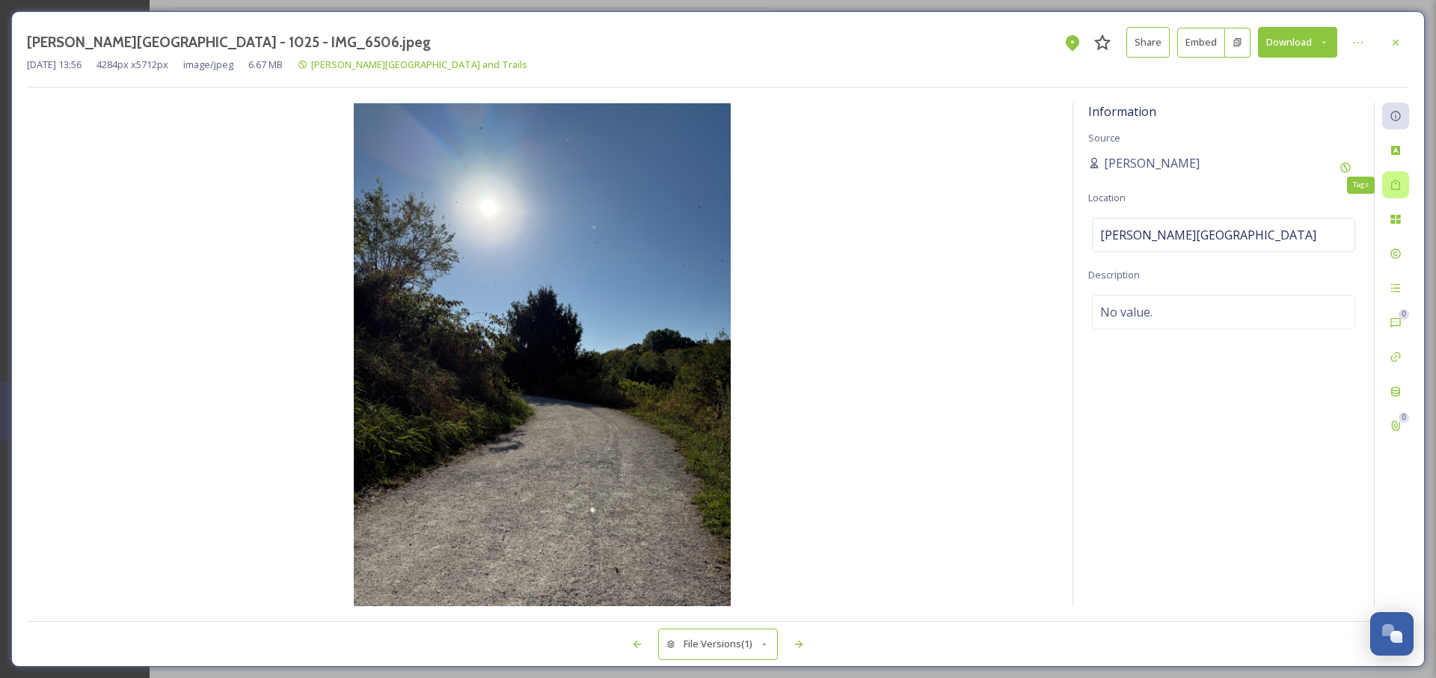
click at [1396, 192] on div "Tags" at bounding box center [1396, 184] width 27 height 27
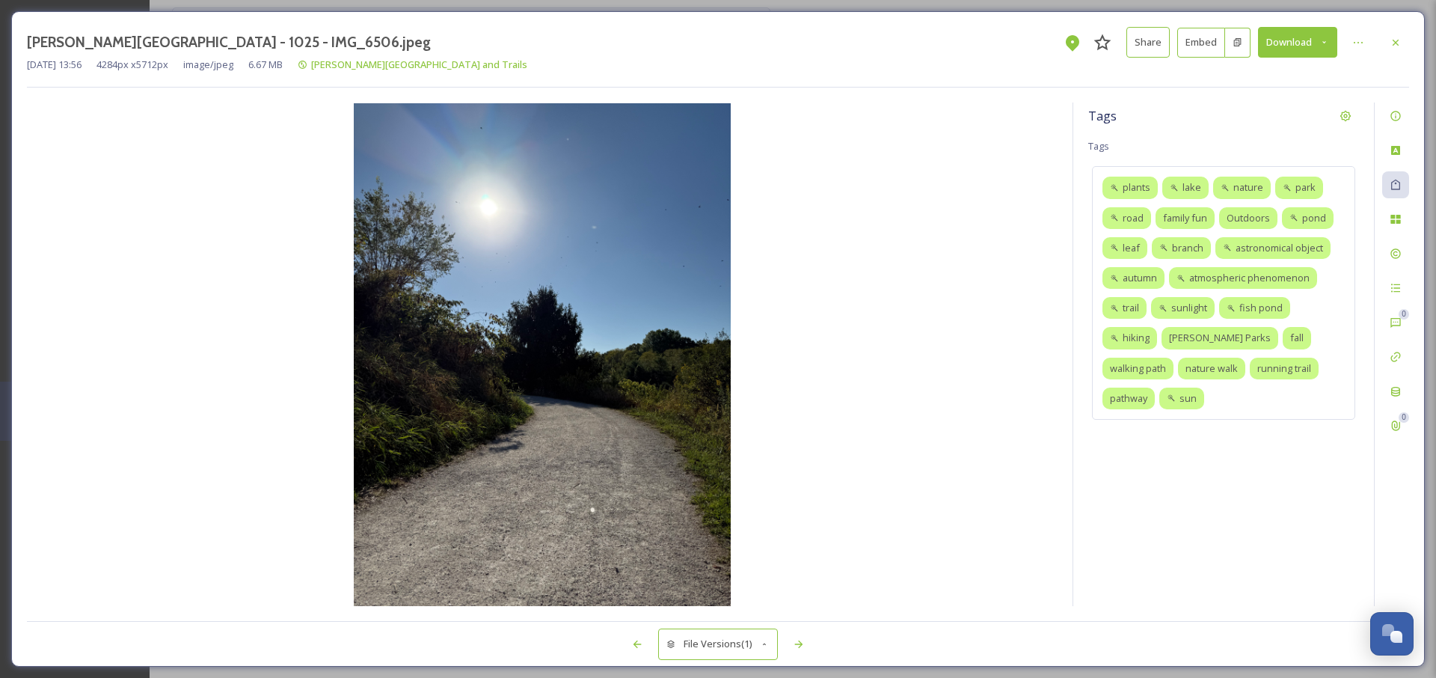
click at [1329, 42] on icon at bounding box center [1325, 42] width 10 height 10
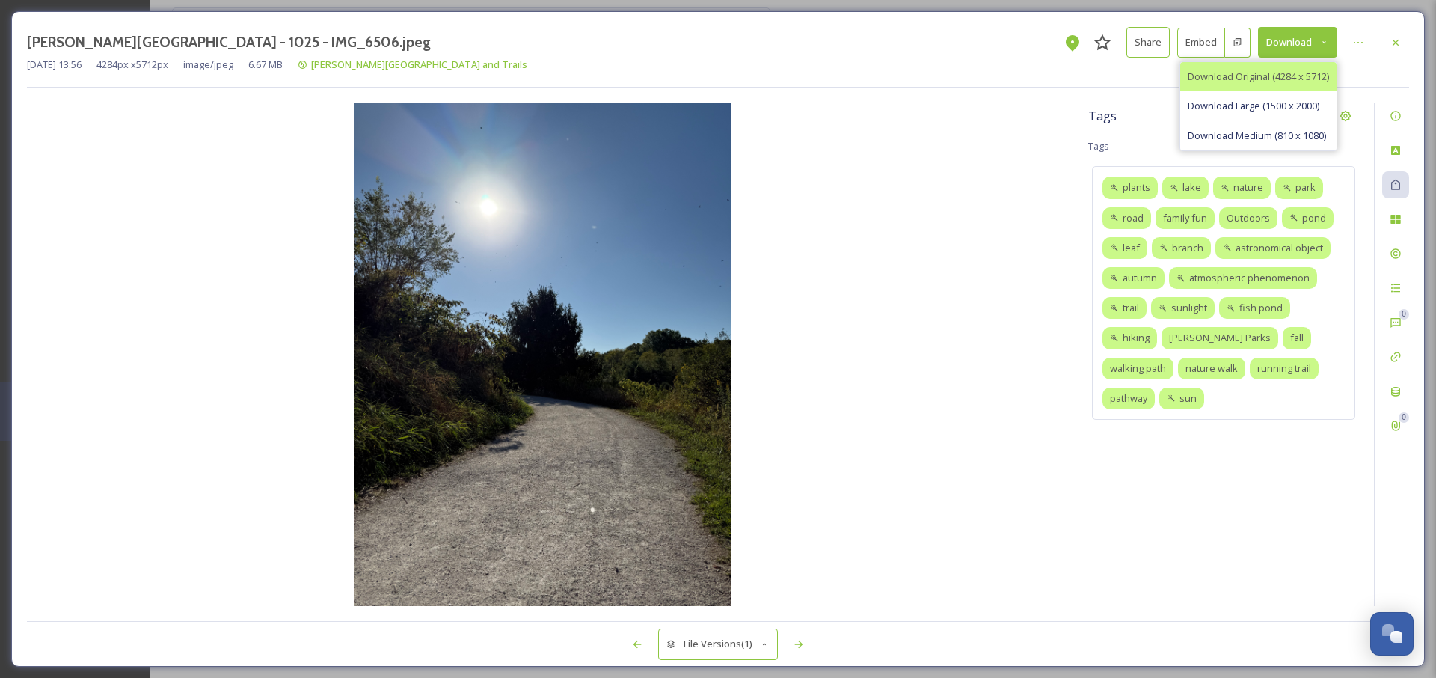
click at [1323, 87] on div "Download Original (4284 x 5712)" at bounding box center [1259, 76] width 156 height 29
